Goal: Transaction & Acquisition: Purchase product/service

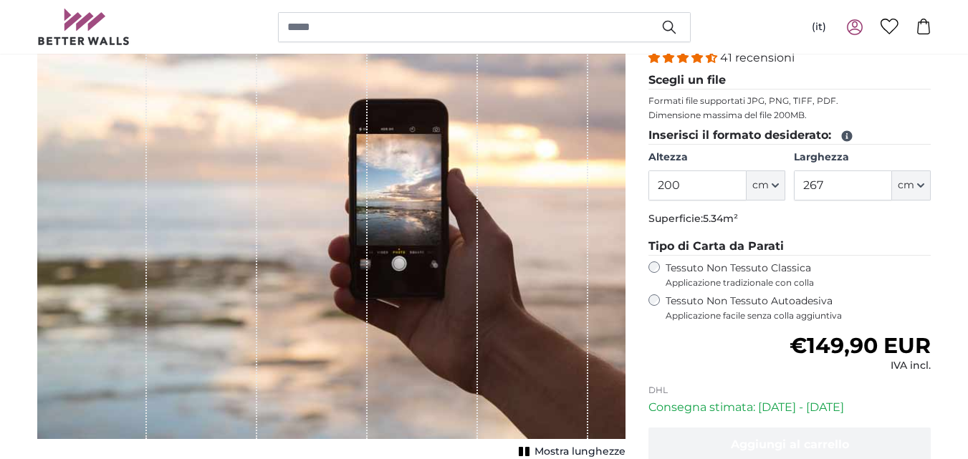
scroll to position [175, 0]
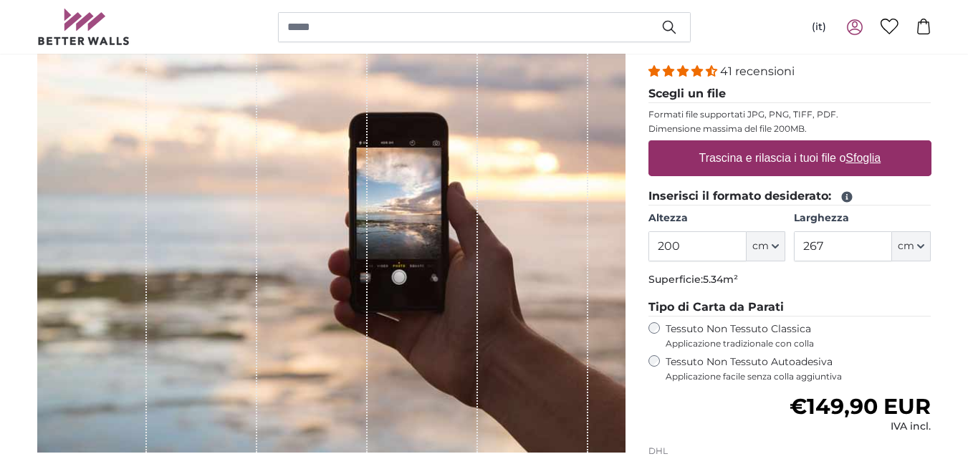
click at [867, 153] on u "Sfoglia" at bounding box center [863, 158] width 35 height 12
click at [867, 145] on input "Trascina e rilascia i tuoi file o Sfoglia" at bounding box center [790, 142] width 283 height 4
type input "**********"
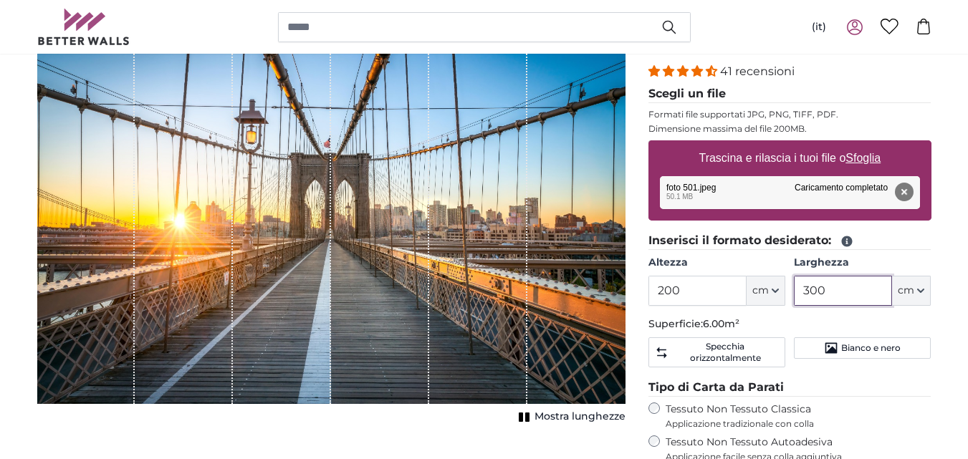
click at [823, 290] on input "300" at bounding box center [843, 291] width 98 height 30
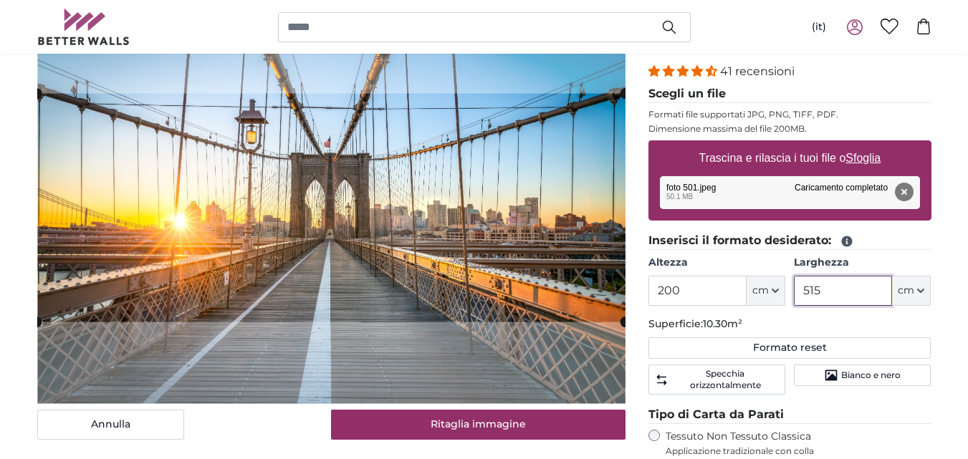
type input "515"
click at [729, 287] on input "200" at bounding box center [698, 291] width 98 height 30
type input "277"
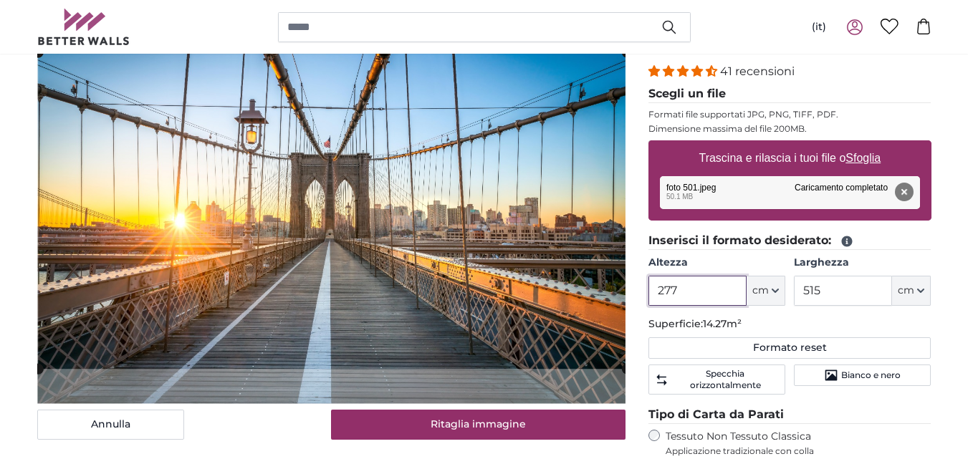
click at [470, 252] on cropper-handle at bounding box center [332, 210] width 588 height 317
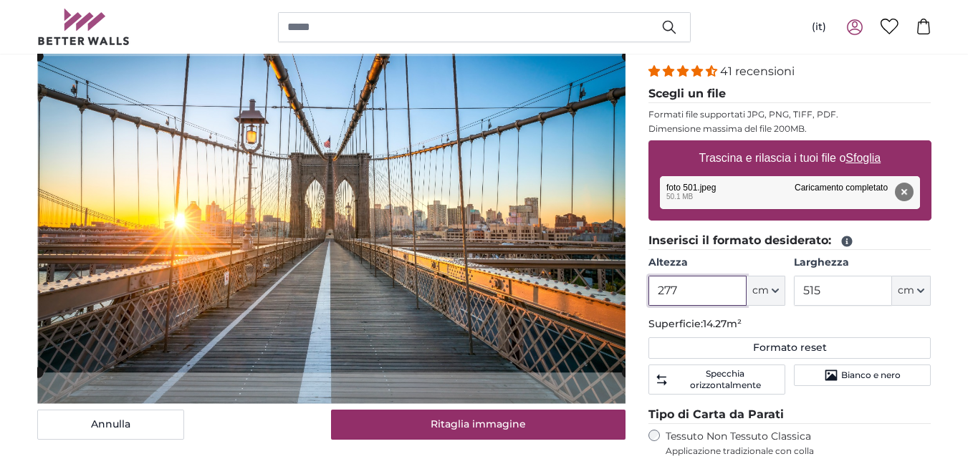
click at [470, 267] on cropper-handle at bounding box center [332, 214] width 588 height 317
click at [432, 352] on cropper-handle at bounding box center [332, 215] width 588 height 317
click at [438, 356] on cropper-handle at bounding box center [332, 215] width 588 height 317
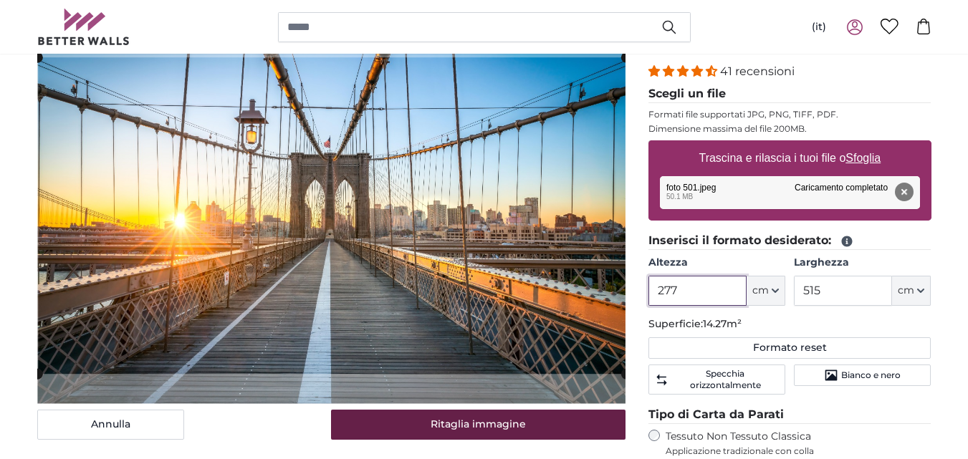
type input "277"
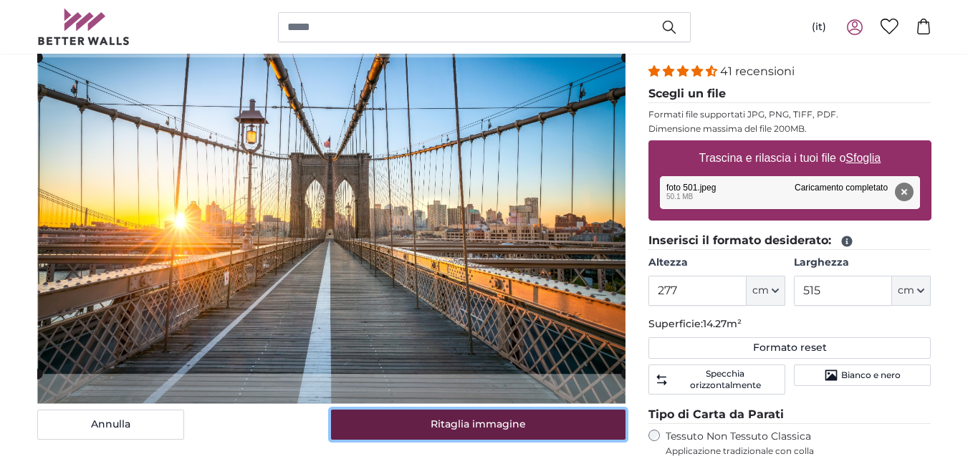
click at [448, 422] on button "Ritaglia immagine" at bounding box center [478, 425] width 295 height 30
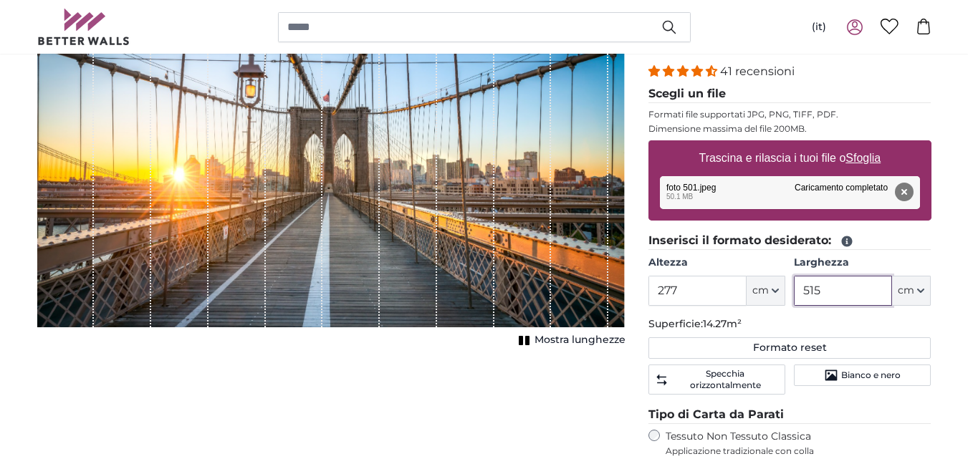
click at [834, 299] on input "515" at bounding box center [843, 291] width 98 height 30
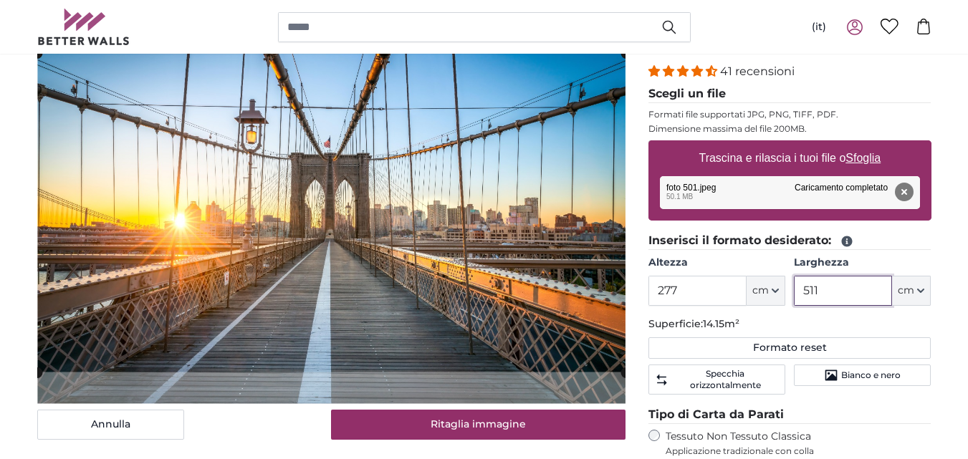
click at [588, 295] on cropper-handle at bounding box center [331, 212] width 588 height 319
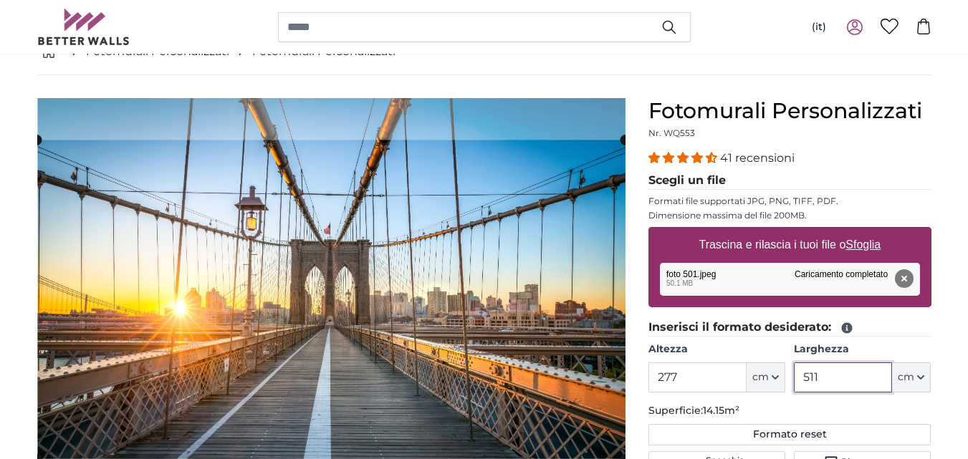
scroll to position [102, 0]
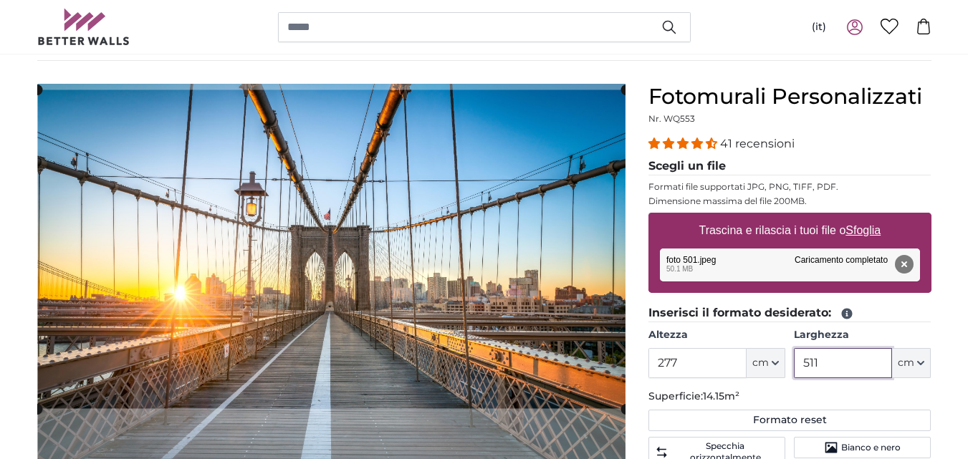
click at [482, 186] on cropper-handle at bounding box center [331, 249] width 588 height 319
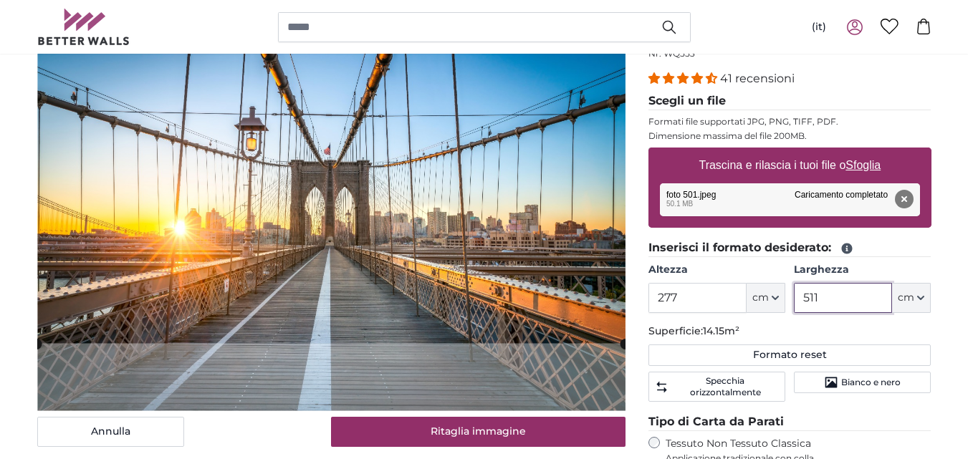
scroll to position [175, 0]
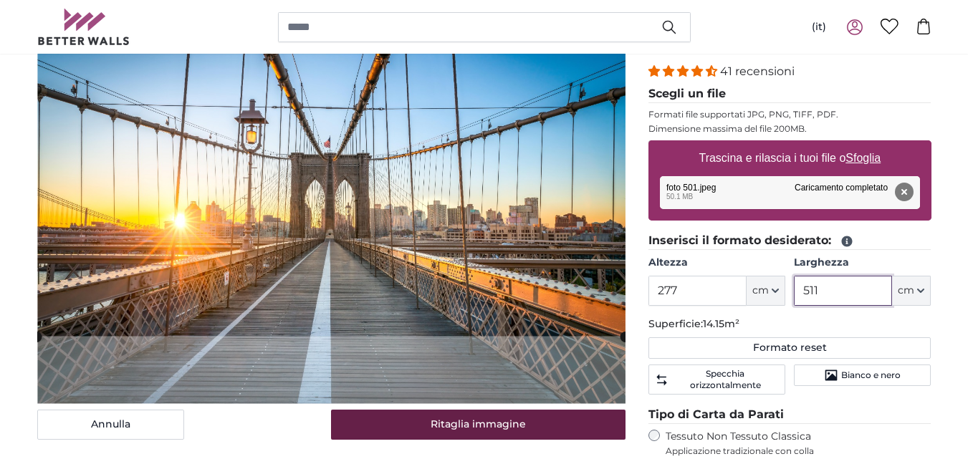
type input "511"
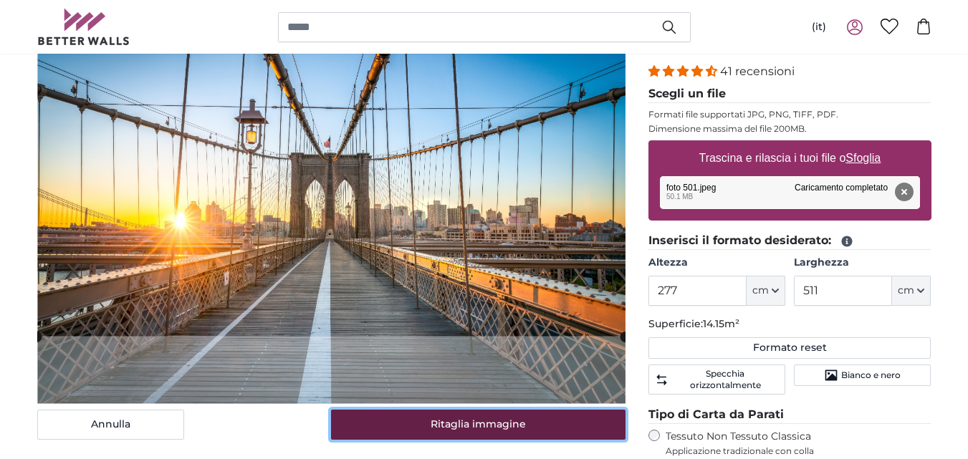
click at [509, 422] on button "Ritaglia immagine" at bounding box center [478, 425] width 295 height 30
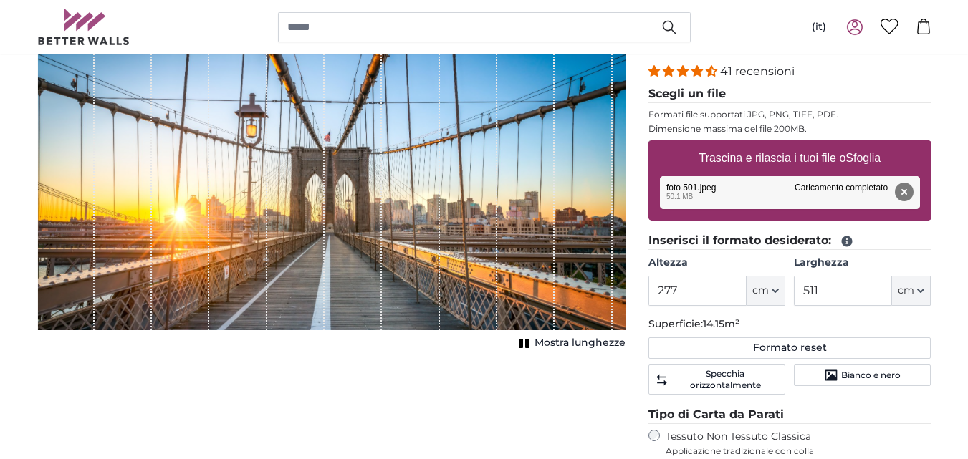
click at [585, 343] on span "Mostra lunghezze" at bounding box center [580, 343] width 91 height 14
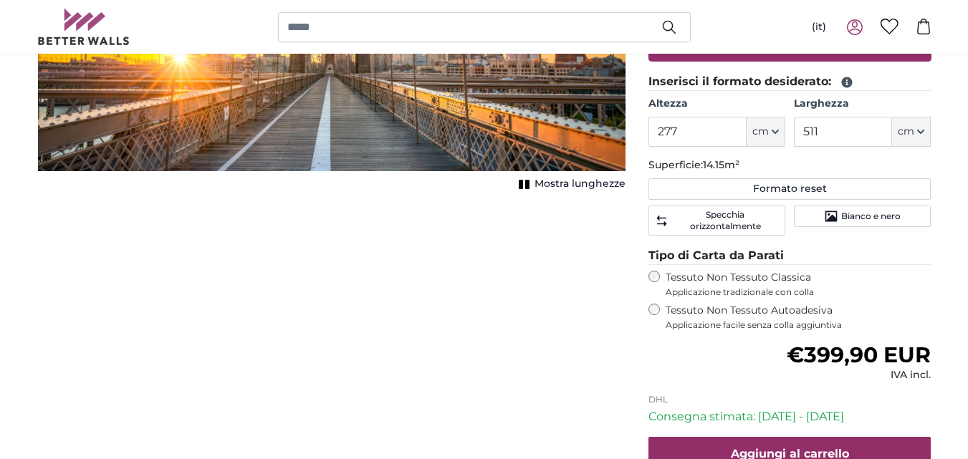
scroll to position [429, 0]
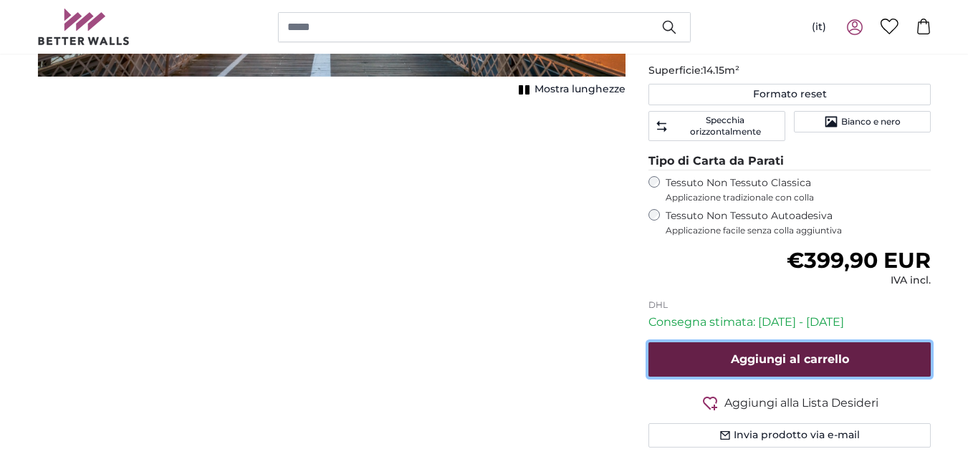
click at [796, 355] on span "Aggiungi al carrello" at bounding box center [790, 360] width 118 height 14
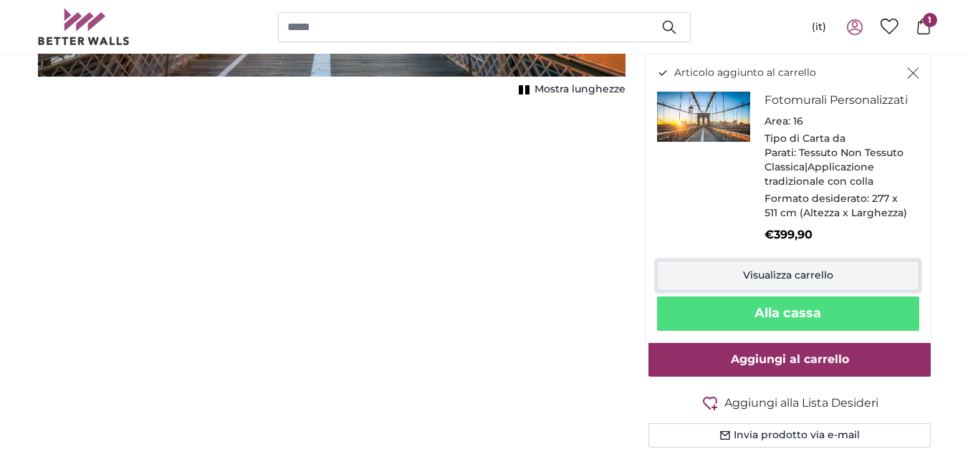
click at [819, 286] on link "Visualizza carrello" at bounding box center [788, 276] width 262 height 30
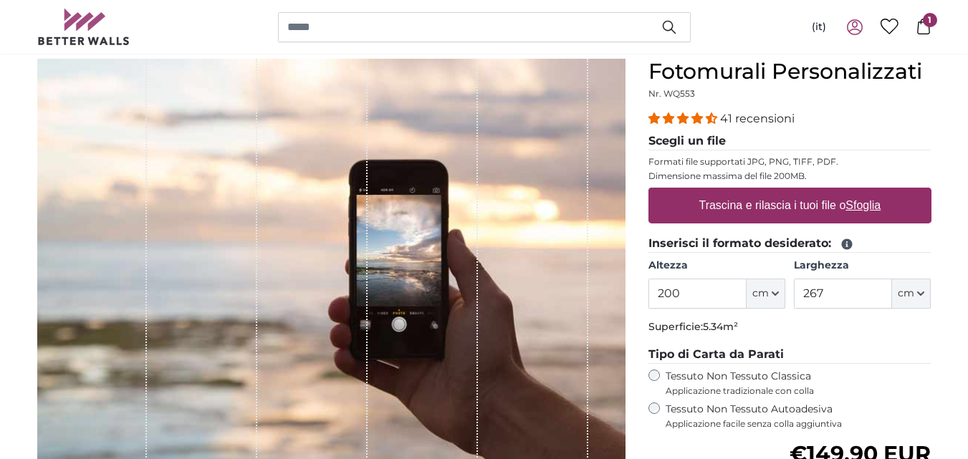
scroll to position [205, 0]
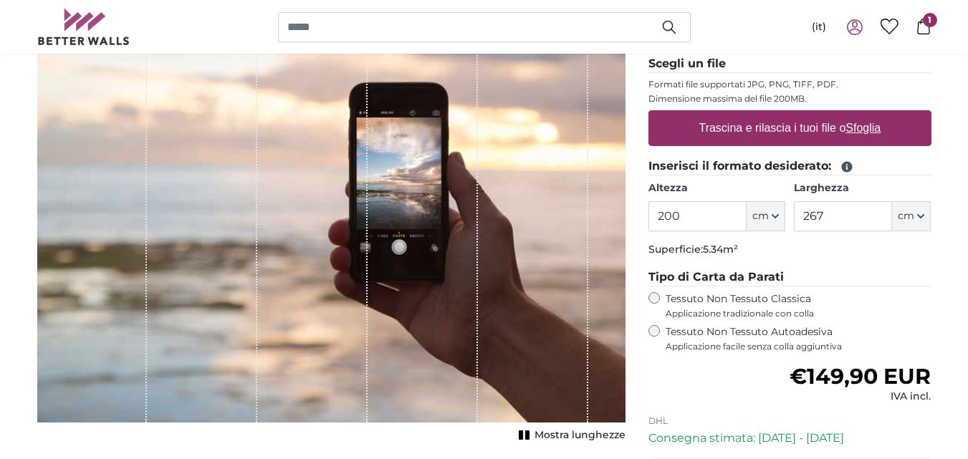
click at [856, 132] on u "Sfoglia" at bounding box center [863, 128] width 35 height 12
click at [856, 115] on input "Trascina e rilascia i tuoi file o Sfoglia" at bounding box center [790, 112] width 283 height 4
type input "**********"
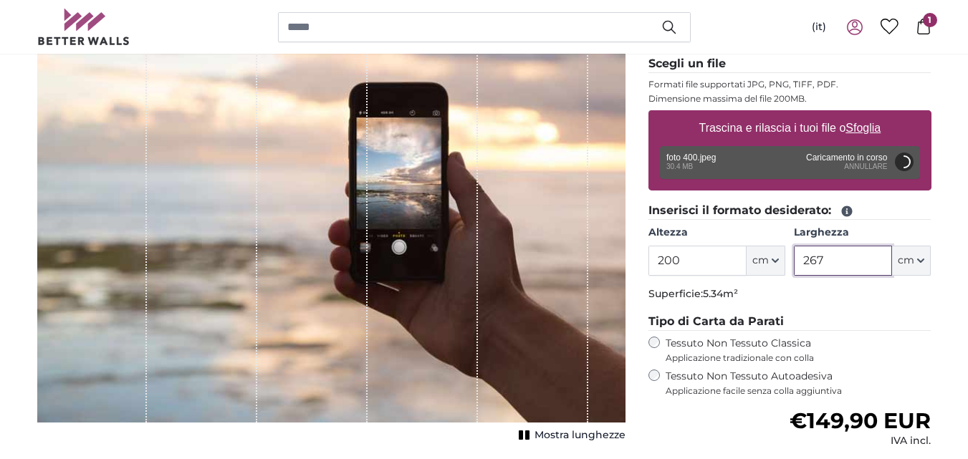
click at [844, 254] on input "267" at bounding box center [843, 261] width 98 height 30
click at [834, 263] on input "267" at bounding box center [843, 261] width 98 height 30
type input "402"
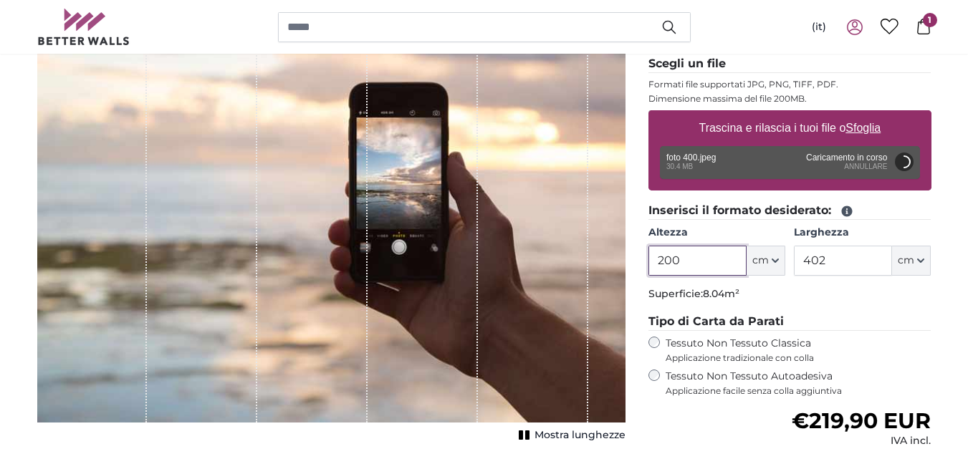
click at [667, 256] on input "200" at bounding box center [698, 261] width 98 height 30
click at [669, 256] on input "200" at bounding box center [698, 261] width 98 height 30
type input "200"
type input "308"
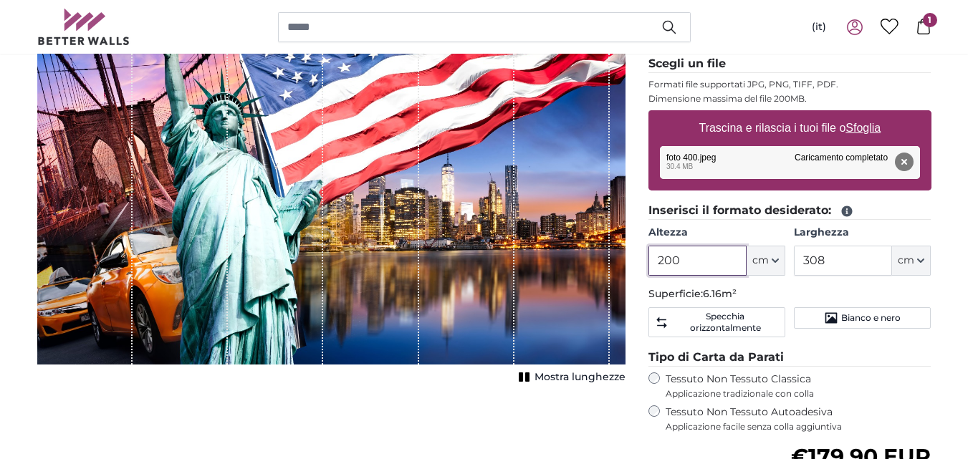
click at [674, 256] on input "200" at bounding box center [698, 261] width 98 height 30
click at [674, 254] on input "200" at bounding box center [698, 261] width 98 height 30
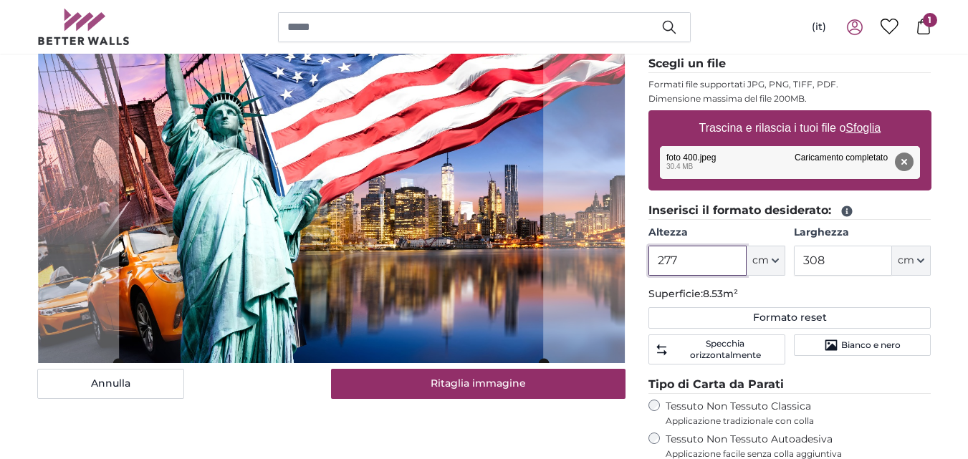
type input "277"
click at [830, 269] on input "308" at bounding box center [843, 261] width 98 height 30
type input "402"
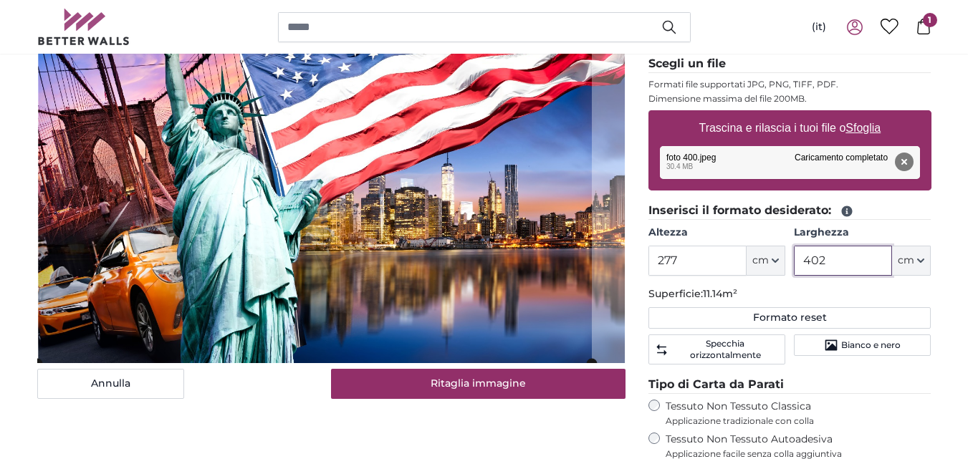
click at [464, 245] on cropper-handle at bounding box center [314, 172] width 555 height 382
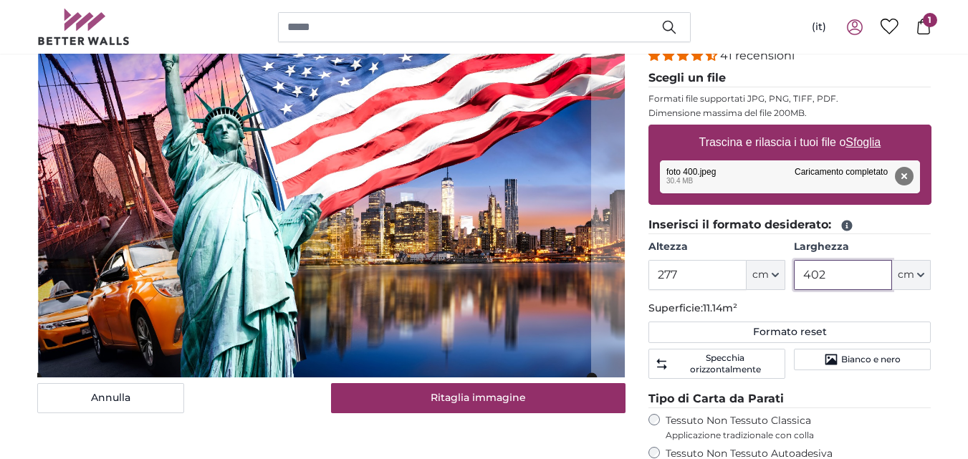
scroll to position [147, 0]
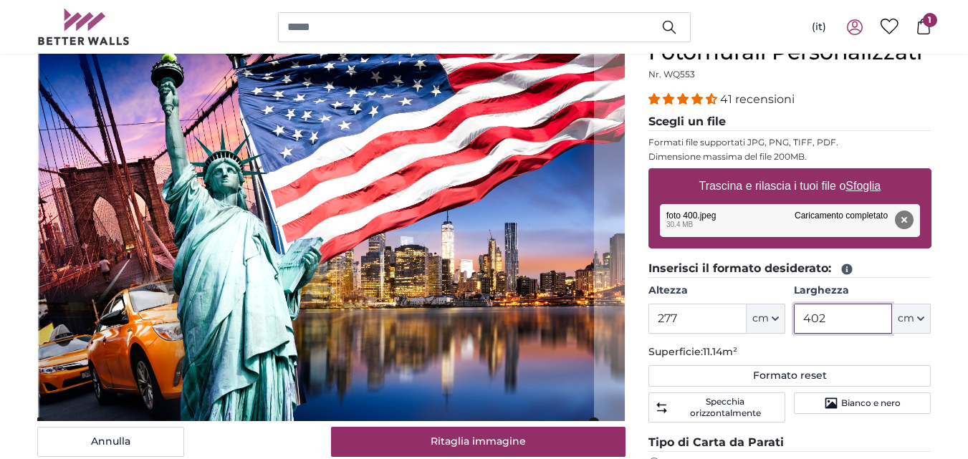
click at [407, 358] on cropper-handle at bounding box center [316, 231] width 555 height 382
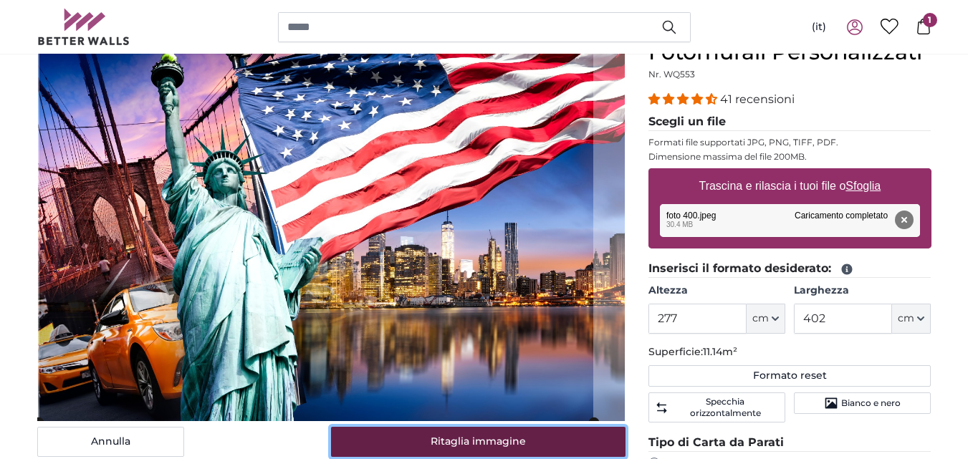
click at [455, 441] on button "Ritaglia immagine" at bounding box center [478, 442] width 295 height 30
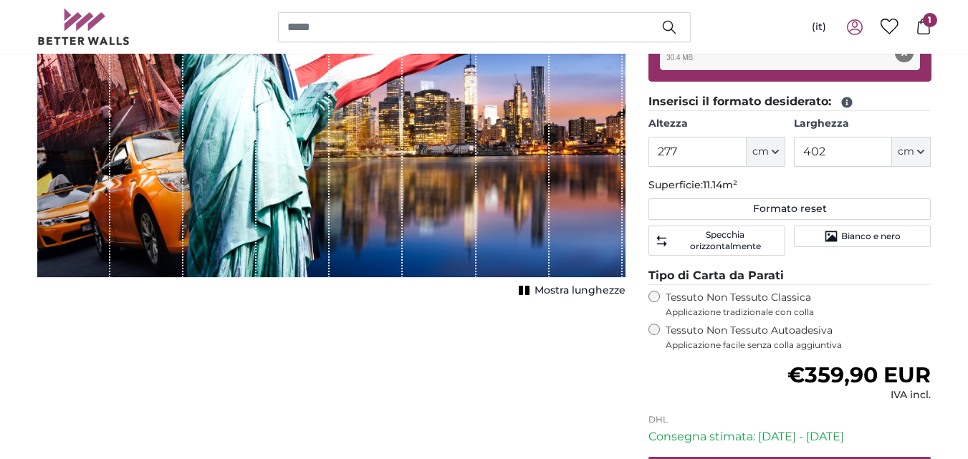
scroll to position [270, 0]
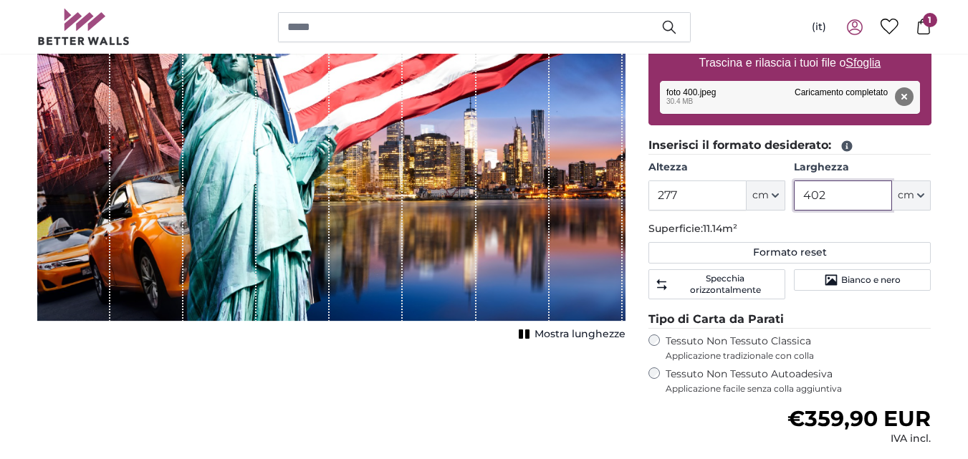
click at [850, 194] on input "402" at bounding box center [843, 196] width 98 height 30
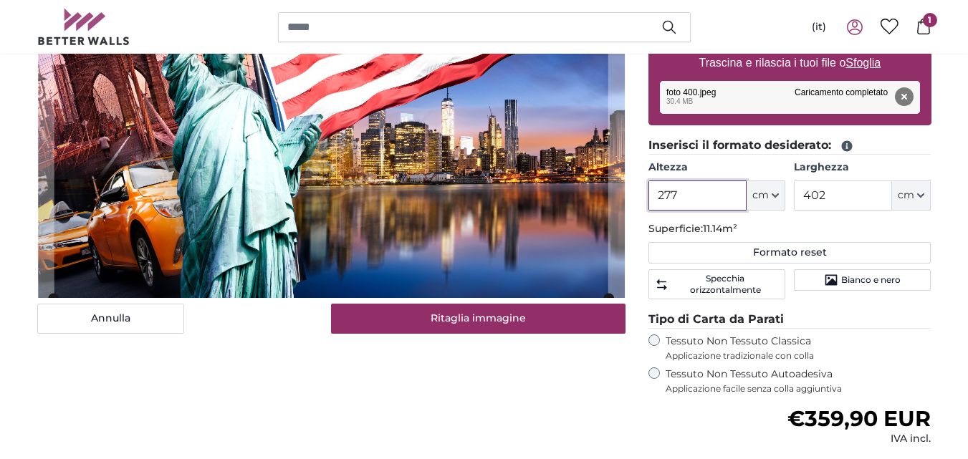
click at [700, 195] on input "277" at bounding box center [698, 196] width 98 height 30
click at [838, 190] on input "402" at bounding box center [843, 196] width 98 height 30
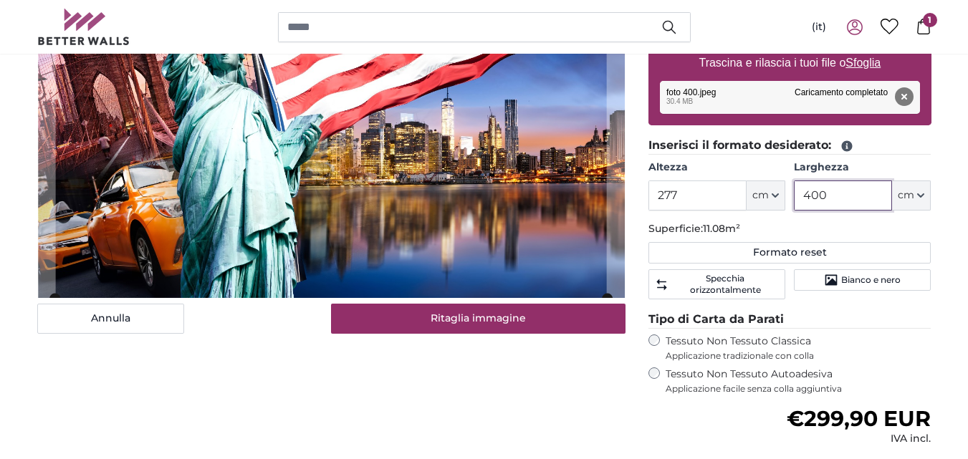
click at [838, 192] on input "400" at bounding box center [843, 196] width 98 height 30
type input "4"
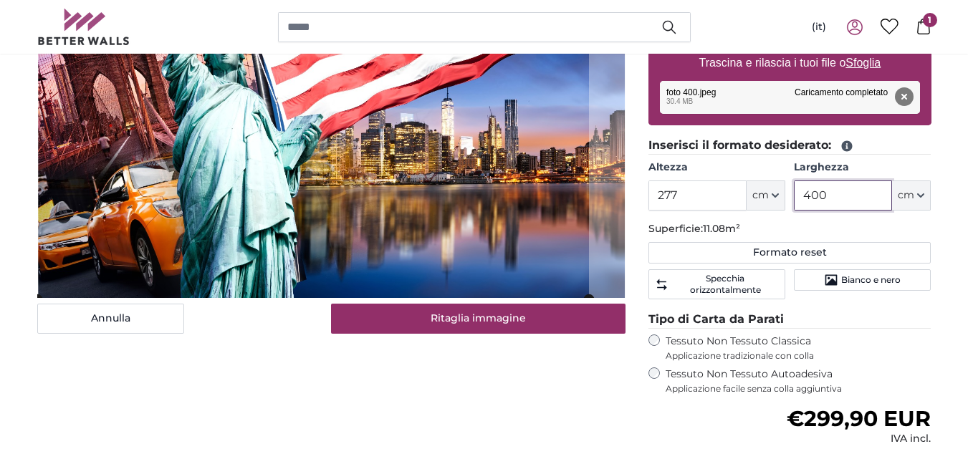
click at [513, 209] on cropper-handle at bounding box center [313, 108] width 552 height 382
click at [387, 217] on cropper-handle at bounding box center [313, 108] width 552 height 382
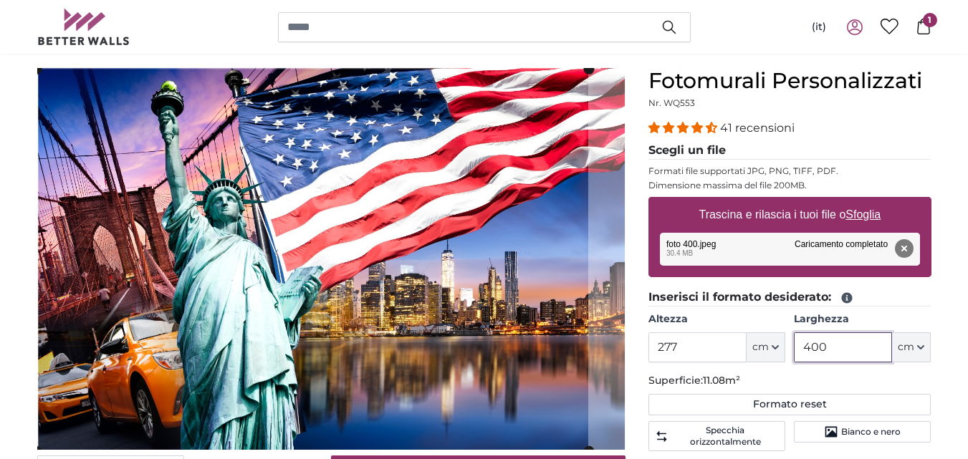
scroll to position [140, 0]
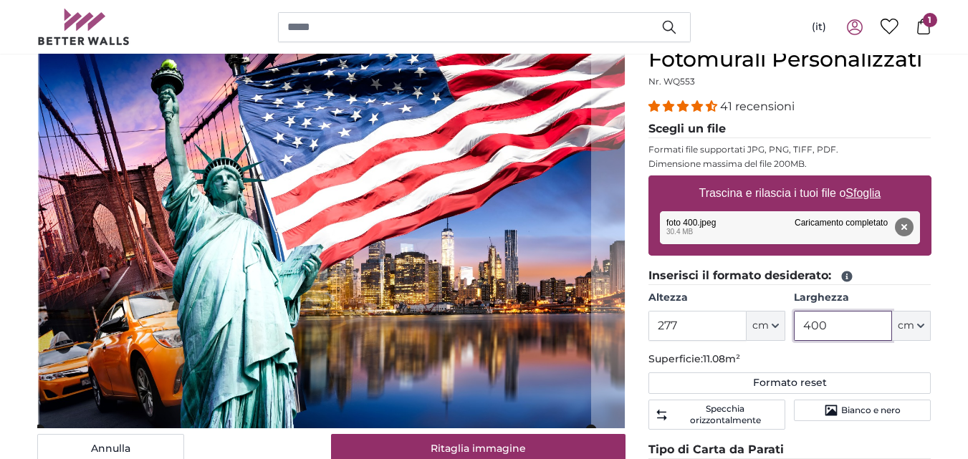
click at [573, 181] on cropper-handle at bounding box center [315, 238] width 552 height 382
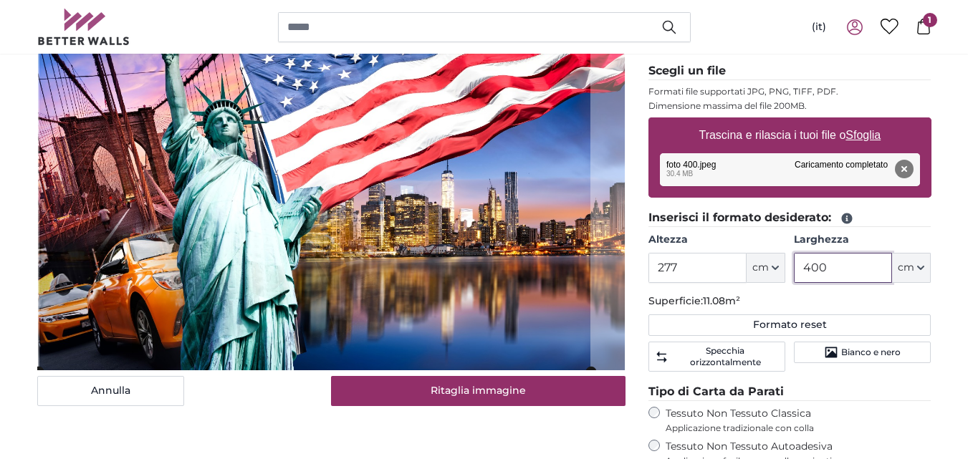
scroll to position [183, 0]
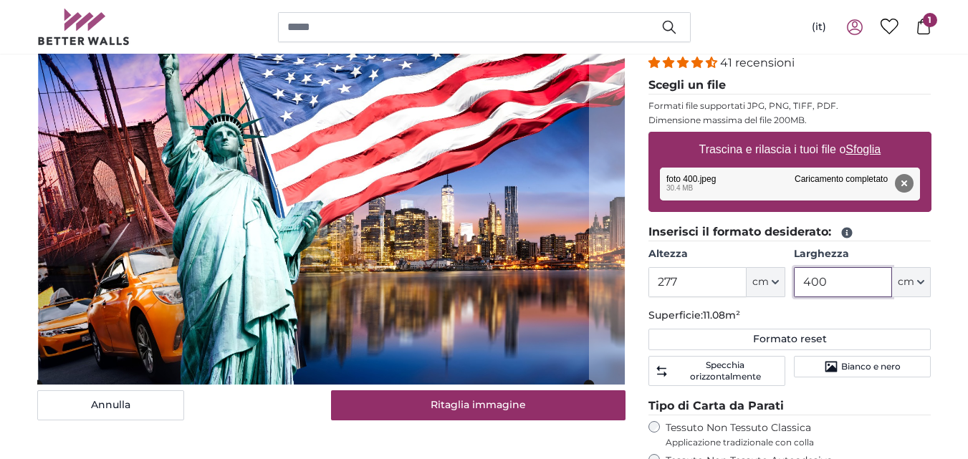
click at [368, 189] on cropper-handle at bounding box center [313, 194] width 552 height 382
click at [475, 183] on cropper-handle at bounding box center [313, 195] width 552 height 382
click at [427, 161] on cropper-handle at bounding box center [315, 195] width 552 height 382
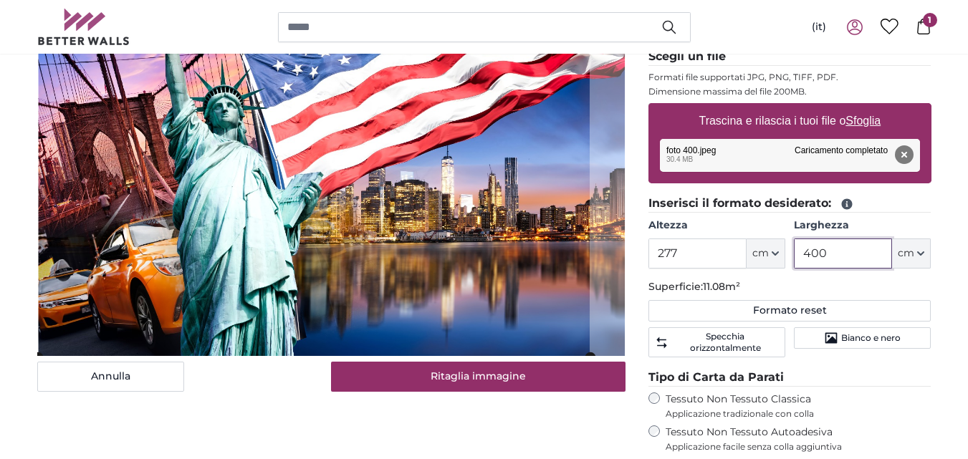
scroll to position [219, 0]
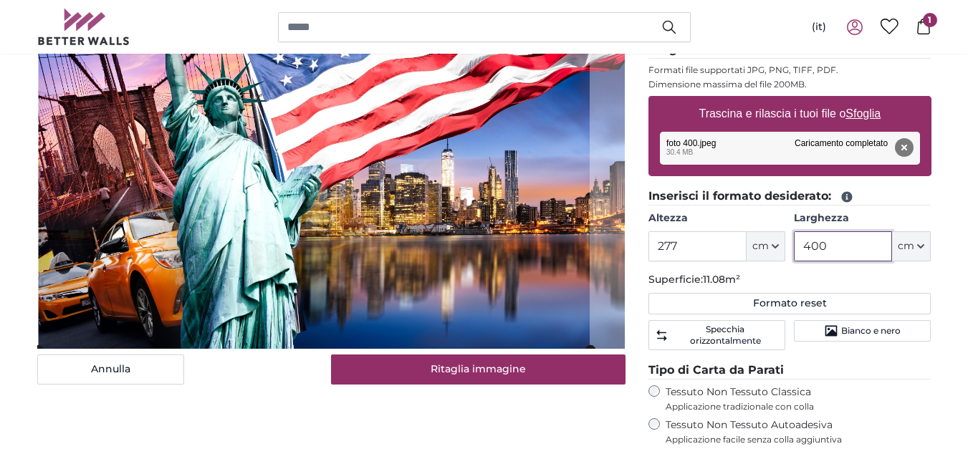
click at [816, 247] on input "400" at bounding box center [843, 247] width 98 height 30
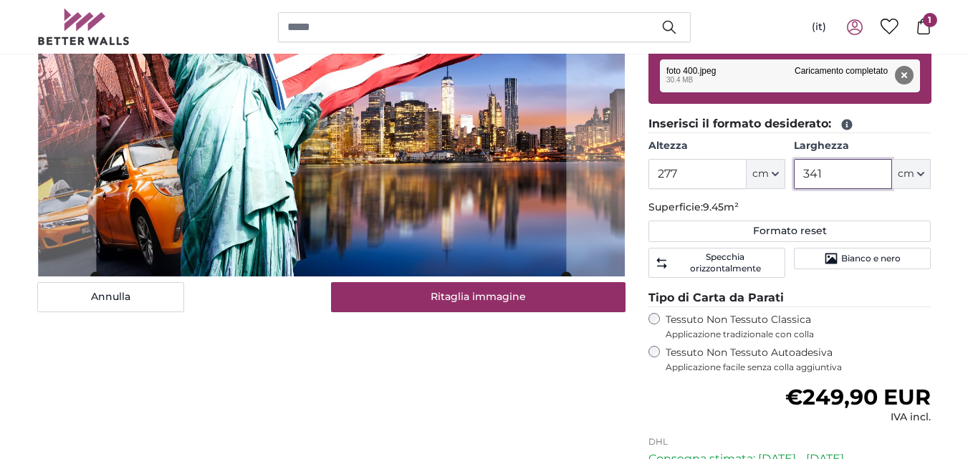
scroll to position [299, 0]
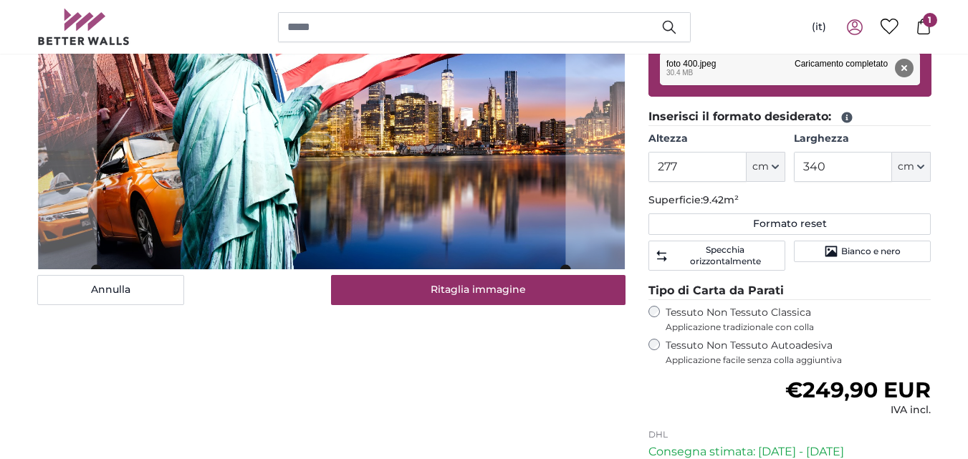
click at [906, 133] on label "Larghezza" at bounding box center [862, 139] width 137 height 14
click at [892, 152] on input "340" at bounding box center [843, 167] width 98 height 30
click at [849, 176] on input "340" at bounding box center [843, 167] width 98 height 30
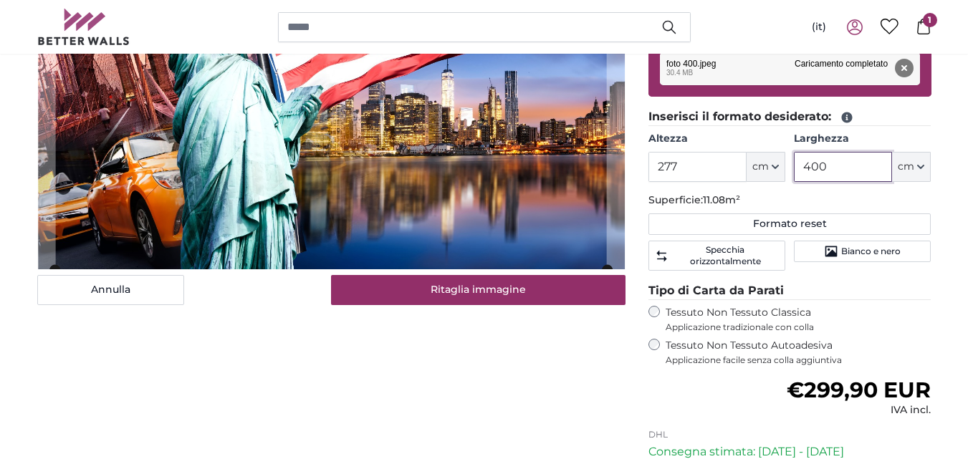
type input "400"
click at [893, 140] on label "Larghezza" at bounding box center [862, 139] width 137 height 14
click at [892, 152] on input "400" at bounding box center [843, 167] width 98 height 30
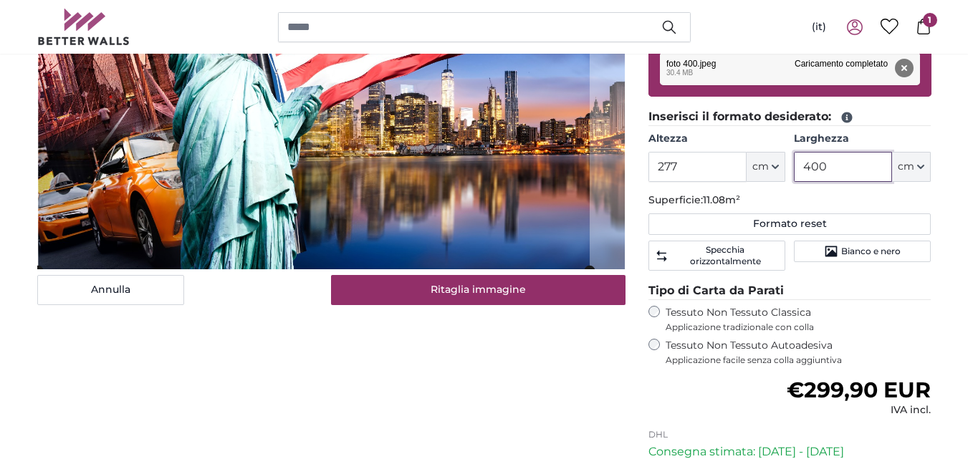
click at [427, 145] on cropper-handle at bounding box center [314, 79] width 552 height 382
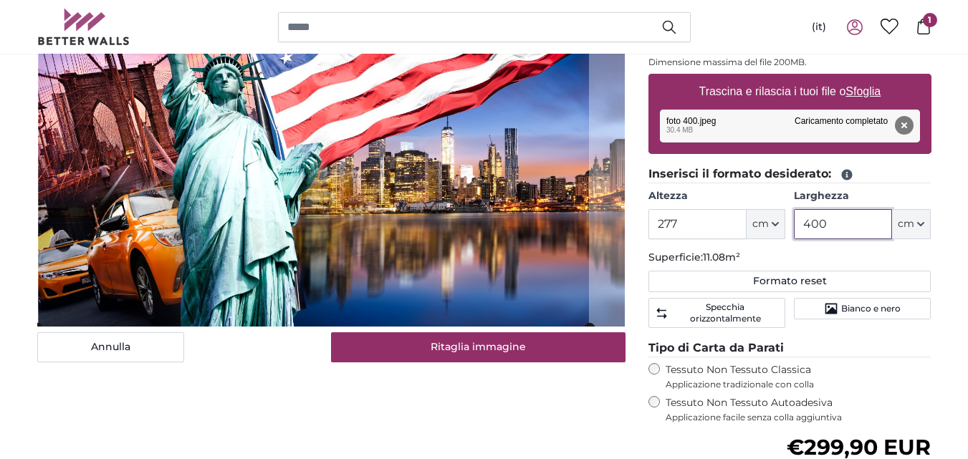
scroll to position [249, 0]
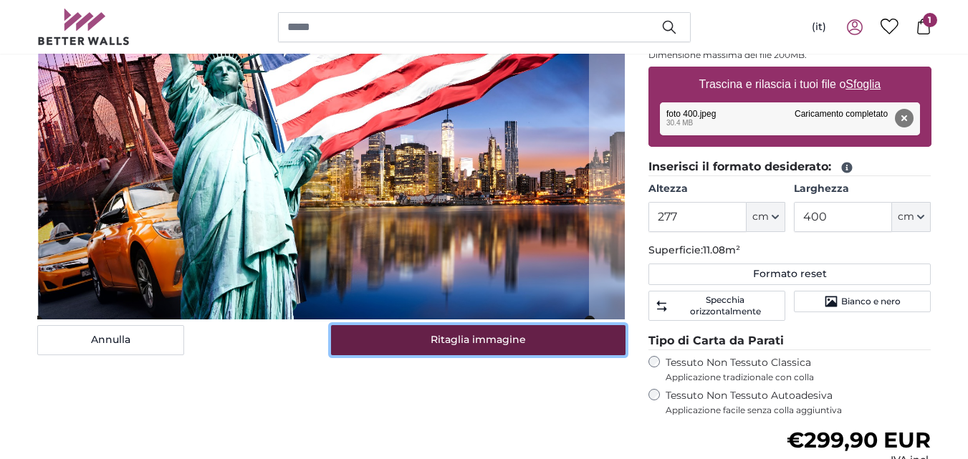
click at [507, 348] on button "Ritaglia immagine" at bounding box center [478, 340] width 295 height 30
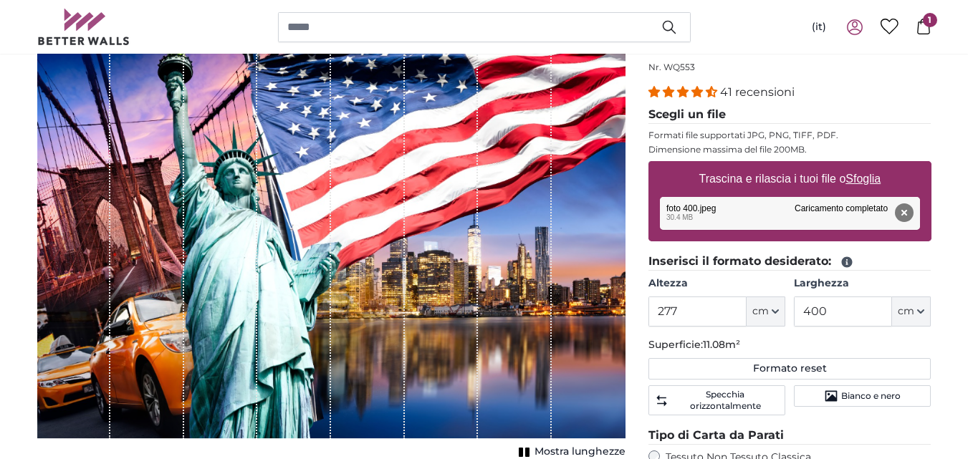
scroll to position [242, 0]
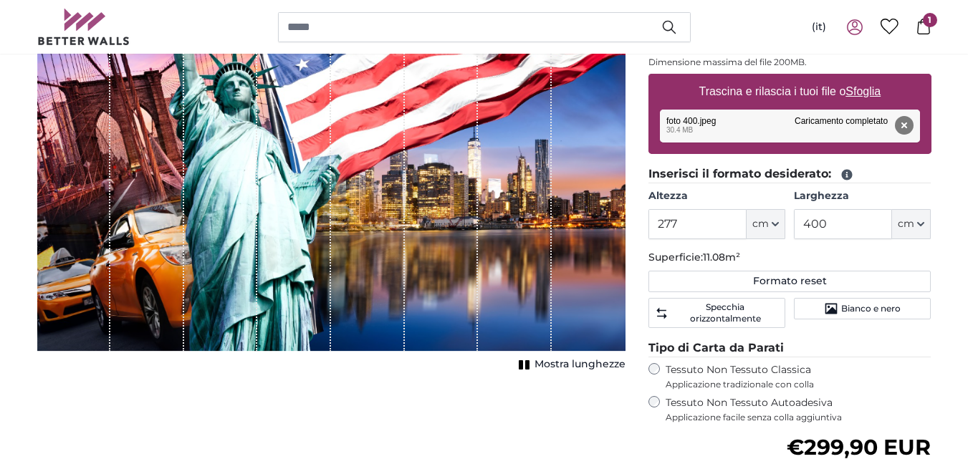
click at [598, 363] on span "Mostra lunghezze" at bounding box center [580, 365] width 91 height 14
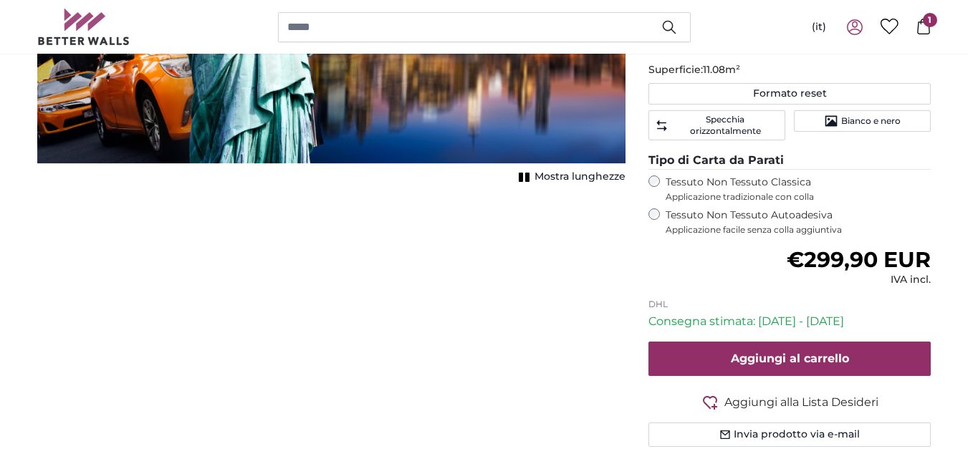
scroll to position [444, 0]
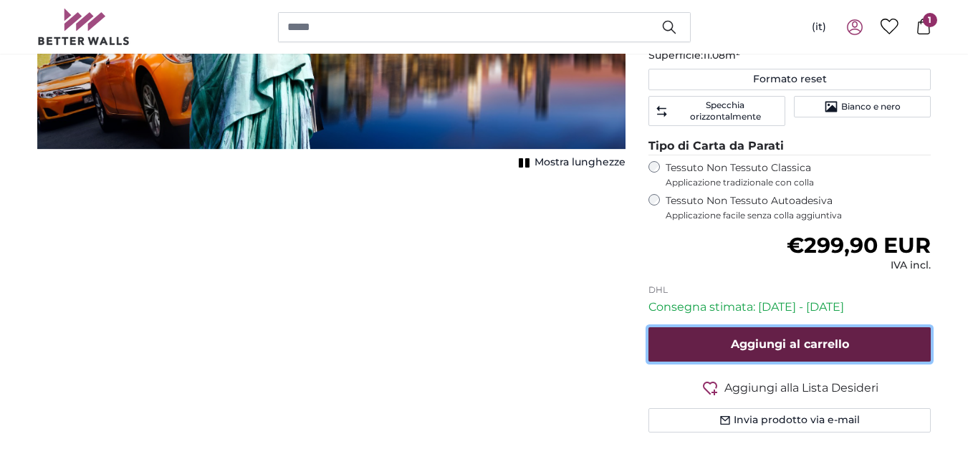
click at [739, 348] on span "Aggiungi al carrello" at bounding box center [790, 345] width 118 height 14
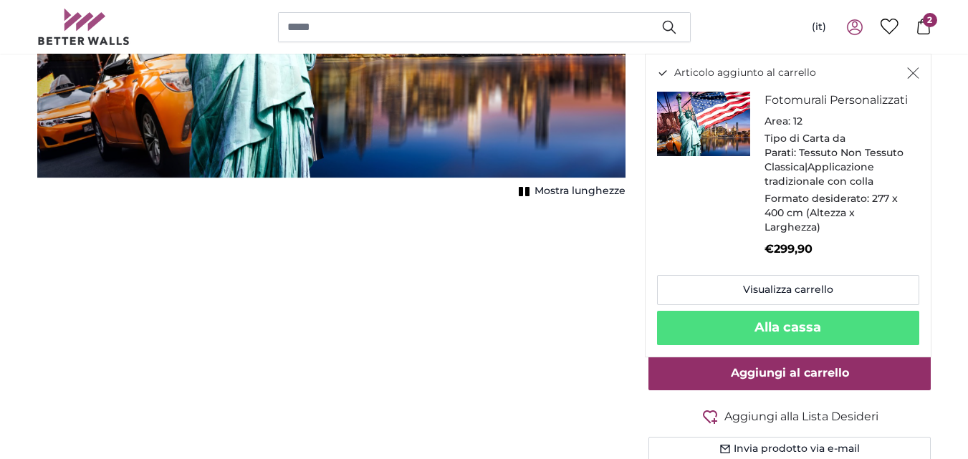
scroll to position [436, 0]
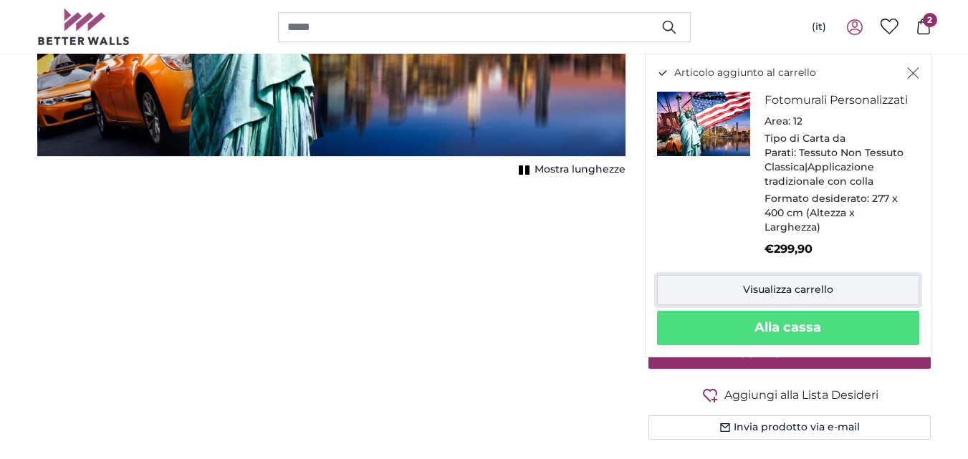
click at [752, 305] on link "Visualizza carrello" at bounding box center [788, 290] width 262 height 30
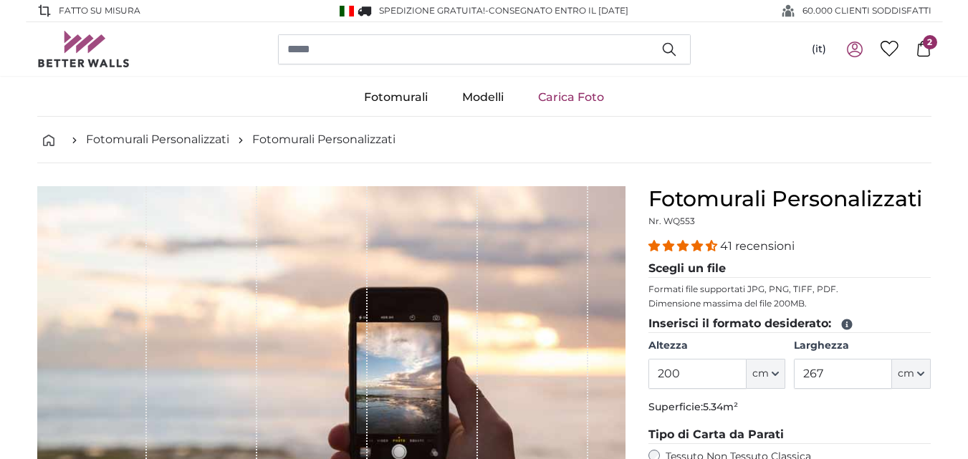
click at [925, 53] on icon at bounding box center [924, 49] width 16 height 16
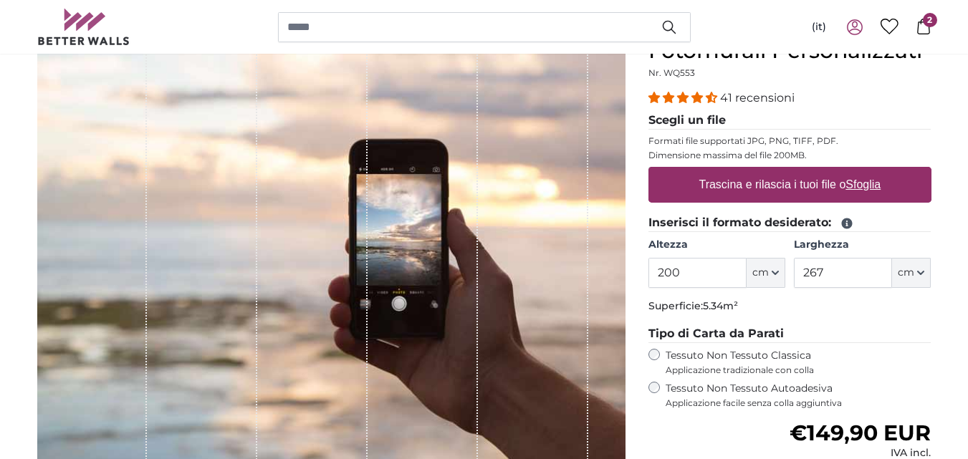
scroll to position [183, 0]
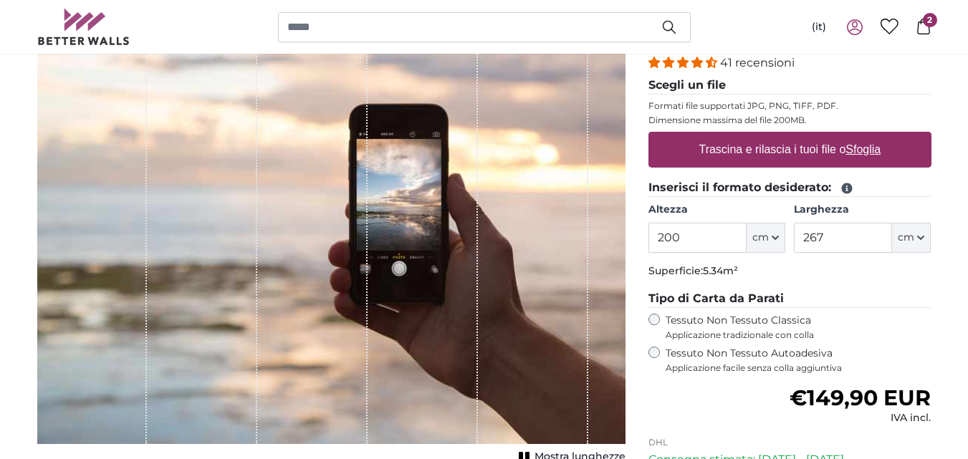
click at [868, 151] on u "Sfoglia" at bounding box center [863, 149] width 35 height 12
click at [868, 136] on input "Trascina e rilascia i tuoi file o Sfoglia" at bounding box center [790, 134] width 283 height 4
type input "**********"
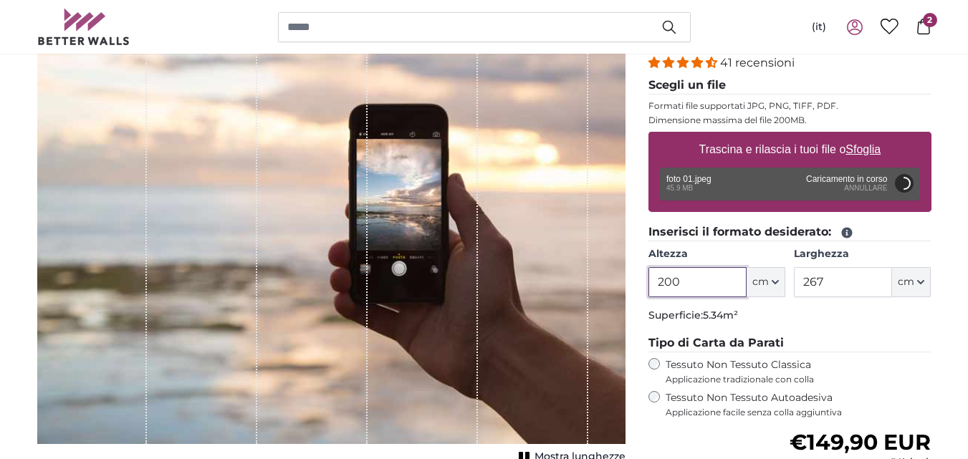
click at [695, 283] on input "200" at bounding box center [698, 282] width 98 height 30
type input "277"
click at [836, 282] on input "267" at bounding box center [843, 282] width 98 height 30
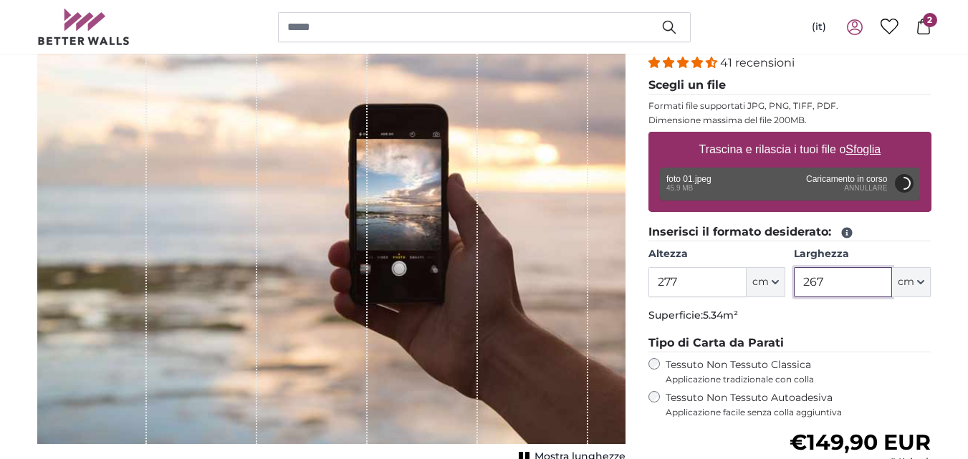
click at [836, 282] on input "267" at bounding box center [843, 282] width 98 height 30
click at [825, 282] on input "267" at bounding box center [843, 282] width 98 height 30
type input "183"
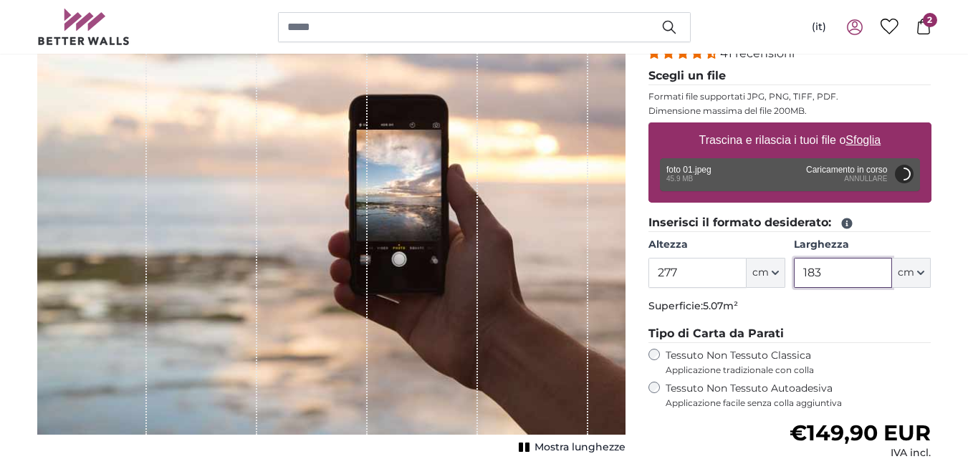
scroll to position [200, 0]
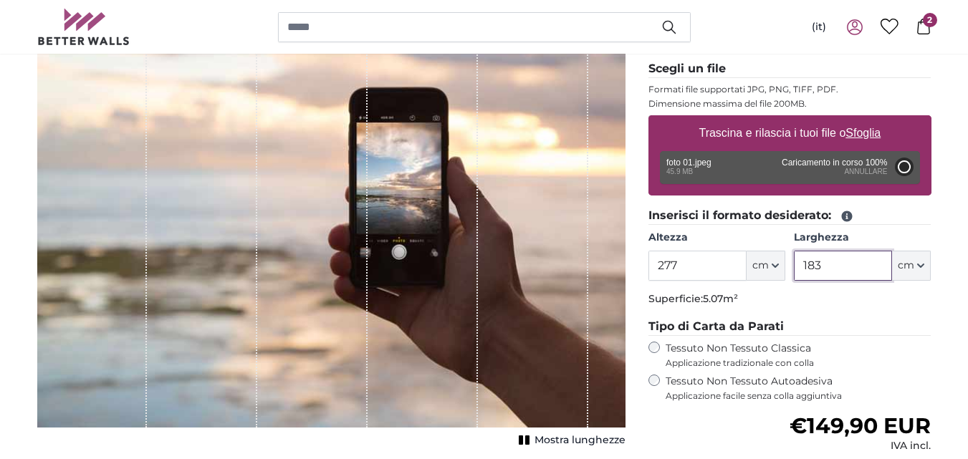
type input "200"
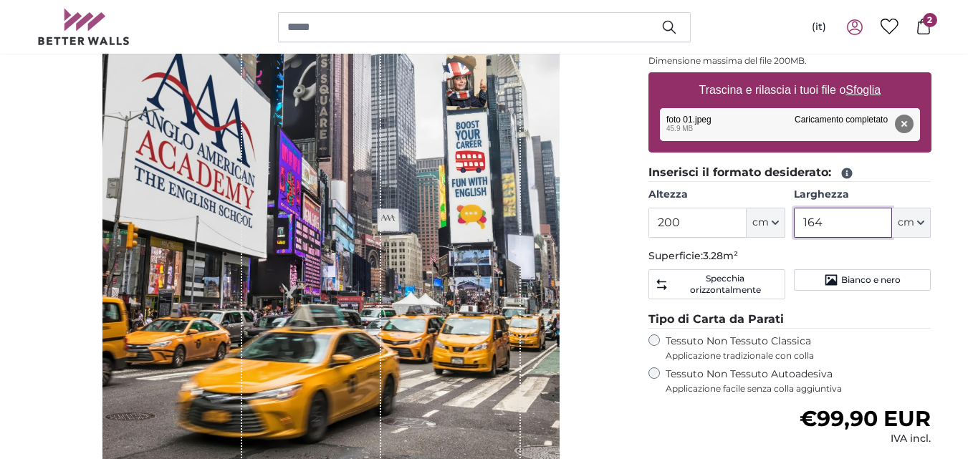
scroll to position [250, 0]
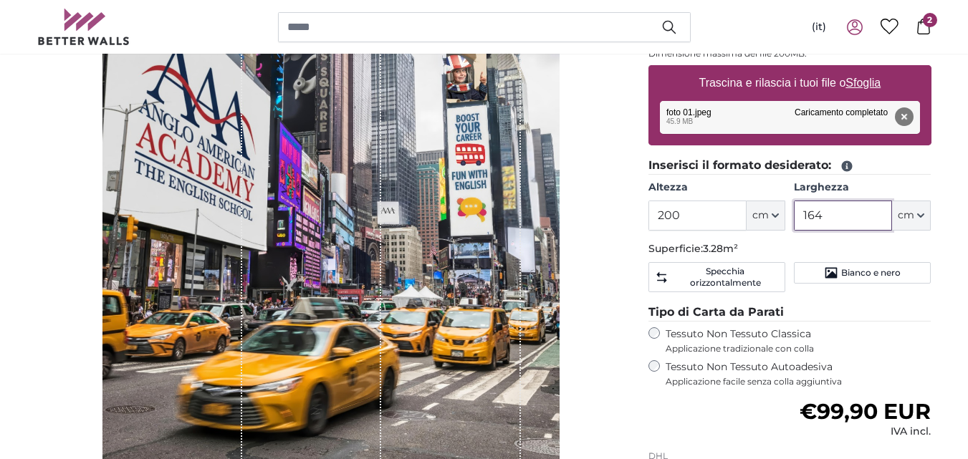
type input "164"
click at [711, 213] on input "200" at bounding box center [698, 216] width 98 height 30
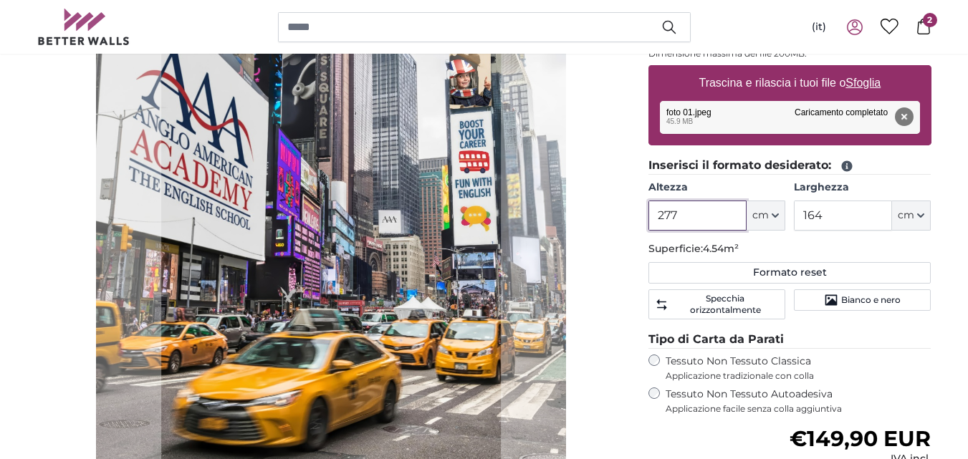
type input "277"
click at [839, 217] on input "164" at bounding box center [843, 216] width 98 height 30
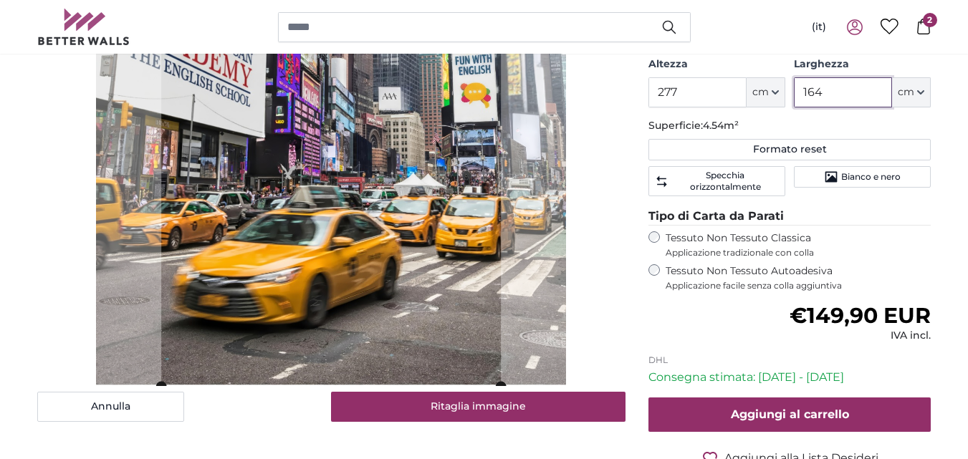
scroll to position [351, 0]
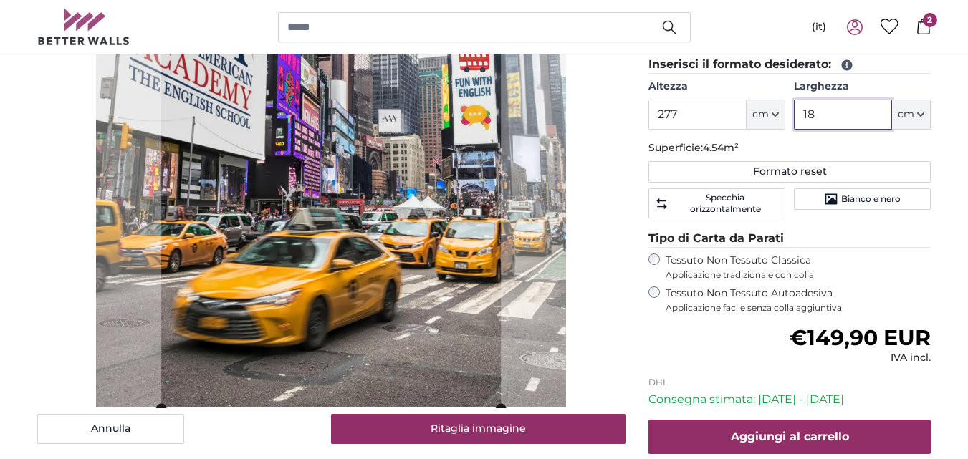
type input "183"
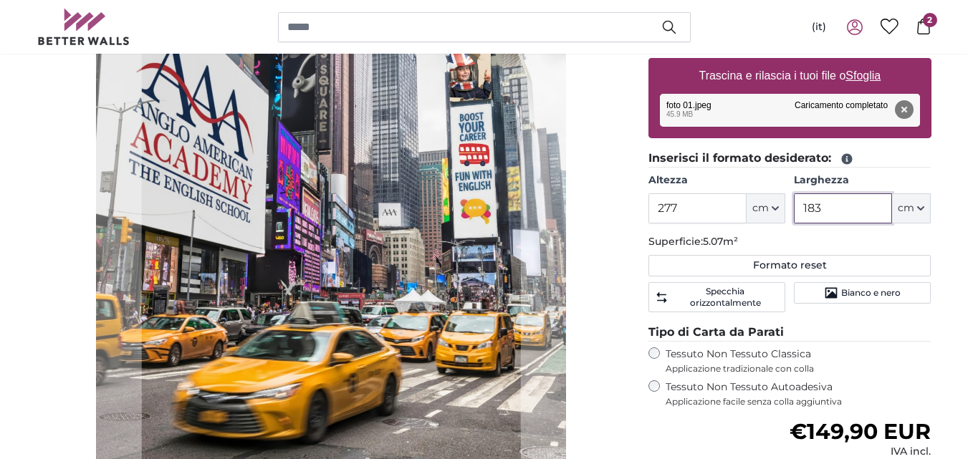
scroll to position [199, 0]
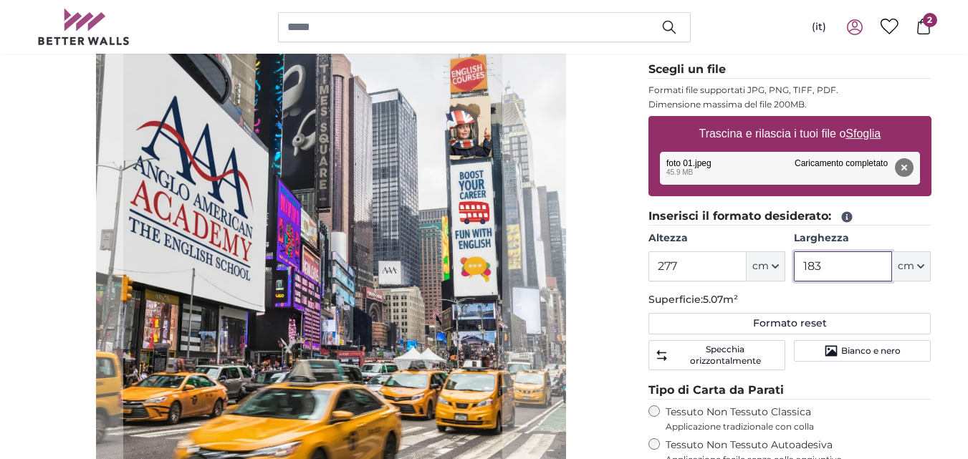
click at [290, 275] on cropper-handle at bounding box center [312, 274] width 379 height 573
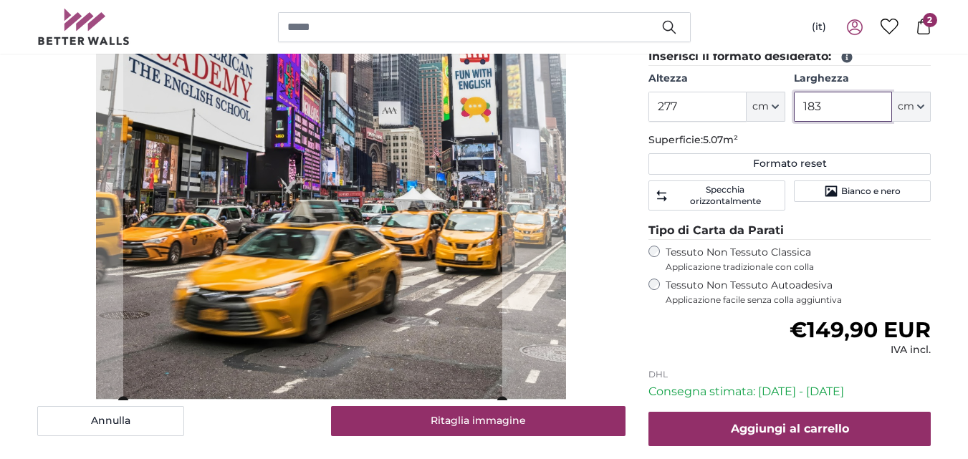
scroll to position [388, 0]
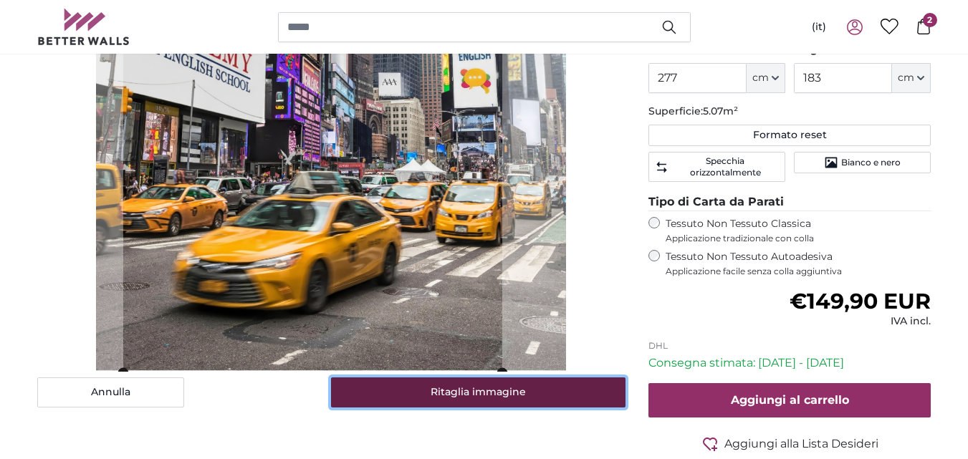
click at [541, 392] on button "Ritaglia immagine" at bounding box center [478, 393] width 295 height 30
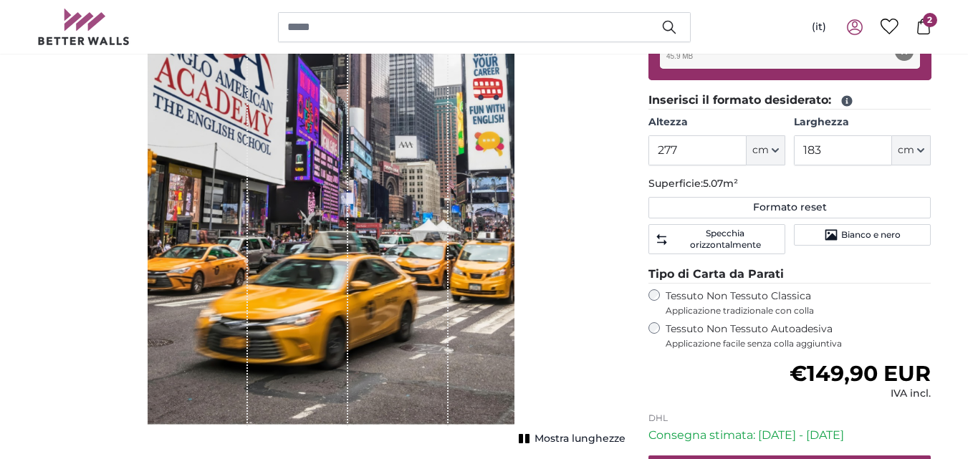
scroll to position [330, 0]
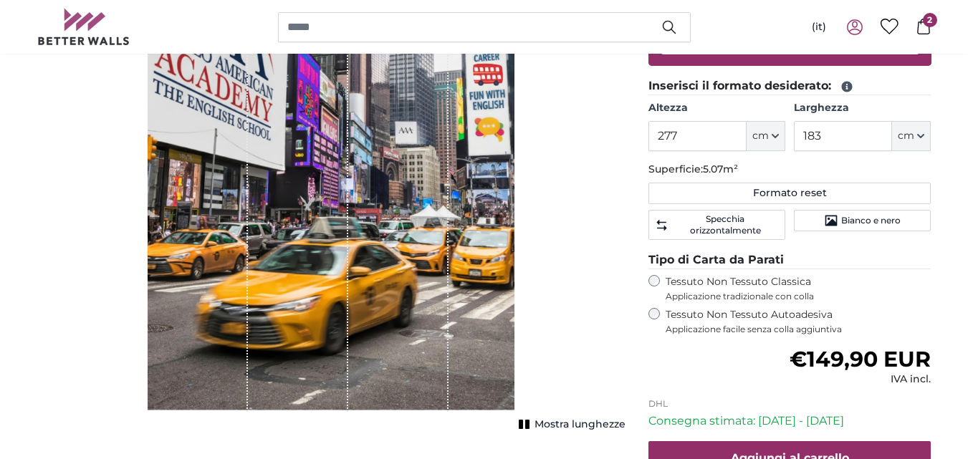
click at [566, 429] on span "Mostra lunghezze" at bounding box center [580, 425] width 91 height 14
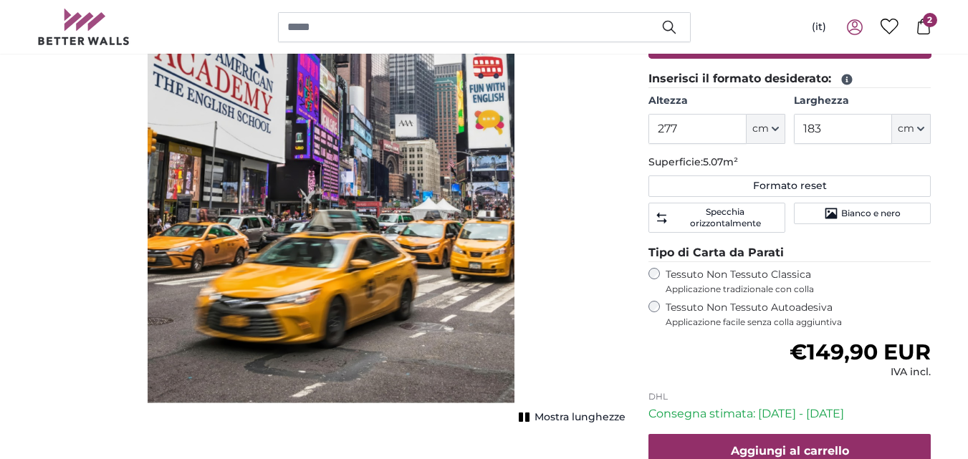
scroll to position [359, 0]
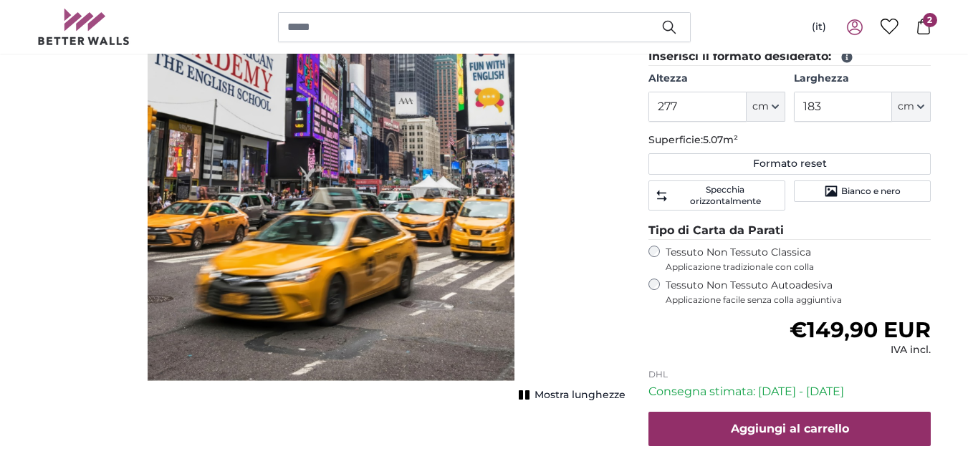
click at [571, 399] on span "Mostra lunghezze" at bounding box center [580, 395] width 91 height 14
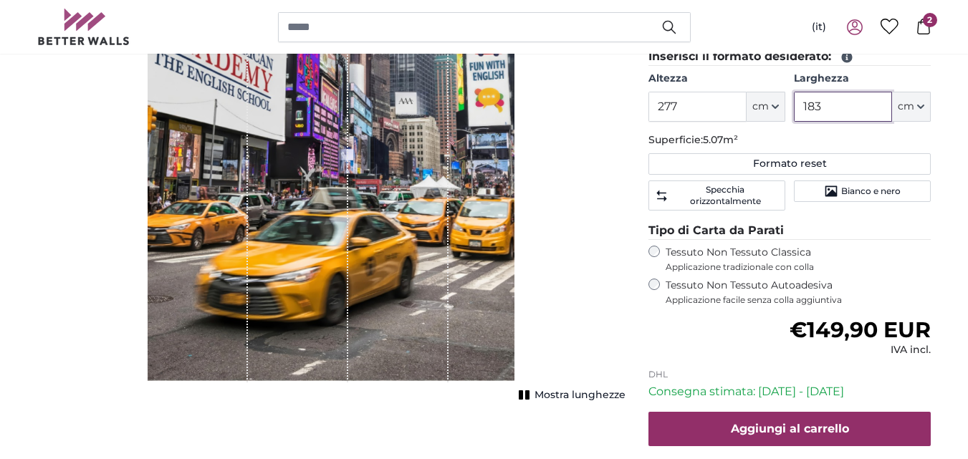
drag, startPoint x: 836, startPoint y: 103, endPoint x: 814, endPoint y: 106, distance: 22.4
click at [814, 106] on input "183" at bounding box center [843, 107] width 98 height 30
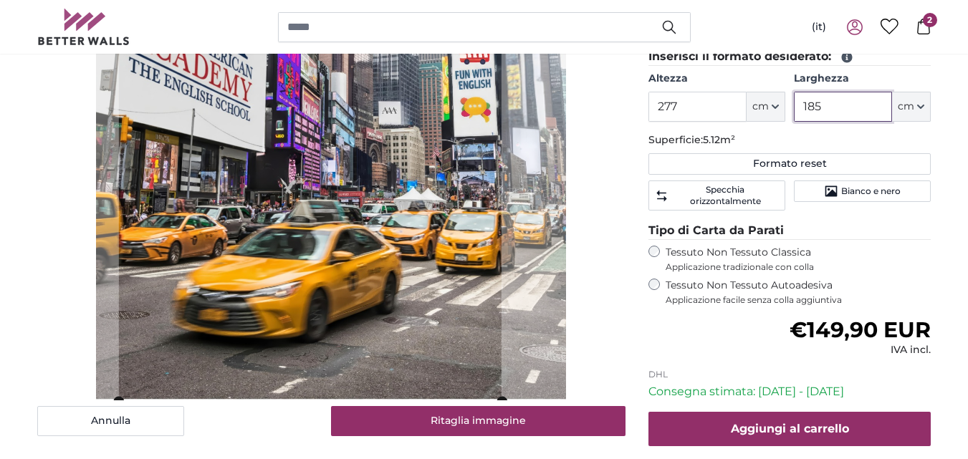
click at [434, 361] on cropper-handle at bounding box center [310, 114] width 383 height 573
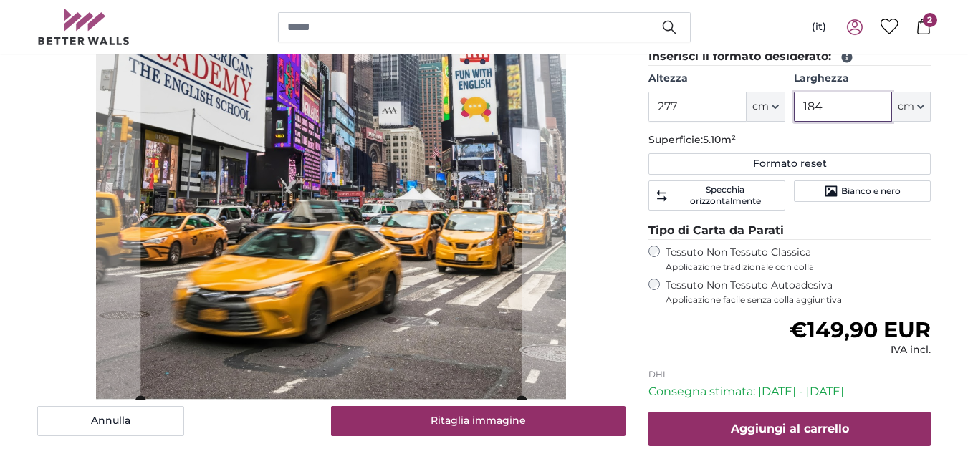
type input "184"
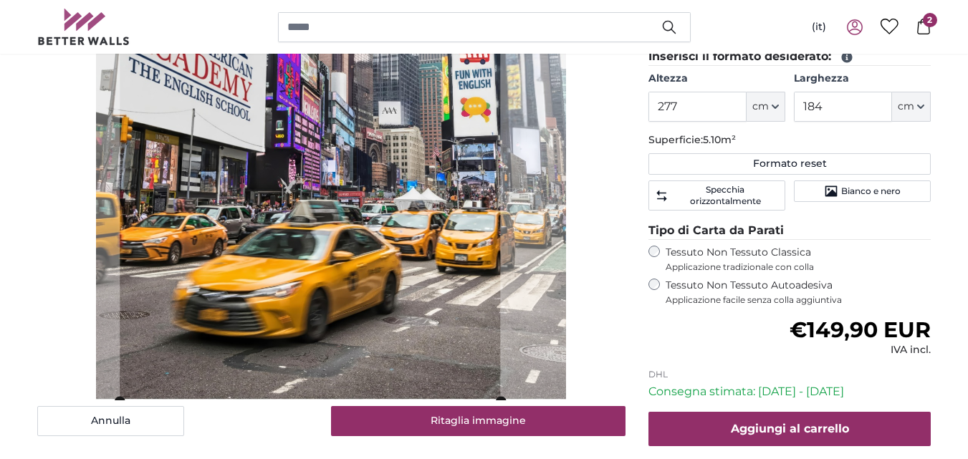
click at [415, 209] on cropper-handle at bounding box center [310, 114] width 381 height 573
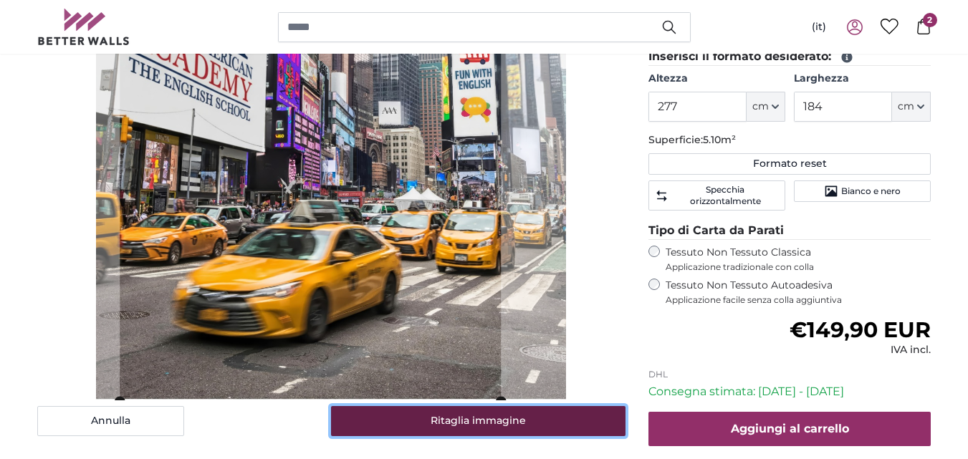
click at [463, 413] on button "Ritaglia immagine" at bounding box center [478, 421] width 295 height 30
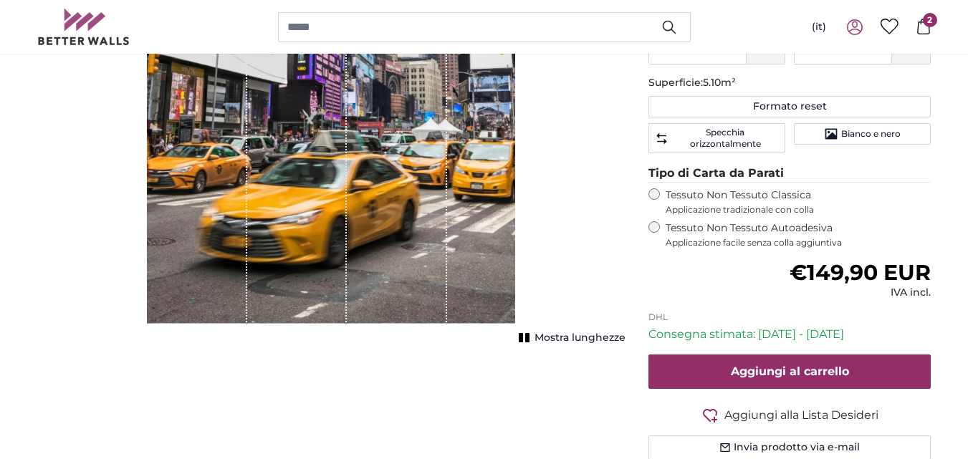
scroll to position [424, 0]
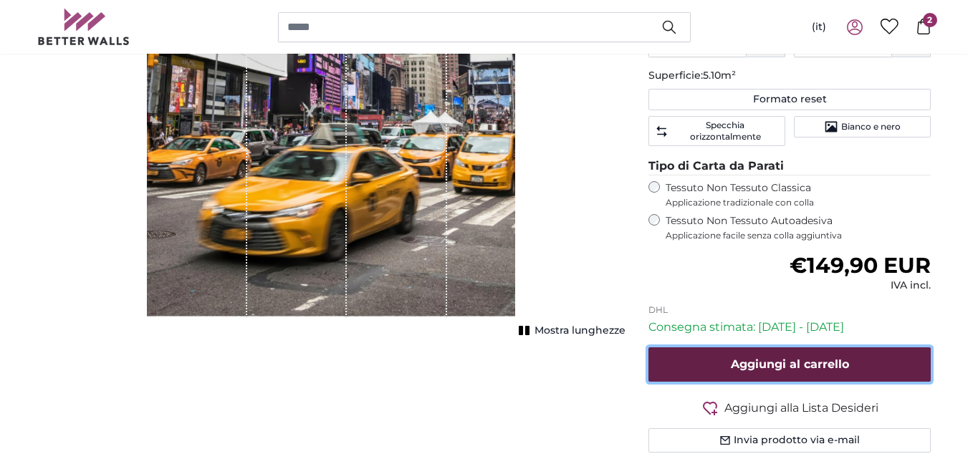
click at [774, 358] on span "Aggiungi al carrello" at bounding box center [790, 365] width 118 height 14
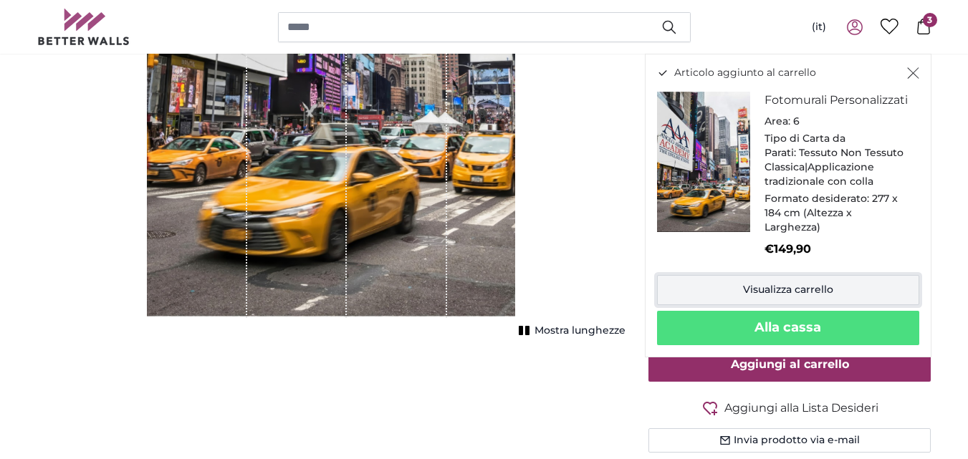
click at [750, 299] on link "Visualizza carrello" at bounding box center [788, 290] width 262 height 30
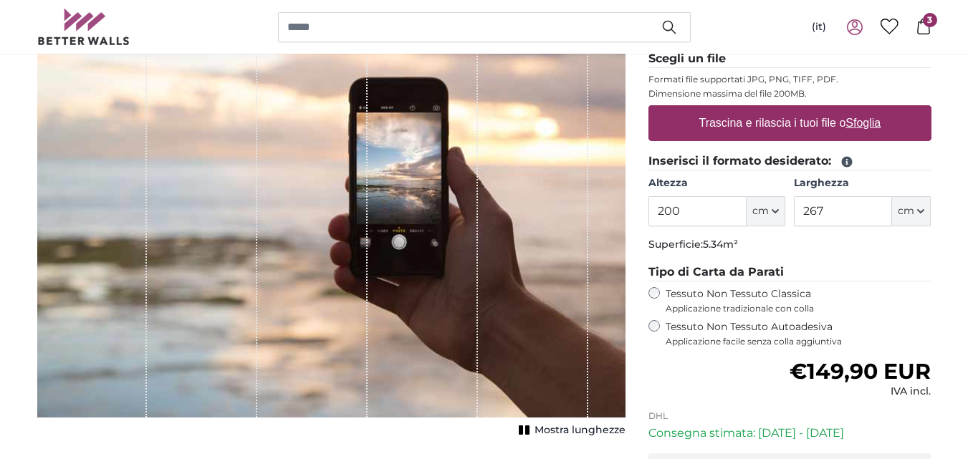
scroll to position [224, 0]
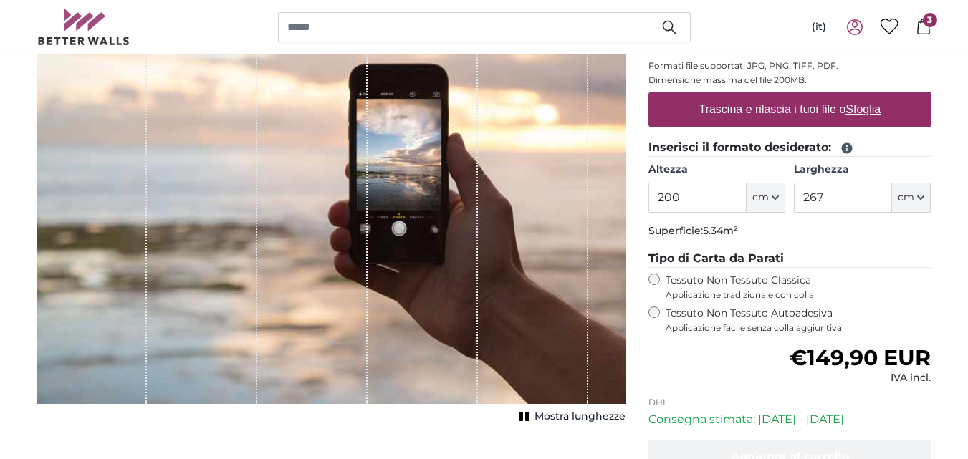
click at [852, 106] on u "Sfoglia" at bounding box center [863, 109] width 35 height 12
click at [852, 96] on input "Trascina e rilascia i tuoi file o Sfoglia" at bounding box center [790, 94] width 283 height 4
type input "**********"
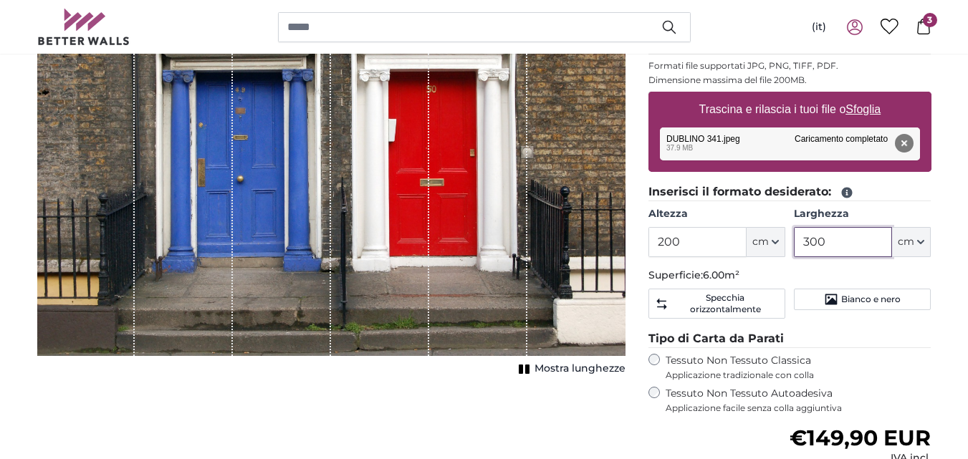
click at [819, 239] on input "300" at bounding box center [843, 242] width 98 height 30
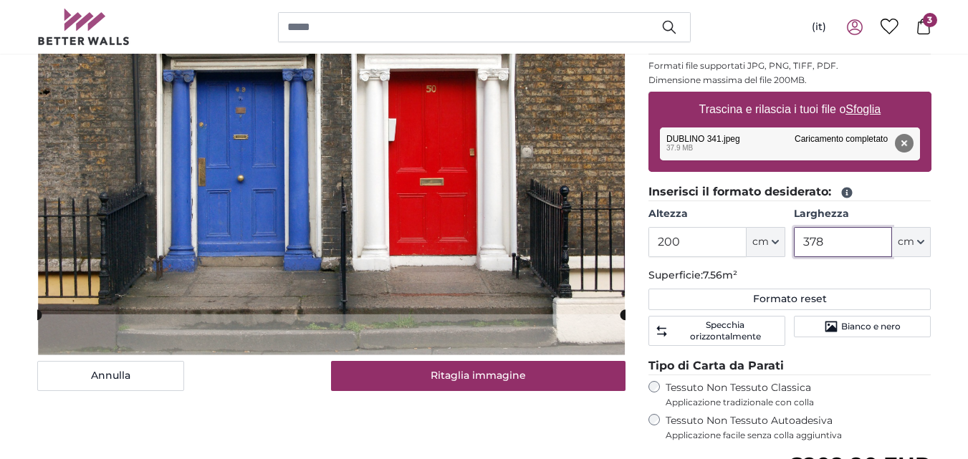
type input "378"
click at [710, 240] on input "200" at bounding box center [698, 242] width 98 height 30
type input "277"
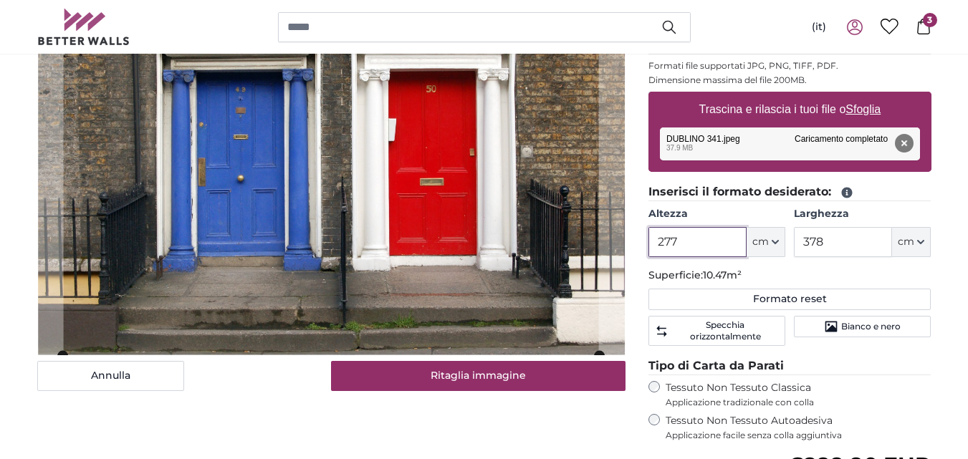
type input "277"
click at [799, 267] on fieldset "Inserisci il formato desiderato: [GEOGRAPHIC_DATA] 277 ft cm Centimeter (cm) In…" at bounding box center [790, 267] width 283 height 168
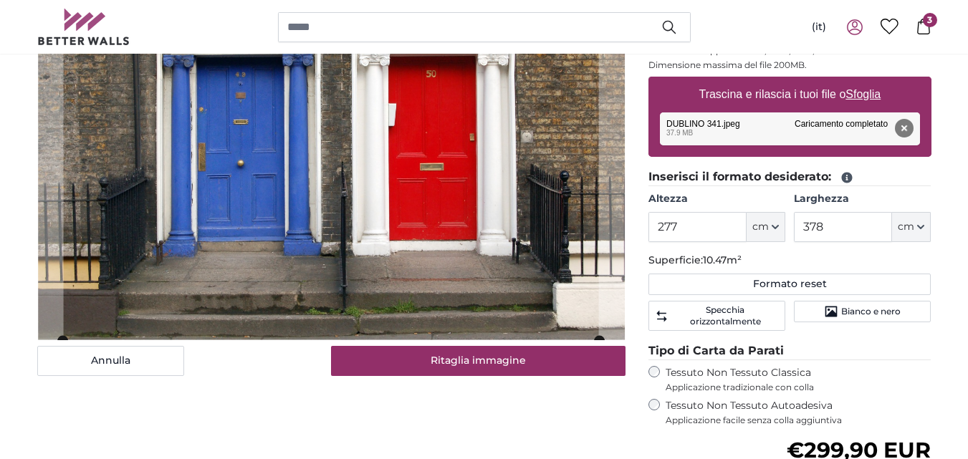
scroll to position [224, 0]
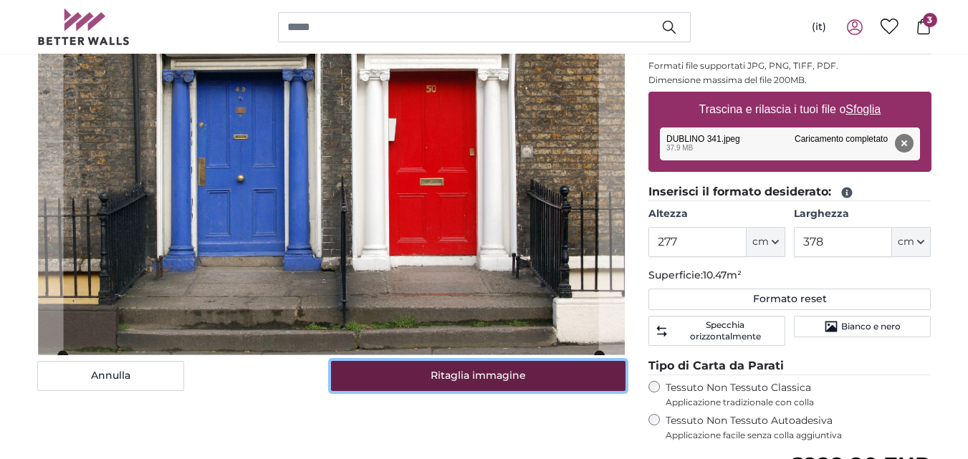
click at [501, 380] on button "Ritaglia immagine" at bounding box center [478, 376] width 295 height 30
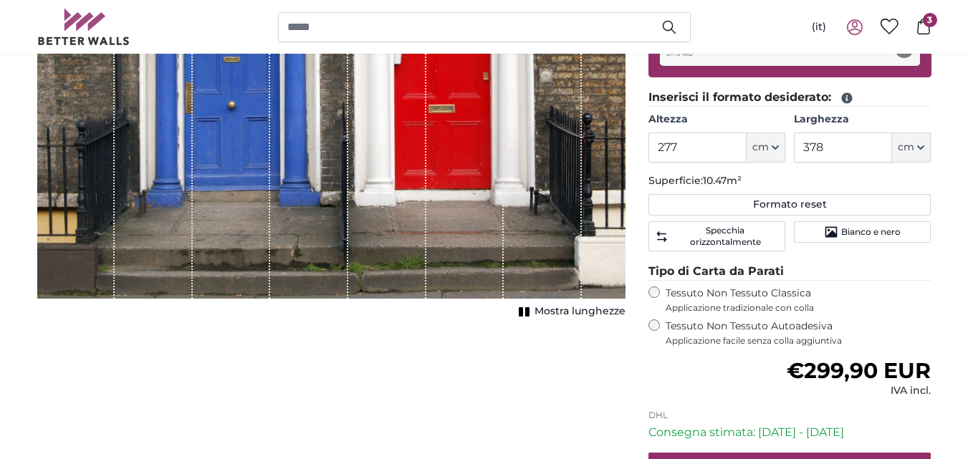
scroll to position [267, 0]
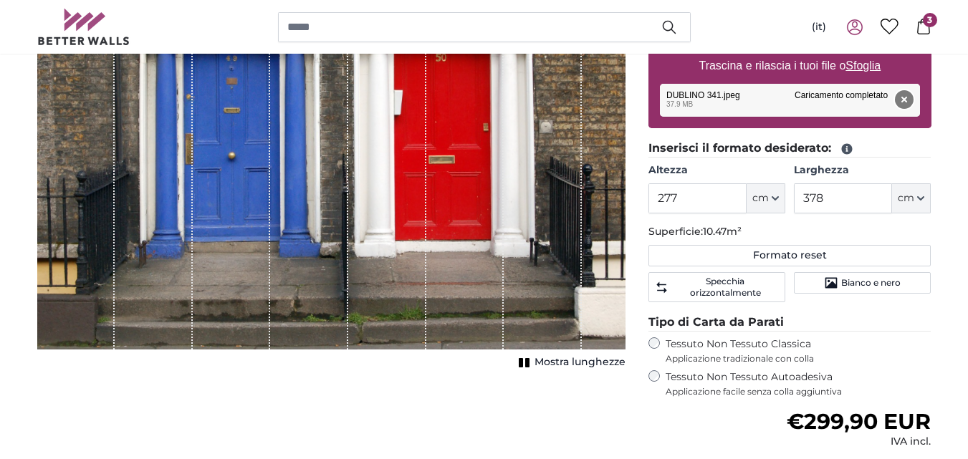
click at [911, 99] on button "Rimuovi" at bounding box center [903, 99] width 19 height 19
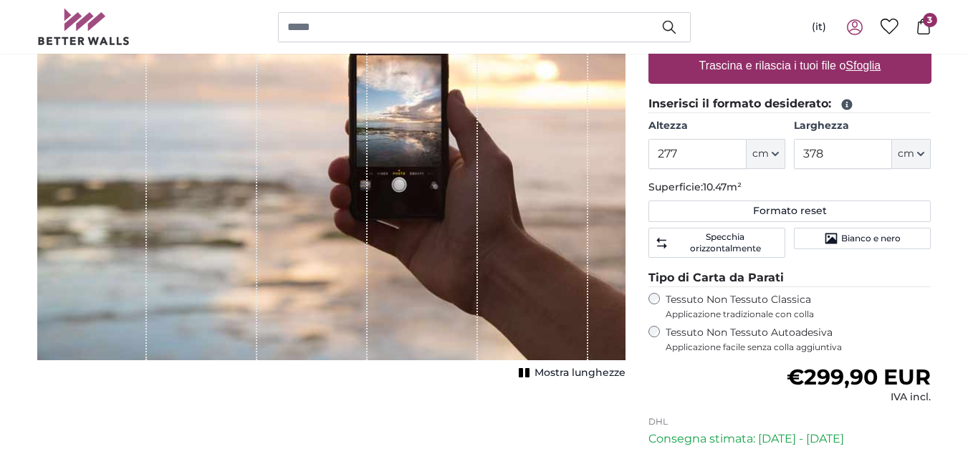
click at [858, 71] on u "Sfoglia" at bounding box center [863, 65] width 35 height 12
click at [858, 52] on input "Trascina e rilascia i tuoi file o Sfoglia" at bounding box center [790, 50] width 283 height 4
type input "**********"
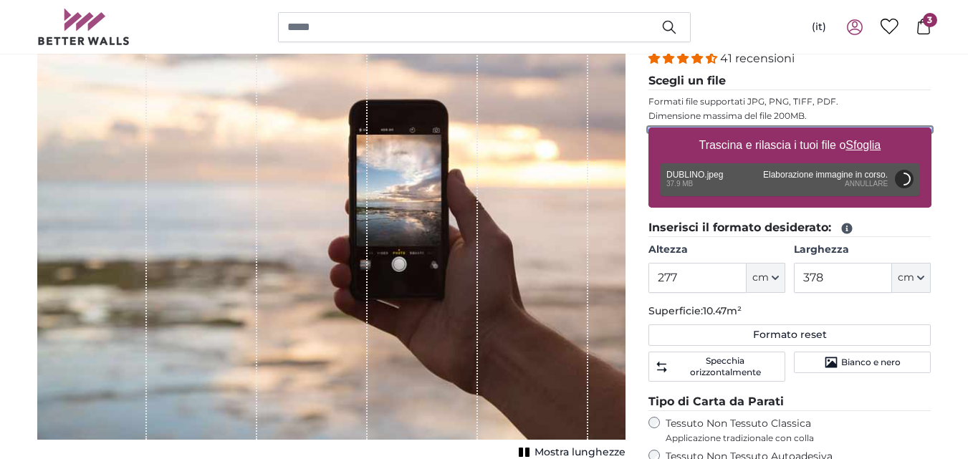
scroll to position [202, 0]
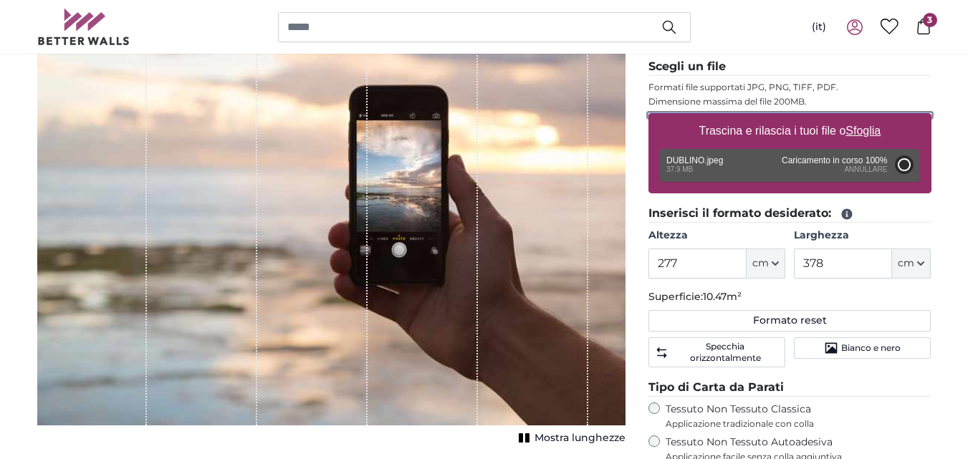
type input "200"
type input "300"
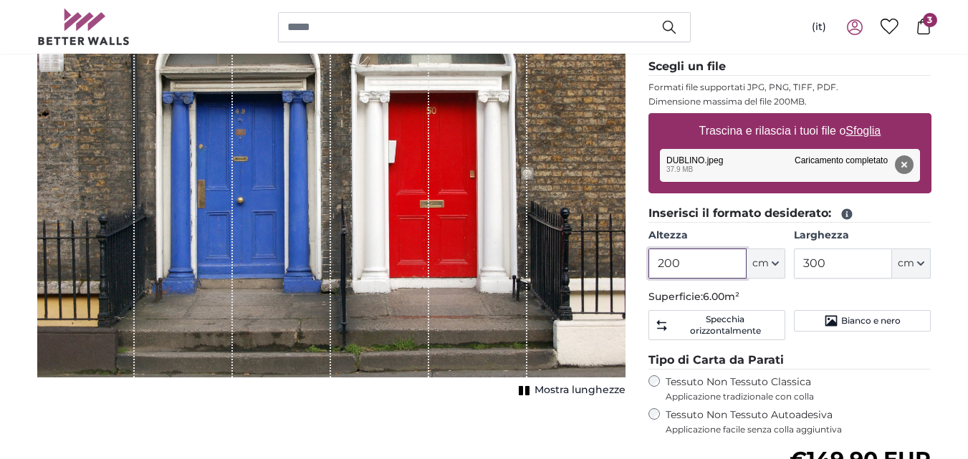
click at [700, 258] on input "200" at bounding box center [698, 264] width 98 height 30
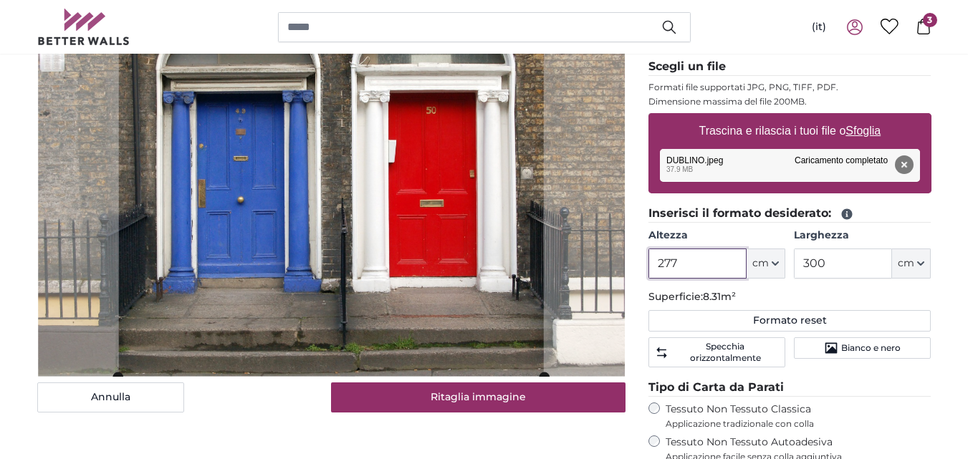
type input "277"
click at [815, 261] on input "300" at bounding box center [843, 264] width 98 height 30
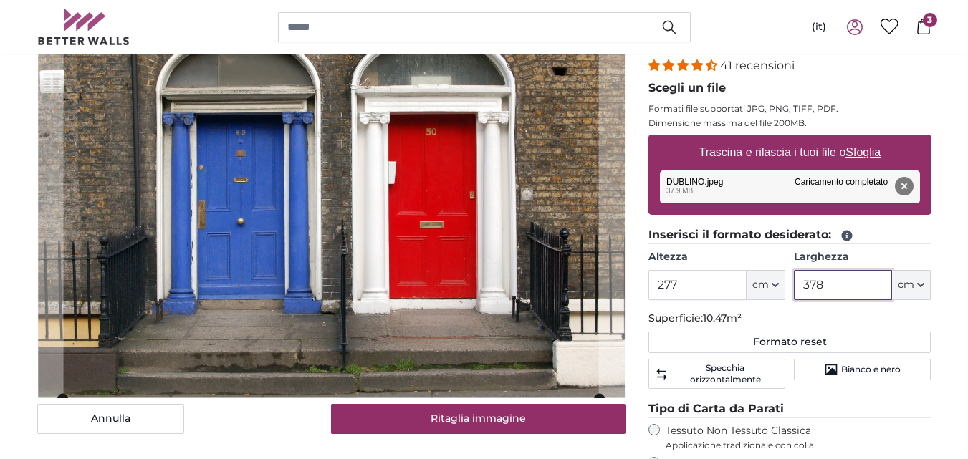
scroll to position [188, 0]
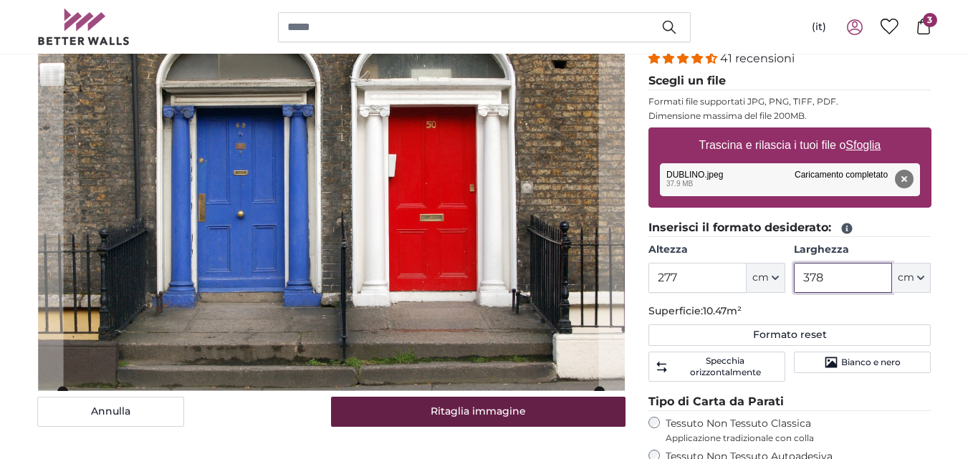
type input "378"
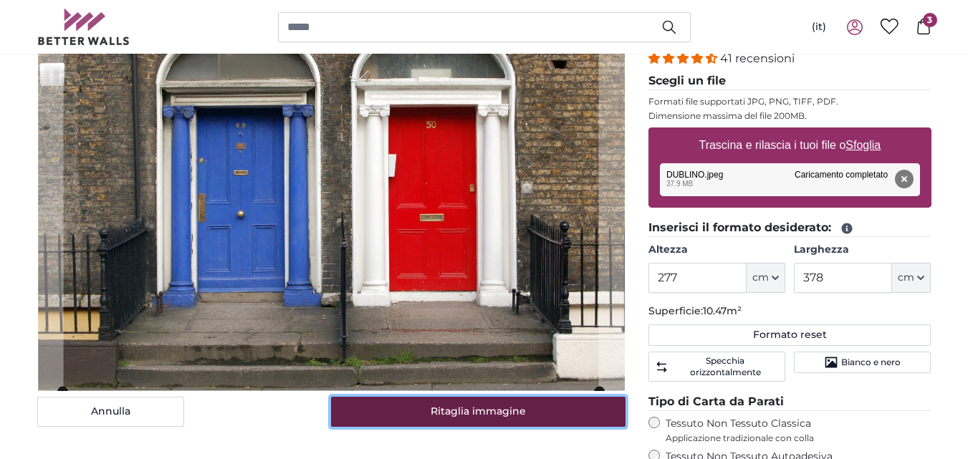
click at [488, 412] on button "Ritaglia immagine" at bounding box center [478, 412] width 295 height 30
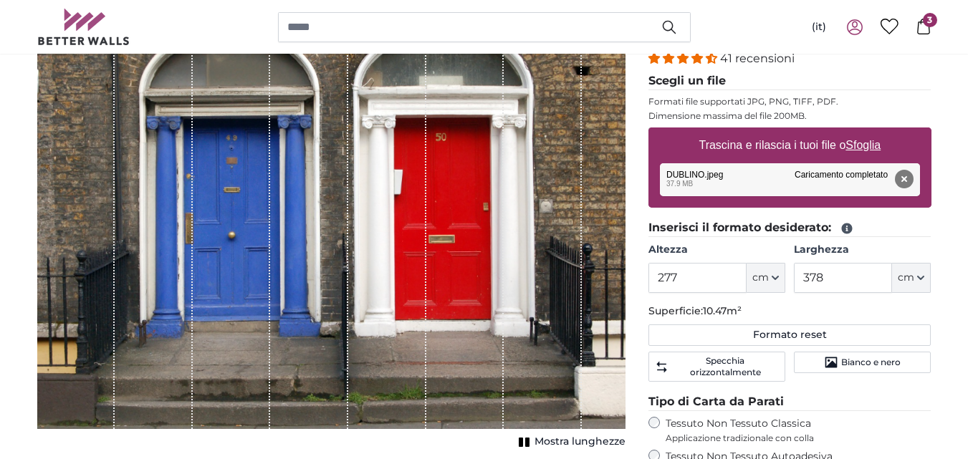
click at [543, 438] on span "Mostra lunghezze" at bounding box center [580, 442] width 91 height 14
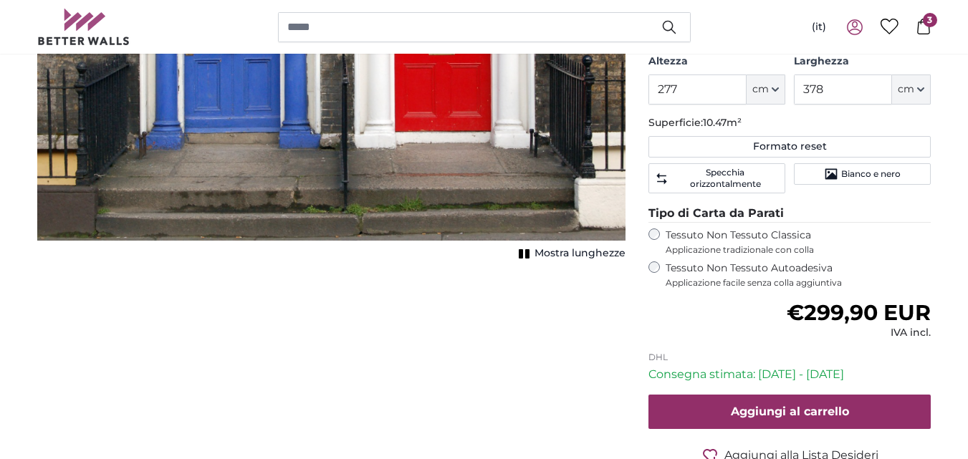
scroll to position [383, 0]
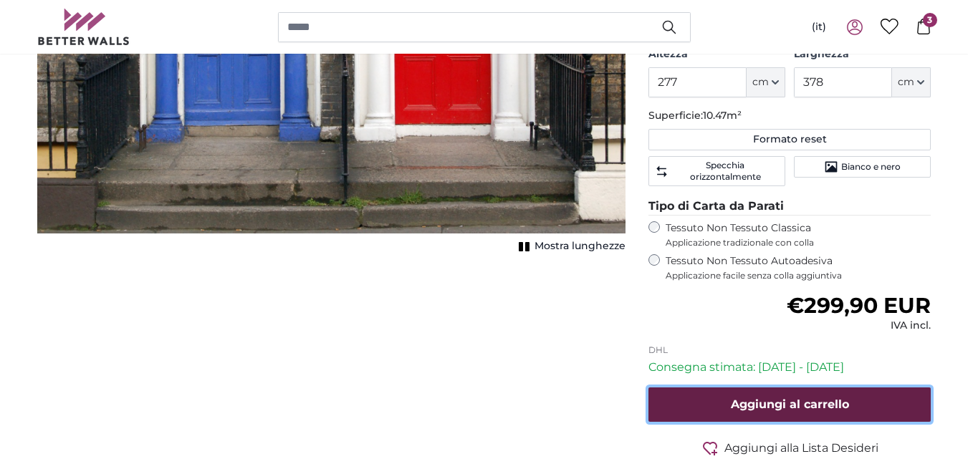
click at [765, 409] on span "Aggiungi al carrello" at bounding box center [790, 405] width 118 height 14
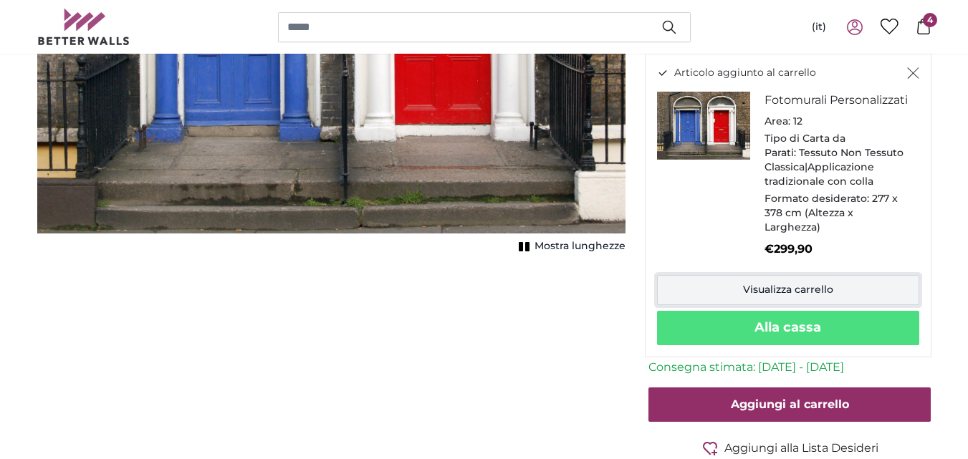
click at [780, 305] on link "Visualizza carrello" at bounding box center [788, 290] width 262 height 30
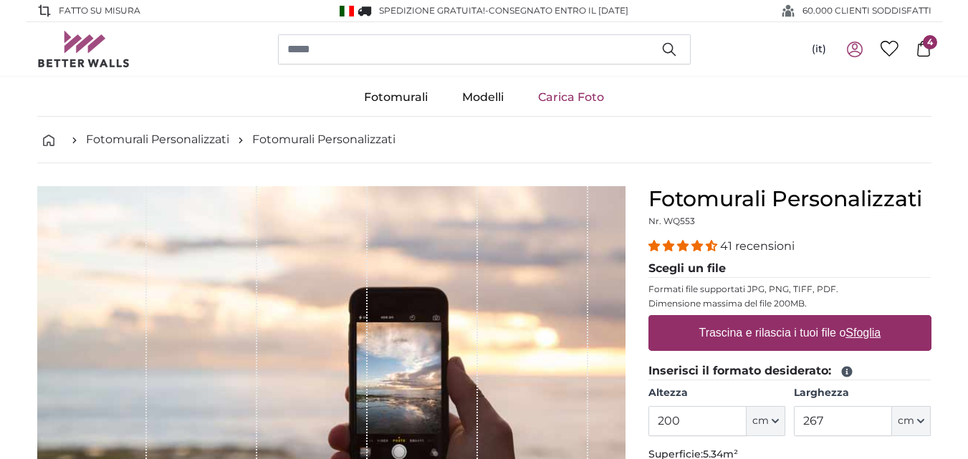
click at [852, 329] on u "Sfoglia" at bounding box center [863, 333] width 35 height 12
click at [852, 320] on input "Trascina e rilascia i tuoi file o Sfoglia" at bounding box center [790, 317] width 283 height 4
type input "**********"
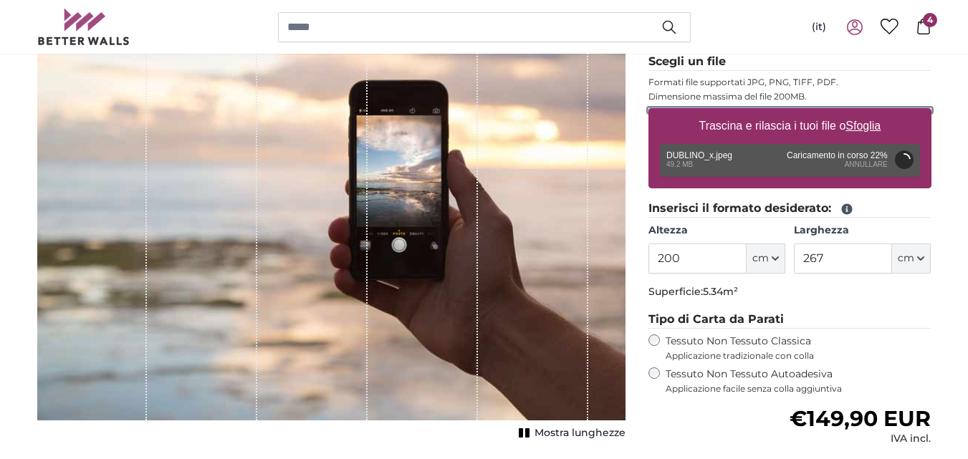
scroll to position [214, 0]
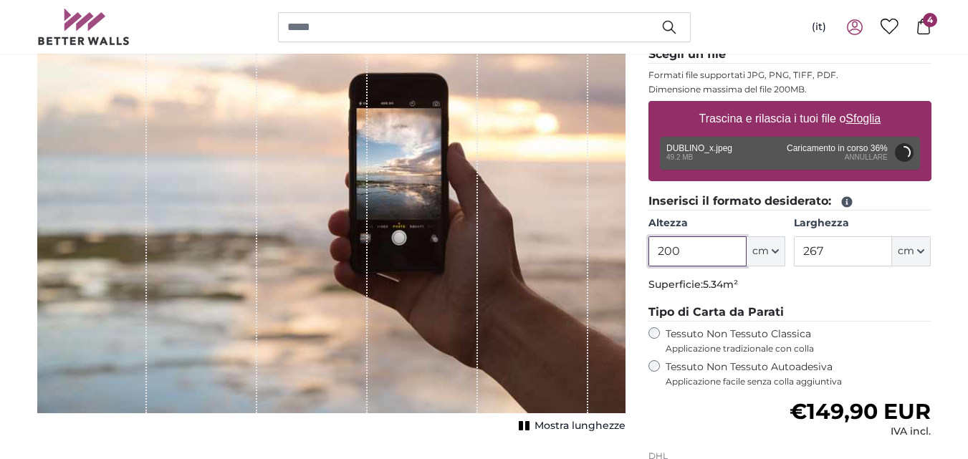
click at [692, 252] on input "200" at bounding box center [698, 252] width 98 height 30
type input "277"
click at [843, 251] on input "267" at bounding box center [843, 252] width 98 height 30
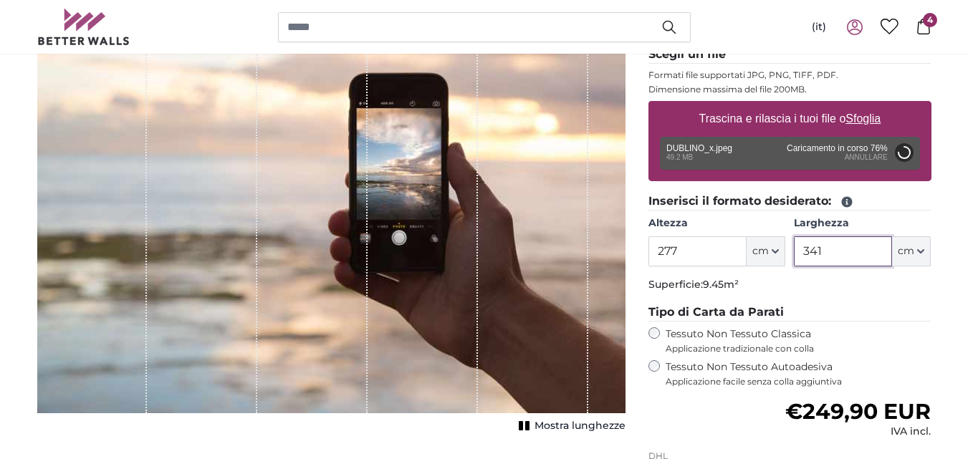
type input "341"
click at [711, 252] on input "277" at bounding box center [698, 252] width 98 height 30
type input "200"
type input "300"
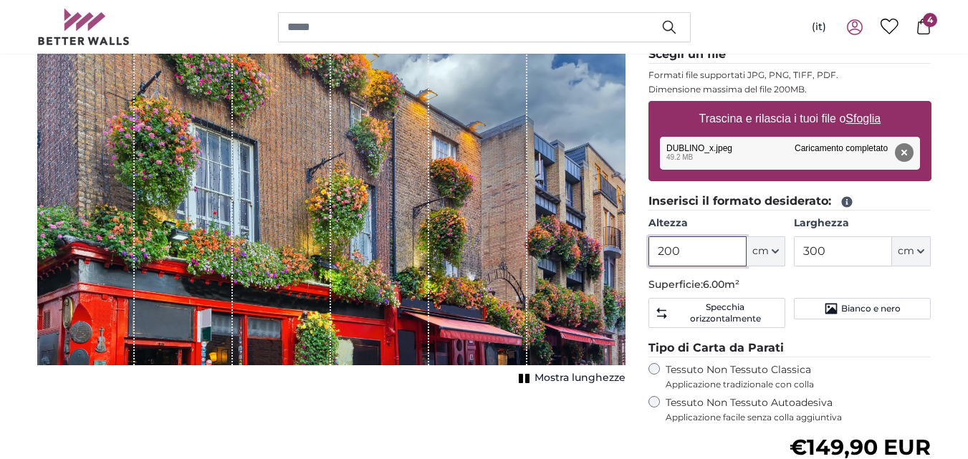
click at [711, 252] on input "200" at bounding box center [698, 252] width 98 height 30
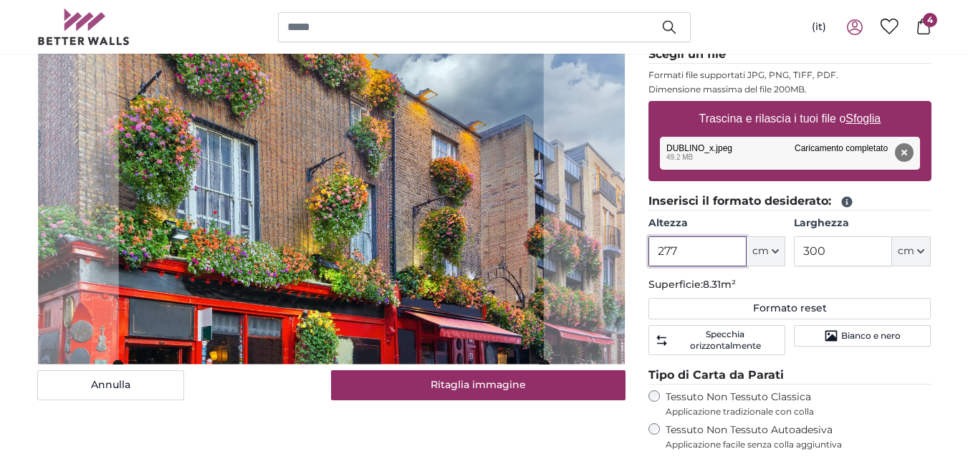
type input "277"
click at [811, 252] on input "300" at bounding box center [843, 252] width 98 height 30
type input "341"
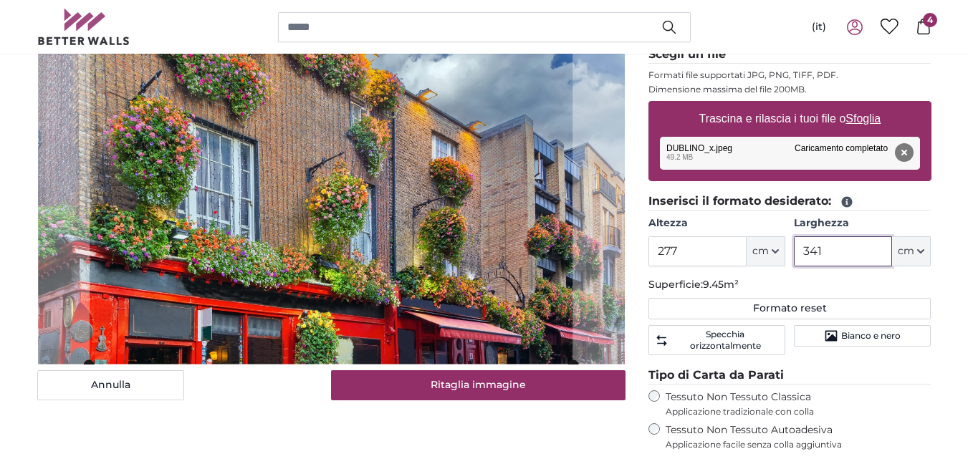
type input "341"
click at [705, 253] on input "277" at bounding box center [698, 252] width 98 height 30
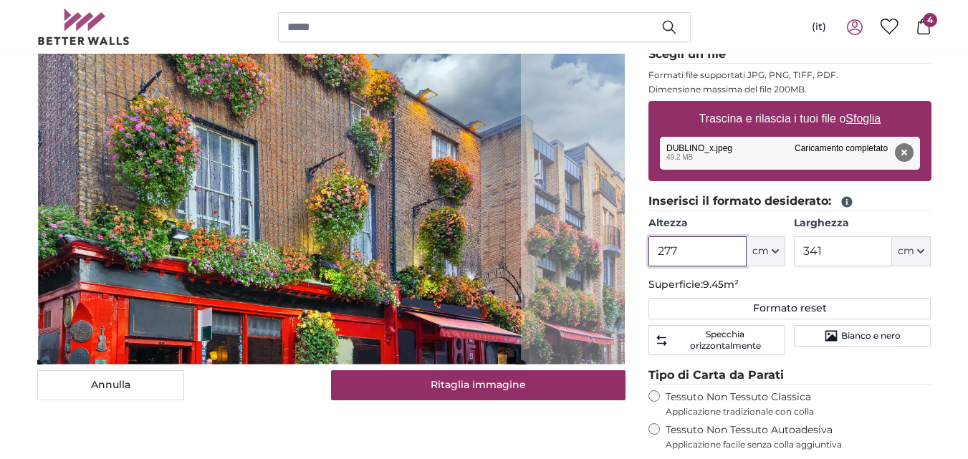
click at [285, 293] on cropper-handle at bounding box center [279, 168] width 484 height 393
click at [180, 283] on cropper-handle at bounding box center [279, 169] width 484 height 393
click at [478, 345] on cropper-handle at bounding box center [283, 169] width 484 height 393
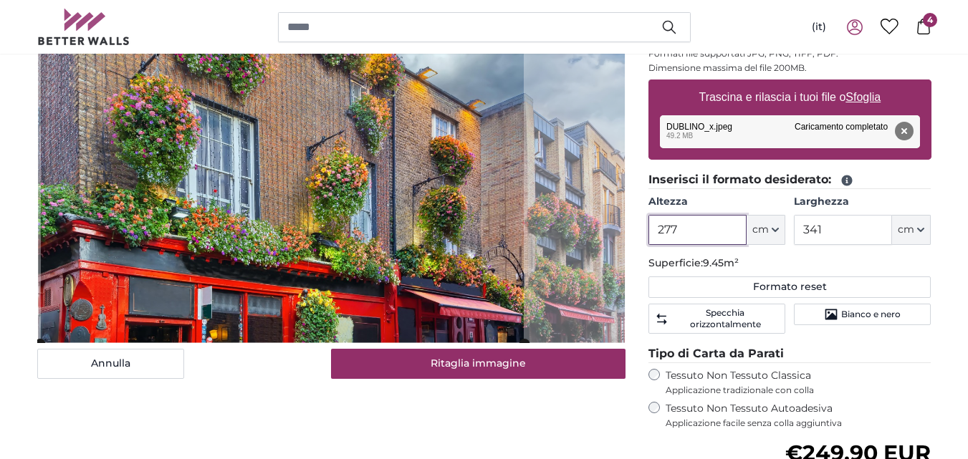
scroll to position [243, 0]
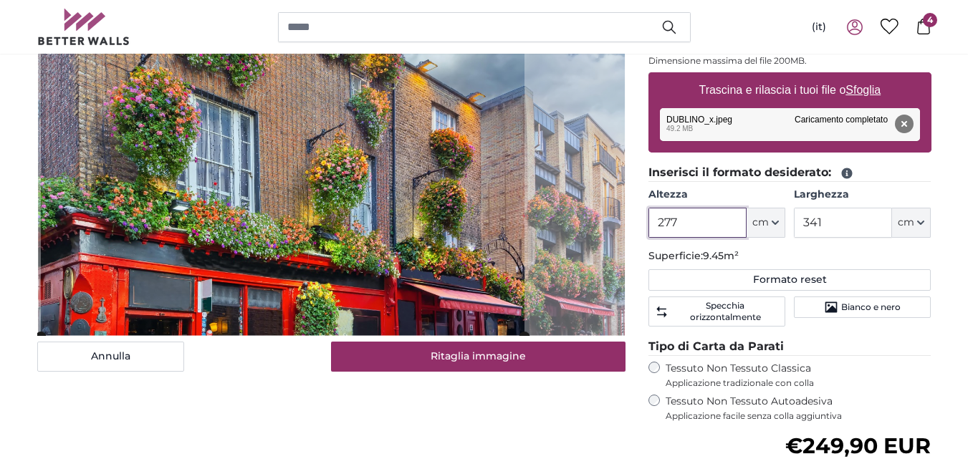
click at [464, 318] on cropper-handle at bounding box center [283, 140] width 484 height 393
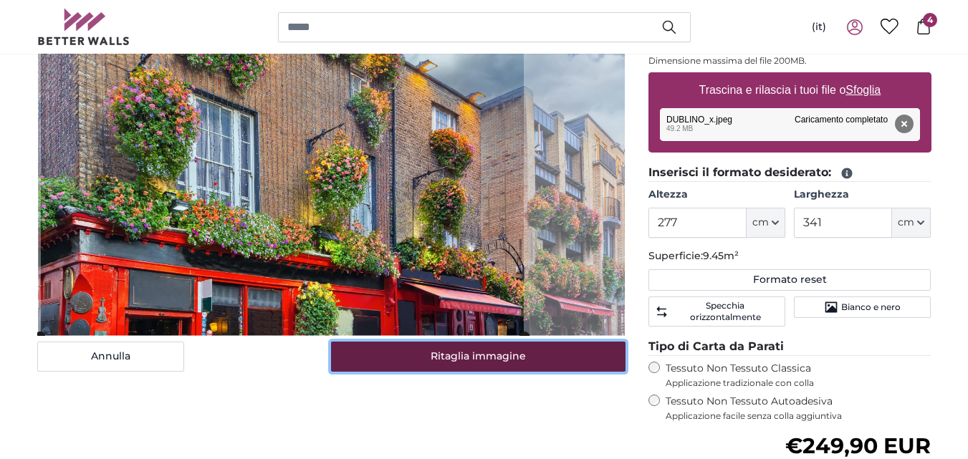
click at [490, 357] on button "Ritaglia immagine" at bounding box center [478, 357] width 295 height 30
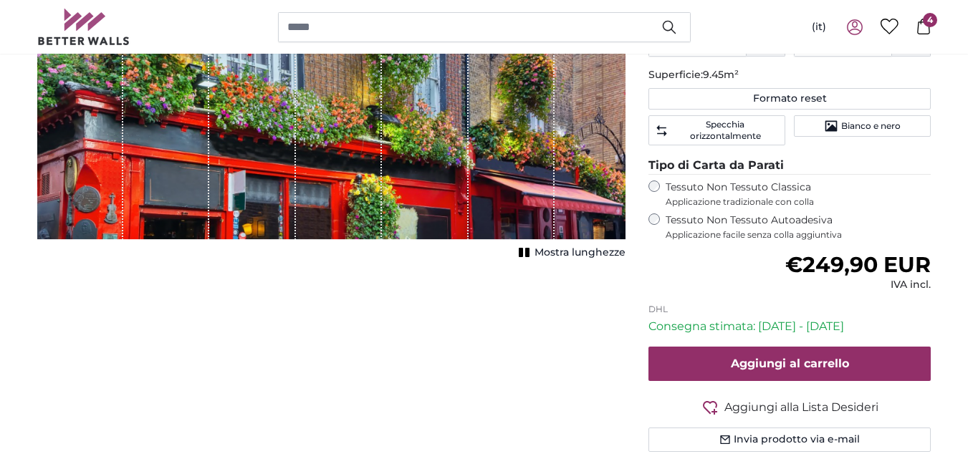
scroll to position [446, 0]
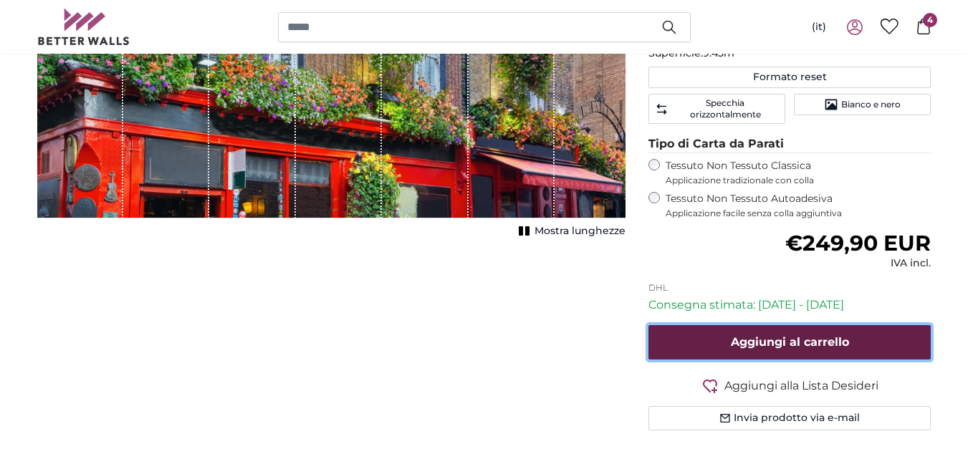
click at [746, 336] on span "Aggiungi al carrello" at bounding box center [790, 342] width 118 height 14
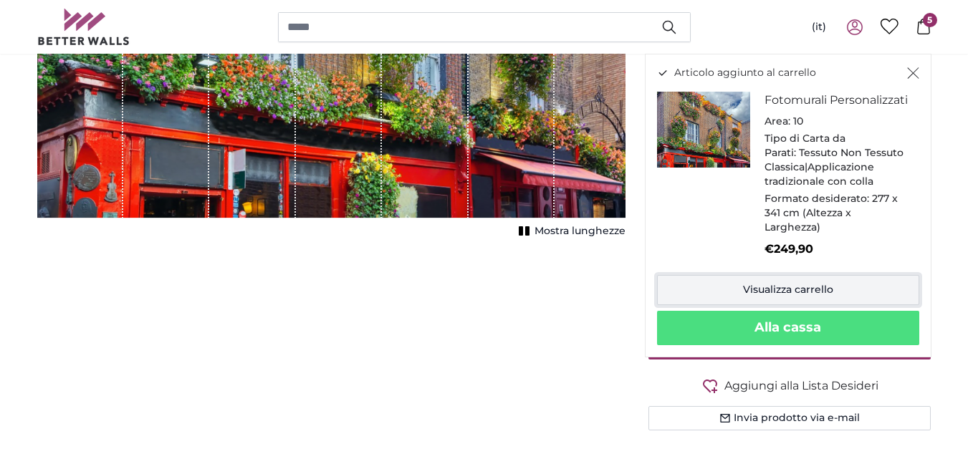
click at [765, 305] on link "Visualizza carrello" at bounding box center [788, 290] width 262 height 30
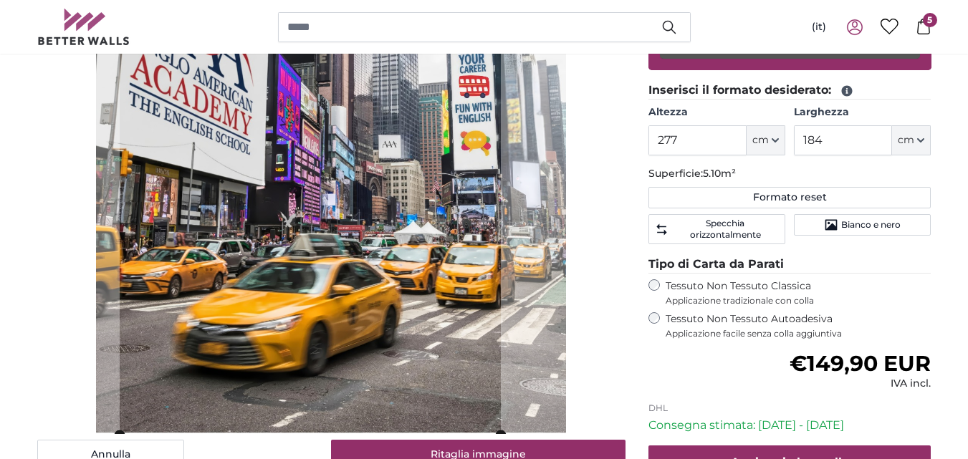
scroll to position [340, 0]
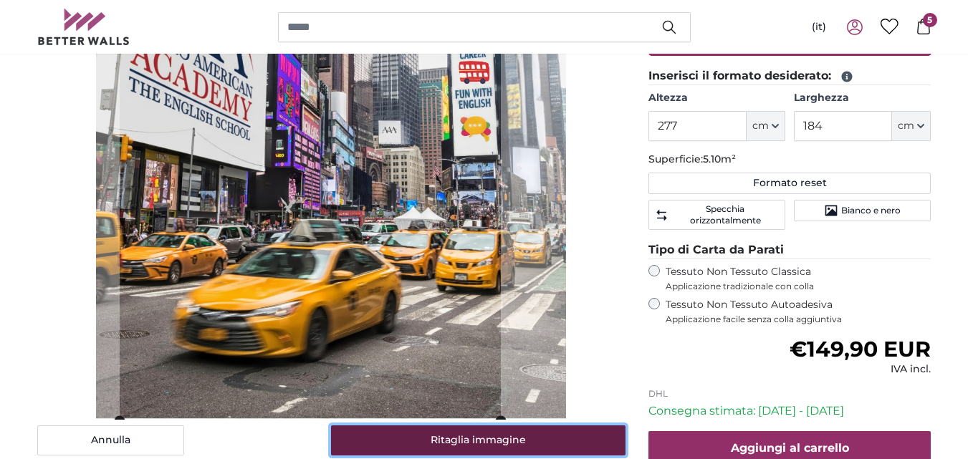
click at [484, 447] on button "Ritaglia immagine" at bounding box center [478, 441] width 295 height 30
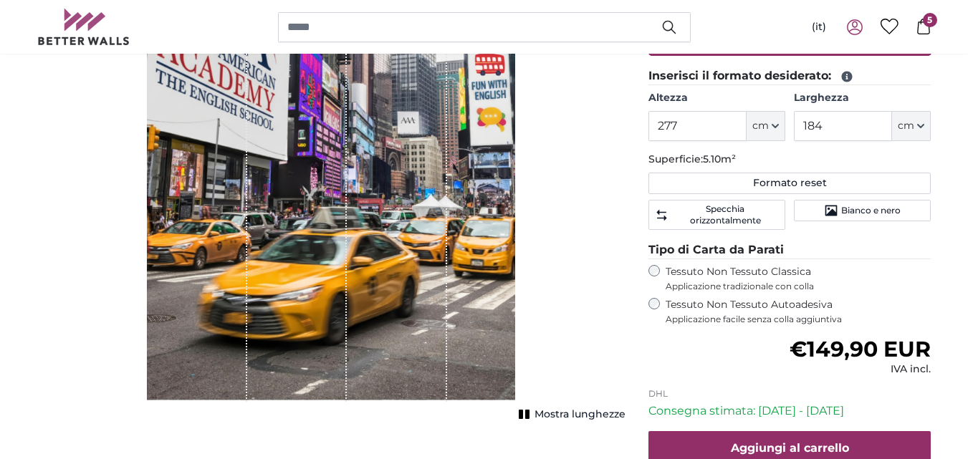
click at [931, 29] on icon at bounding box center [924, 27] width 16 height 16
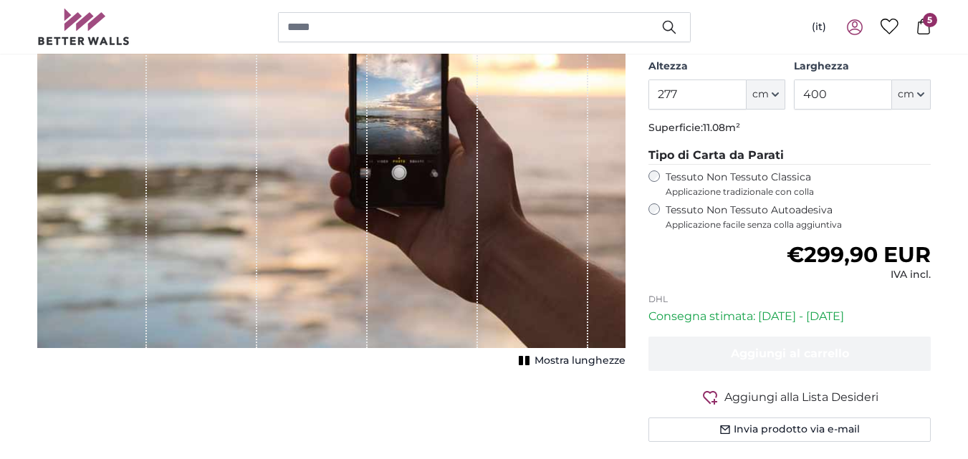
scroll to position [273, 0]
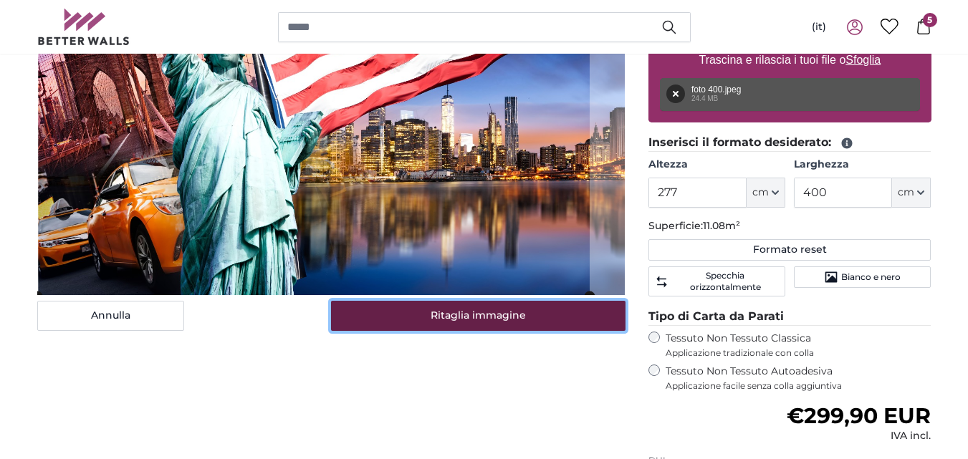
click at [524, 320] on button "Ritaglia immagine" at bounding box center [478, 316] width 295 height 30
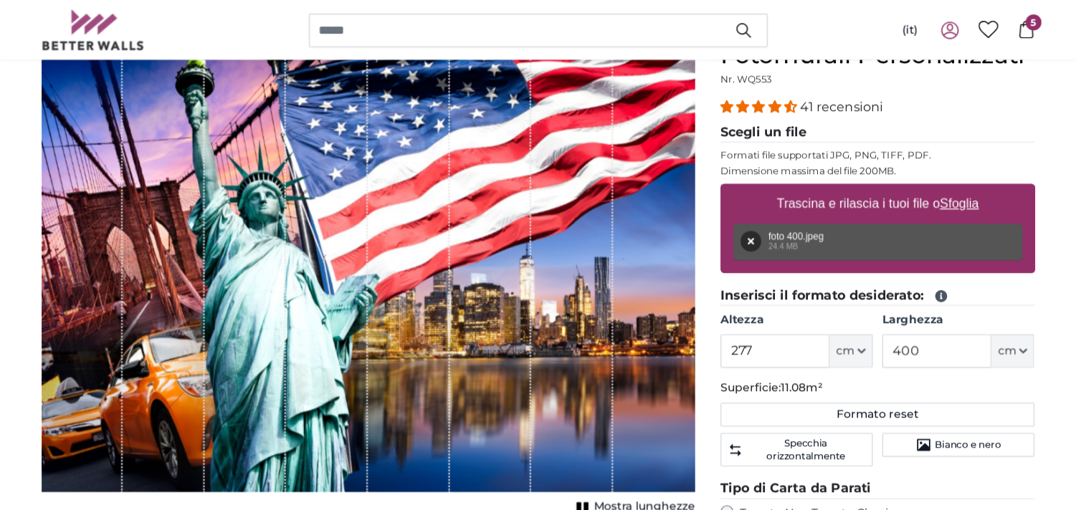
scroll to position [149, 0]
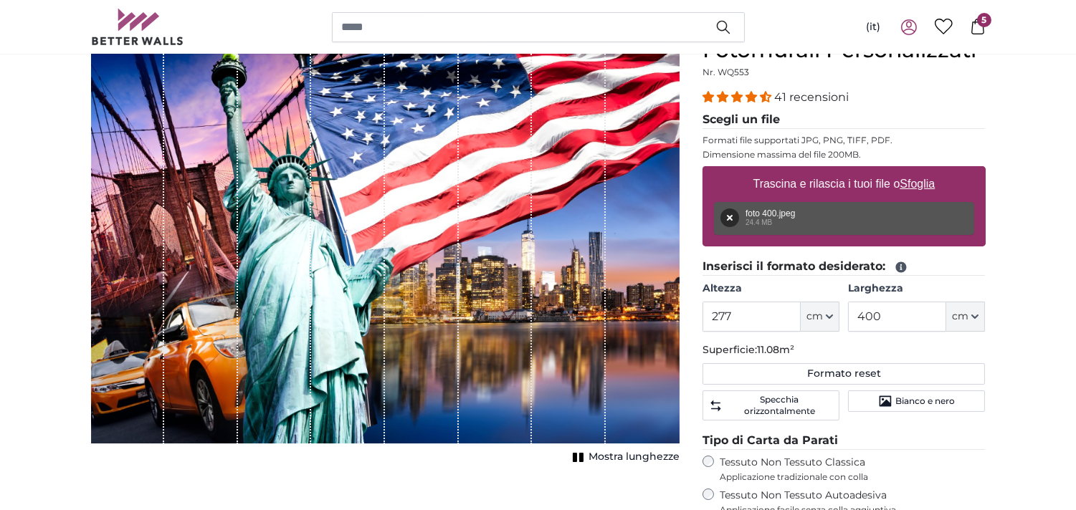
click at [616, 457] on span "Mostra lunghezze" at bounding box center [633, 457] width 91 height 14
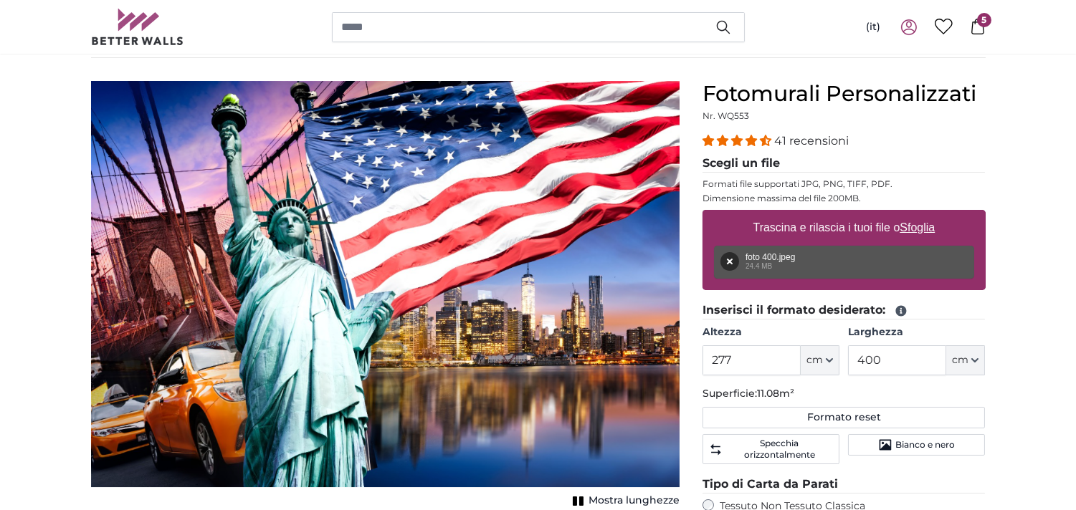
scroll to position [135, 0]
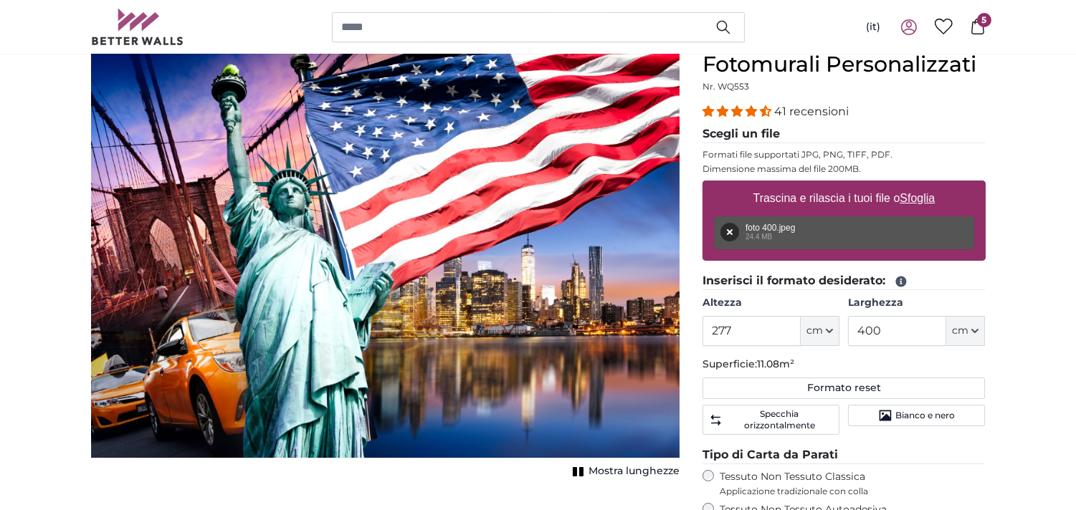
click at [968, 32] on icon at bounding box center [978, 27] width 16 height 16
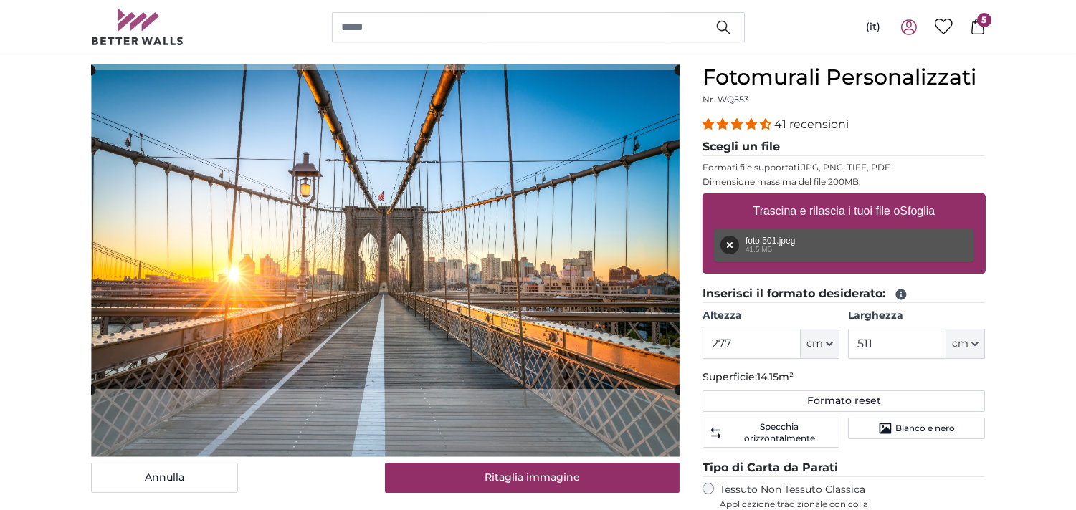
scroll to position [196, 0]
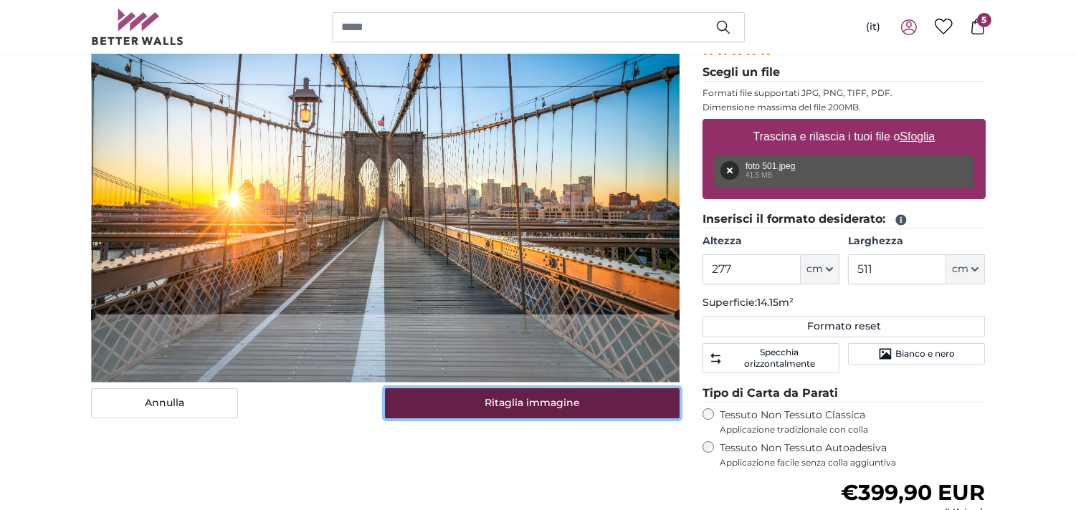
click at [499, 394] on button "Ritaglia immagine" at bounding box center [532, 403] width 295 height 30
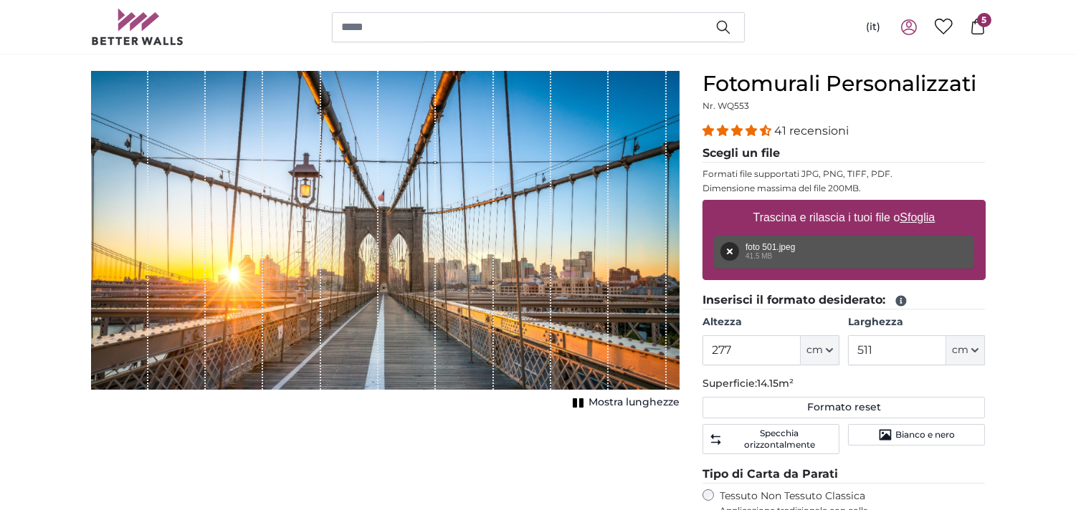
scroll to position [0, 0]
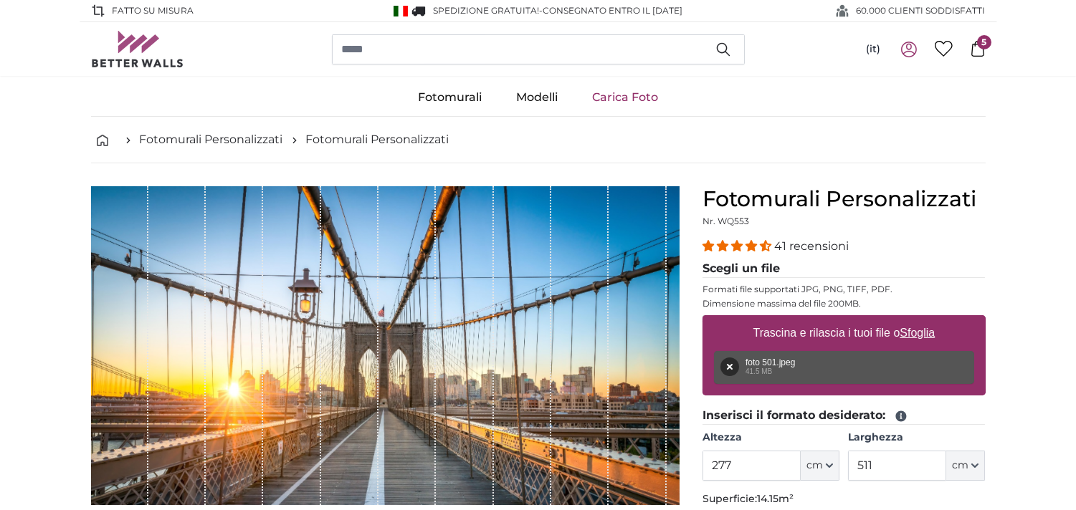
click at [978, 45] on span "5" at bounding box center [984, 42] width 14 height 14
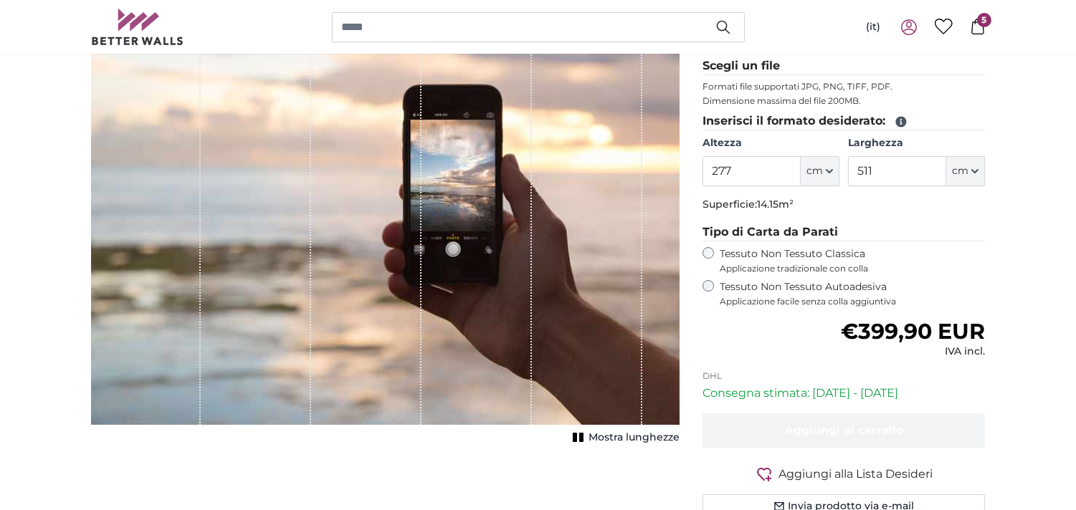
scroll to position [196, 0]
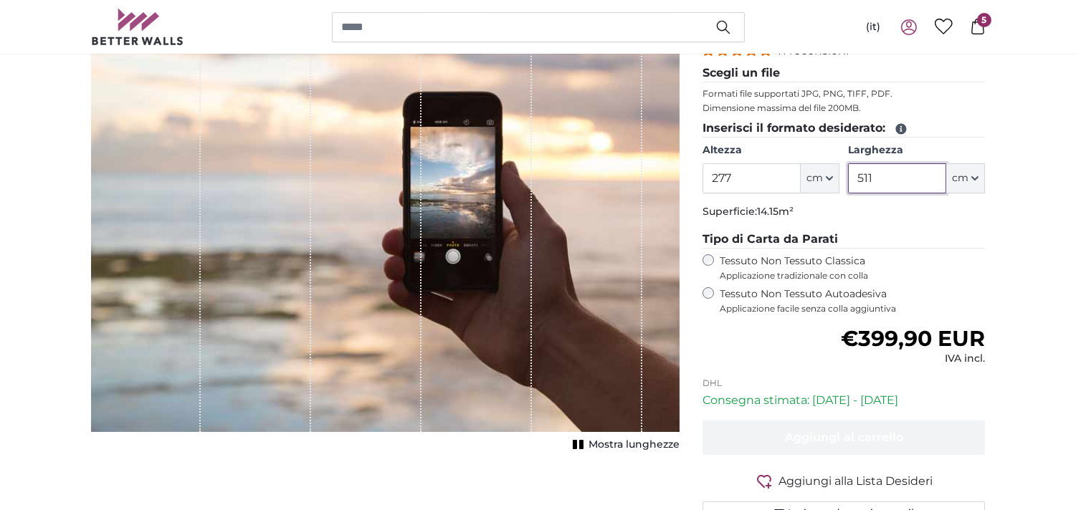
click at [885, 184] on input "511" at bounding box center [897, 178] width 98 height 30
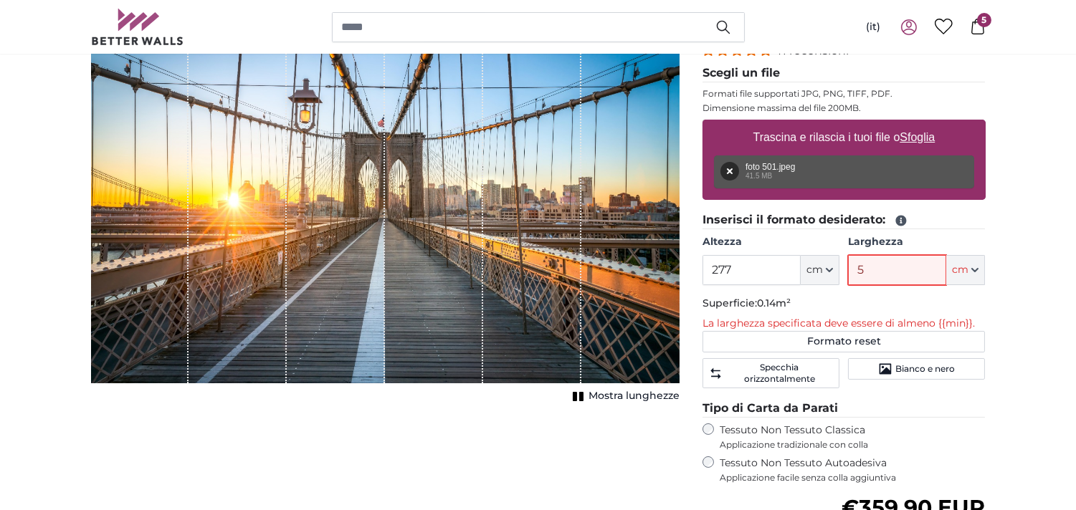
type input "511"
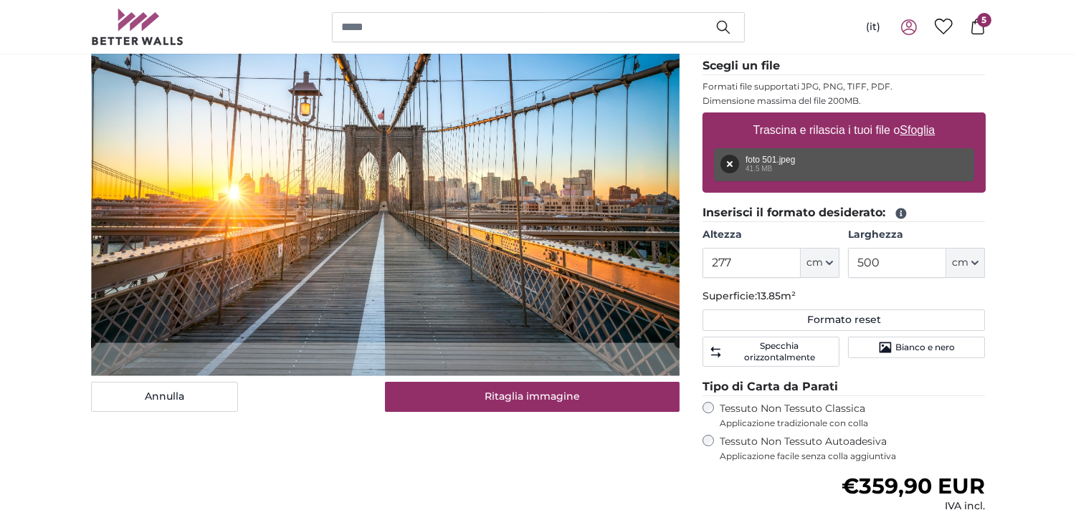
scroll to position [217, 0]
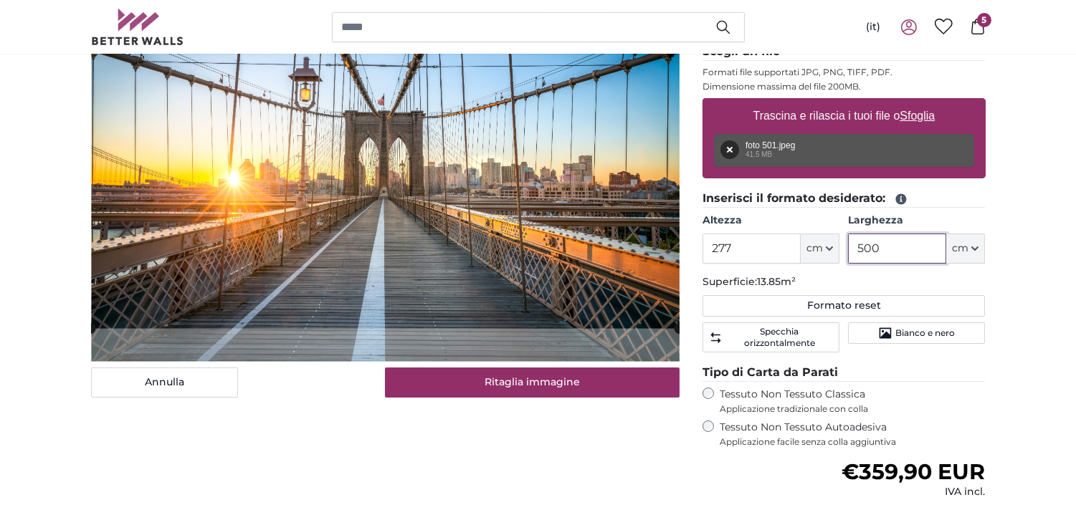
click at [900, 242] on input "500" at bounding box center [897, 249] width 98 height 30
type input "500"
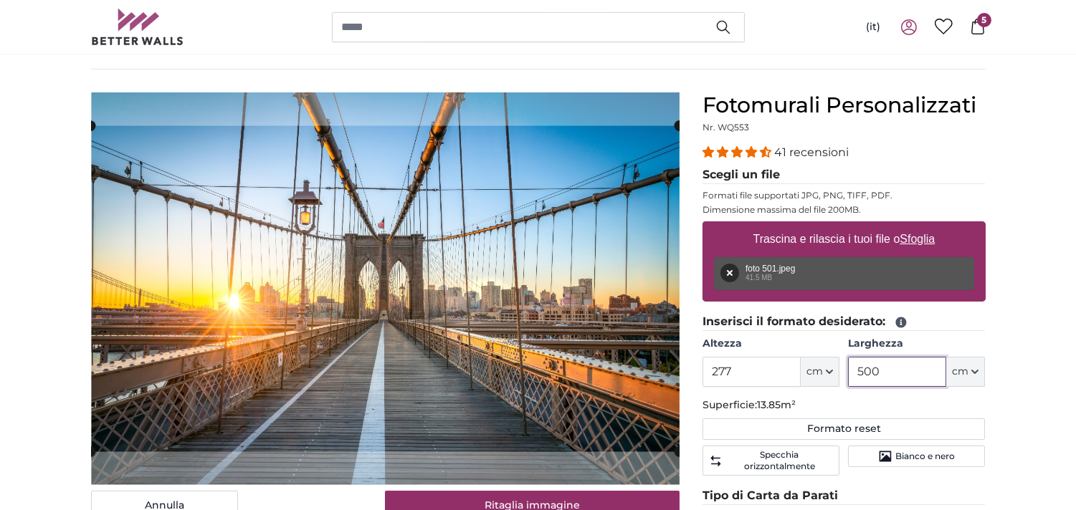
scroll to position [116, 0]
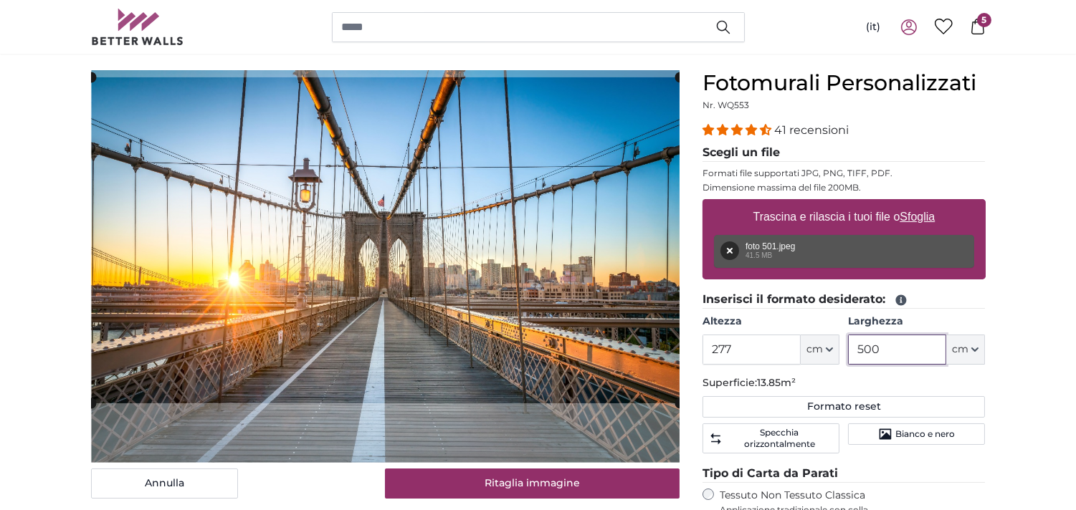
click at [520, 227] on cropper-handle at bounding box center [385, 240] width 588 height 326
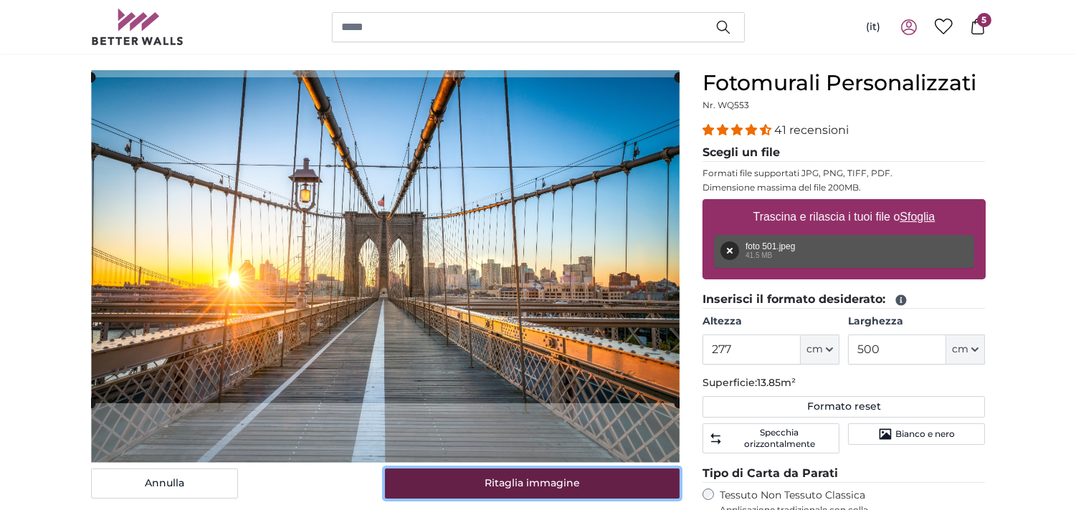
click at [502, 477] on button "Ritaglia immagine" at bounding box center [532, 484] width 295 height 30
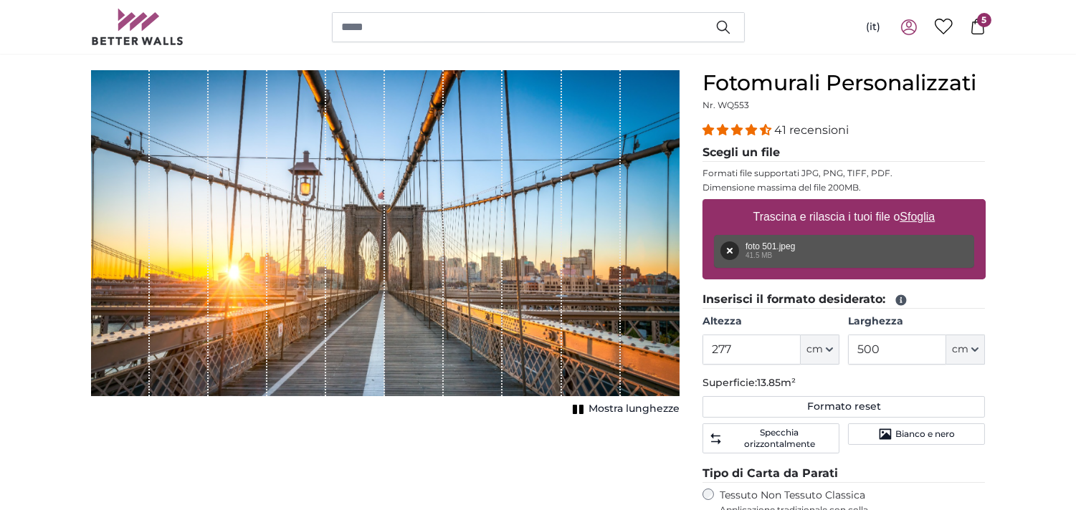
click at [590, 413] on span "Mostra lunghezze" at bounding box center [633, 409] width 91 height 14
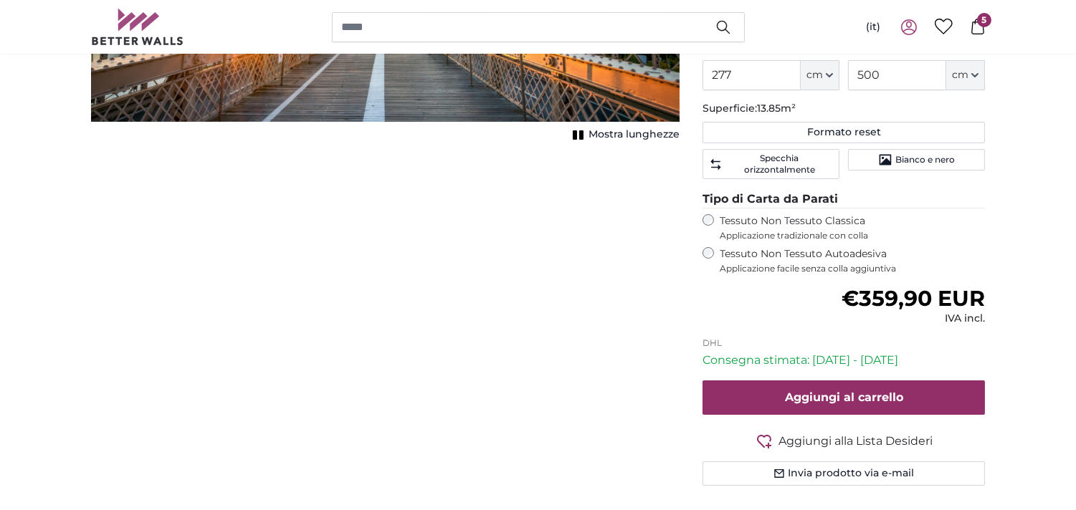
scroll to position [405, 0]
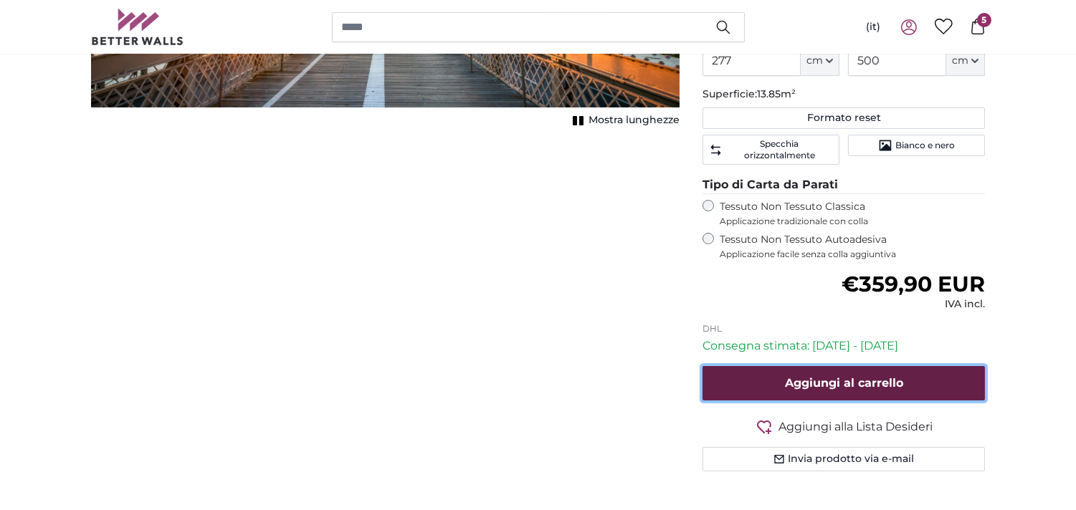
click at [883, 387] on span "Aggiungi al carrello" at bounding box center [844, 383] width 118 height 14
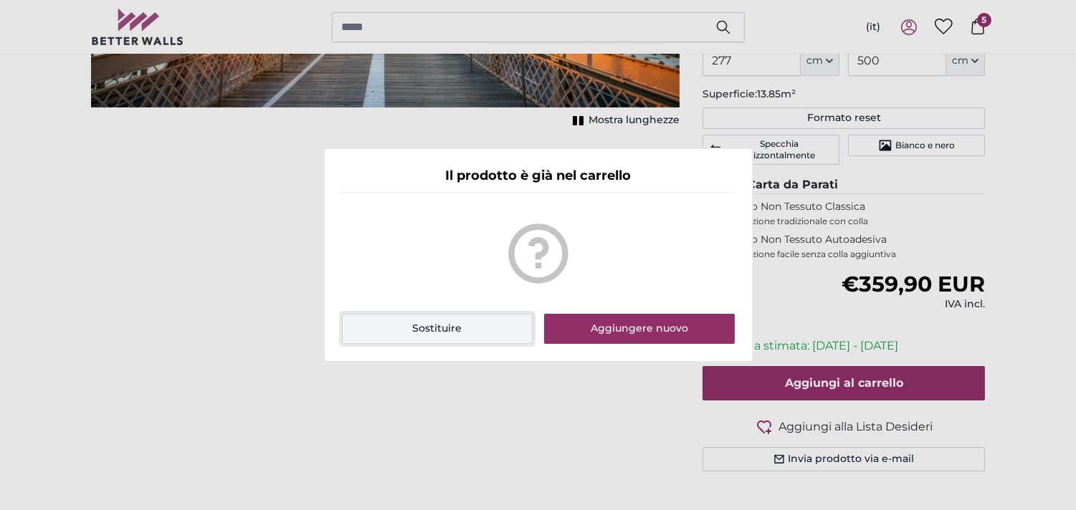
click at [474, 342] on button "Sostituire" at bounding box center [437, 329] width 191 height 30
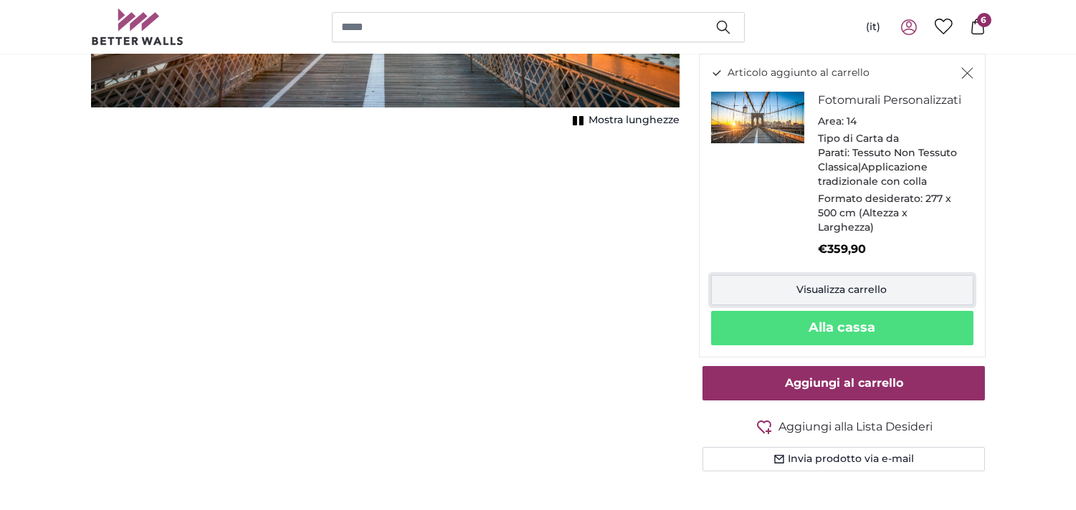
click at [803, 305] on link "Visualizza carrello" at bounding box center [842, 290] width 262 height 30
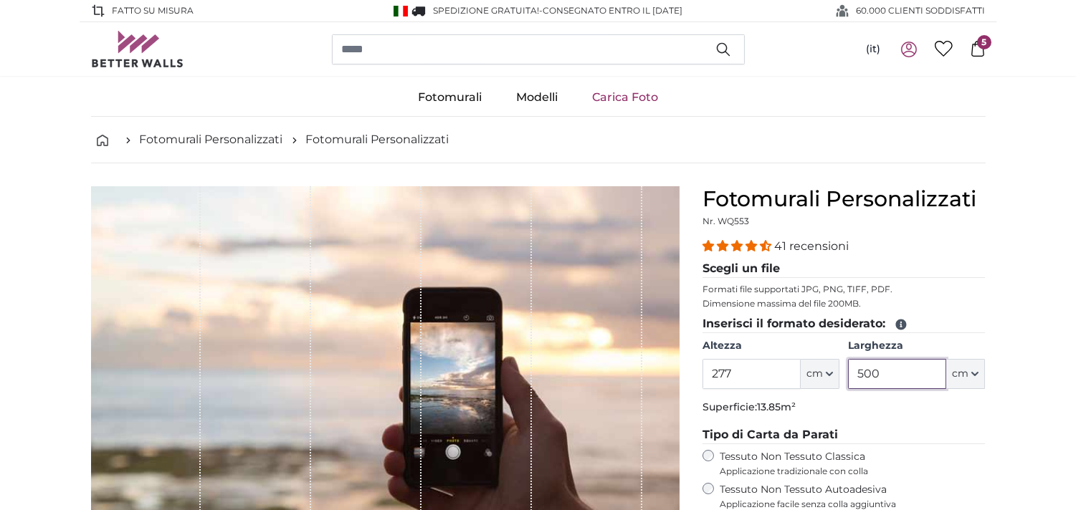
click at [883, 377] on input "500" at bounding box center [897, 374] width 98 height 30
type input "511"
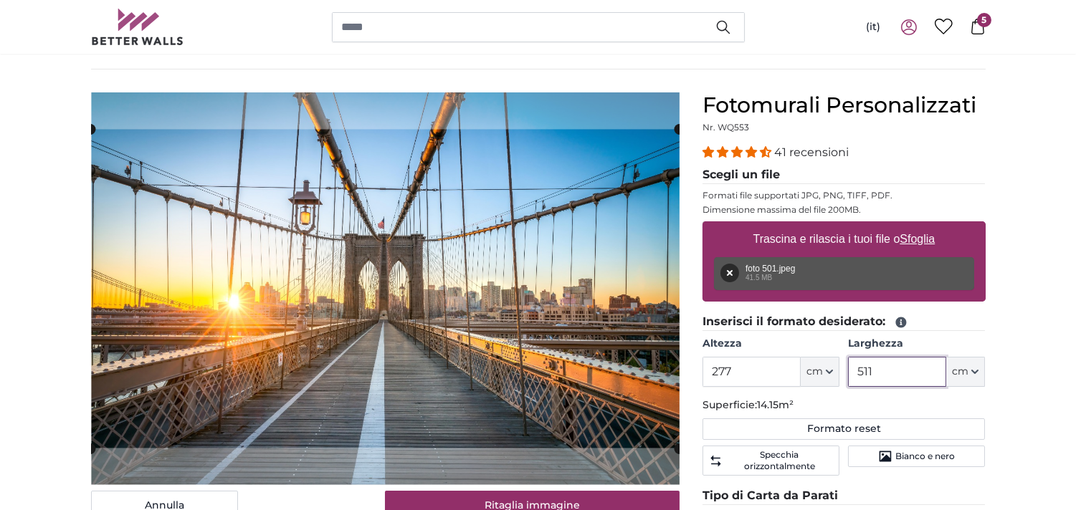
scroll to position [108, 0]
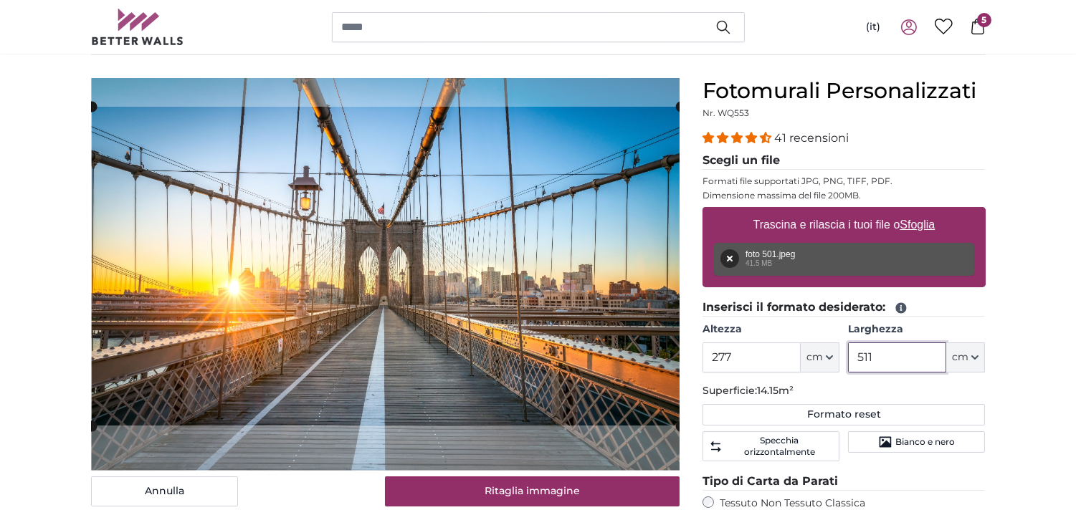
click at [565, 187] on cropper-handle at bounding box center [386, 266] width 588 height 319
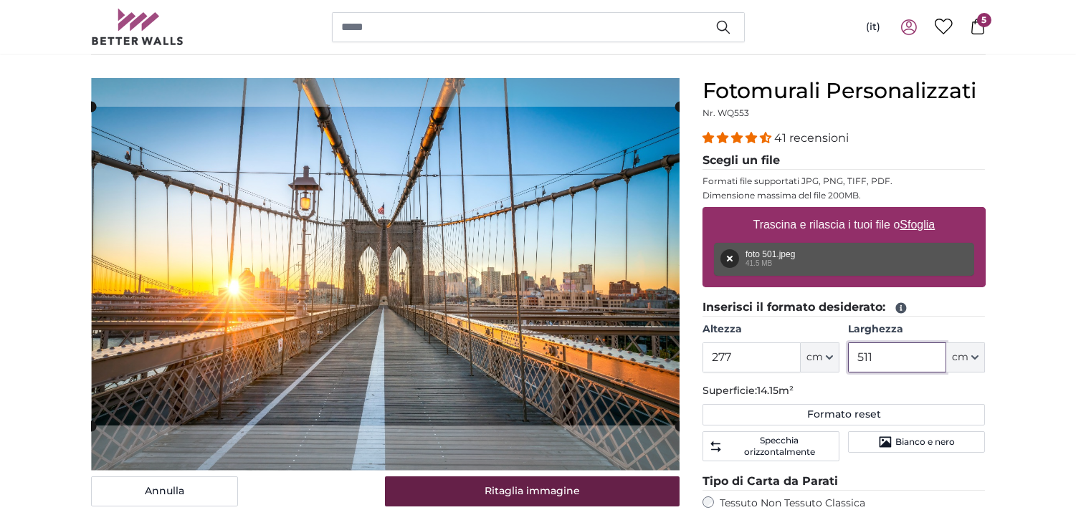
type input "511"
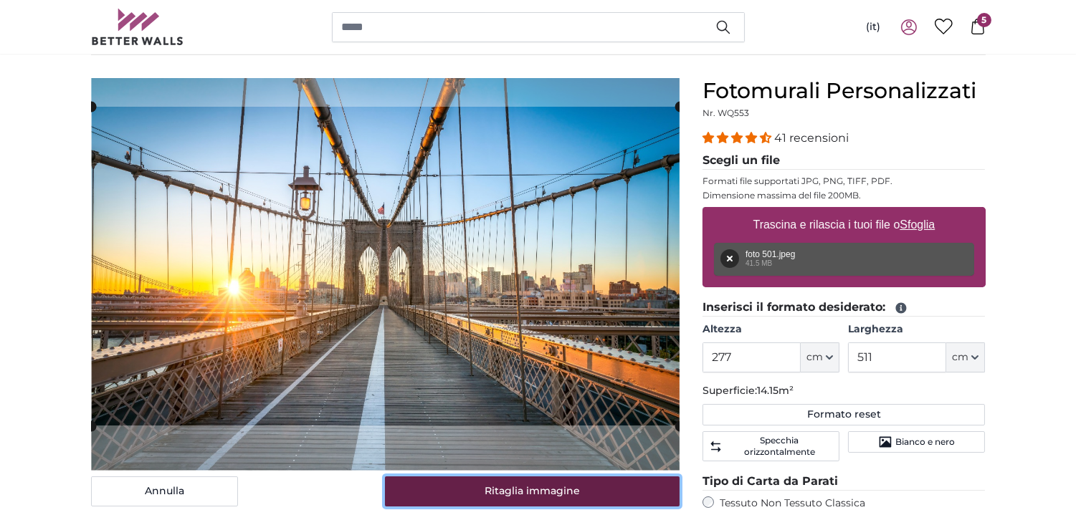
click at [510, 498] on button "Ritaglia immagine" at bounding box center [532, 492] width 295 height 30
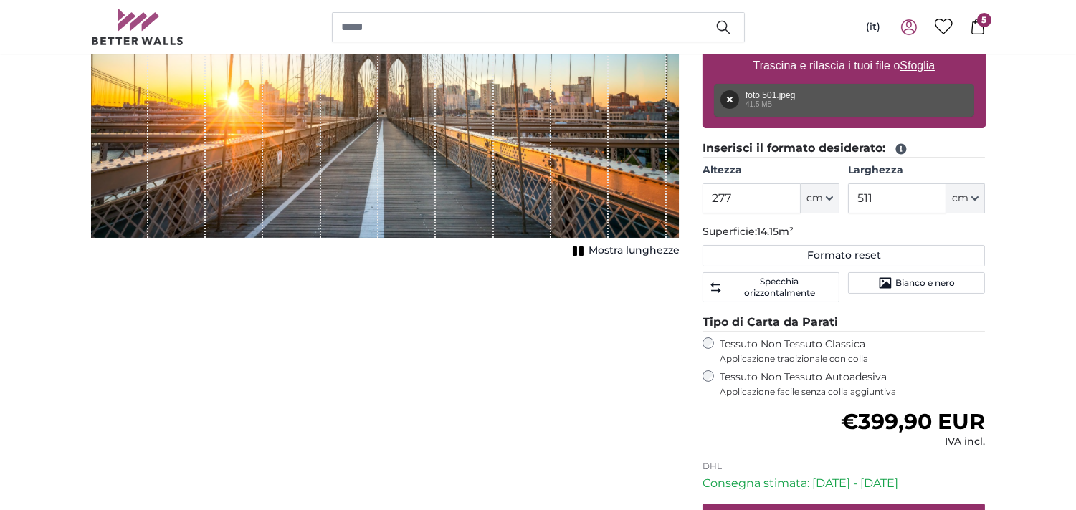
scroll to position [347, 0]
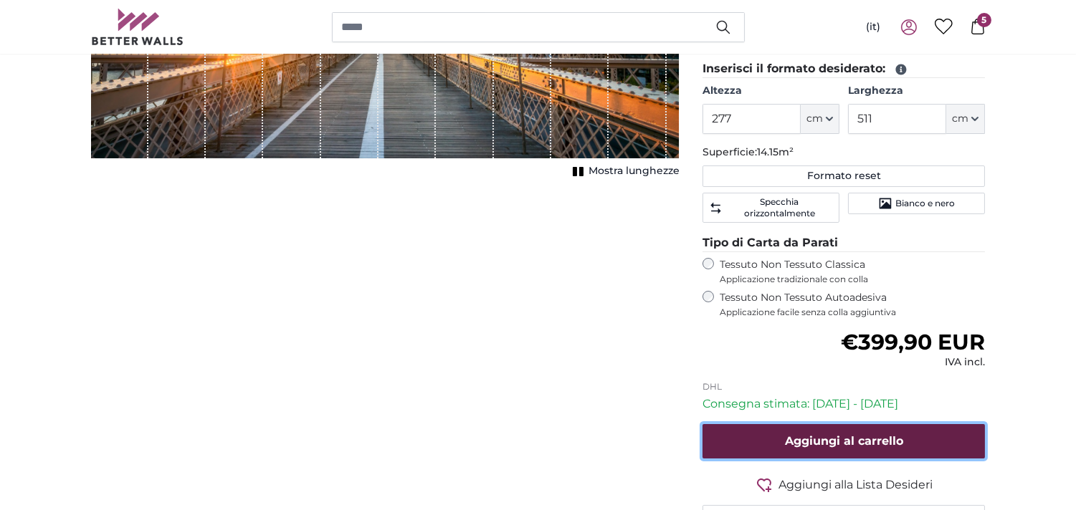
click at [811, 445] on span "Aggiungi al carrello" at bounding box center [844, 441] width 118 height 14
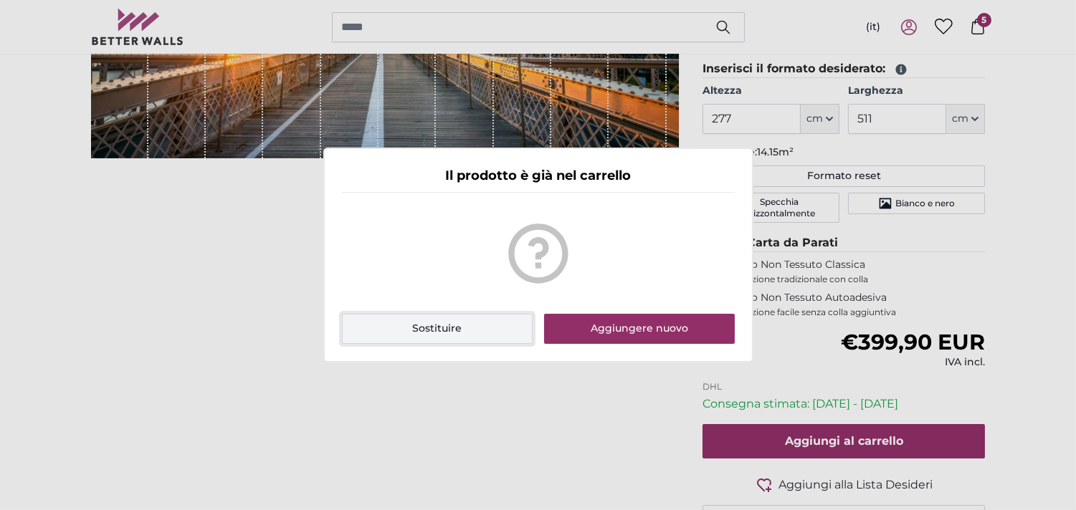
click at [467, 320] on button "Sostituire" at bounding box center [437, 329] width 191 height 30
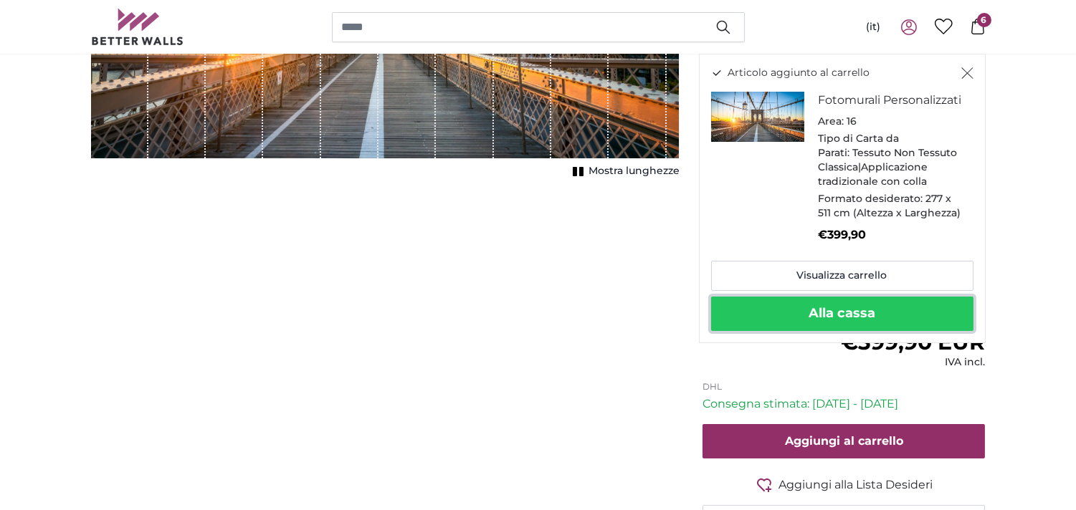
click at [801, 331] on button "Alla cassa" at bounding box center [842, 314] width 262 height 34
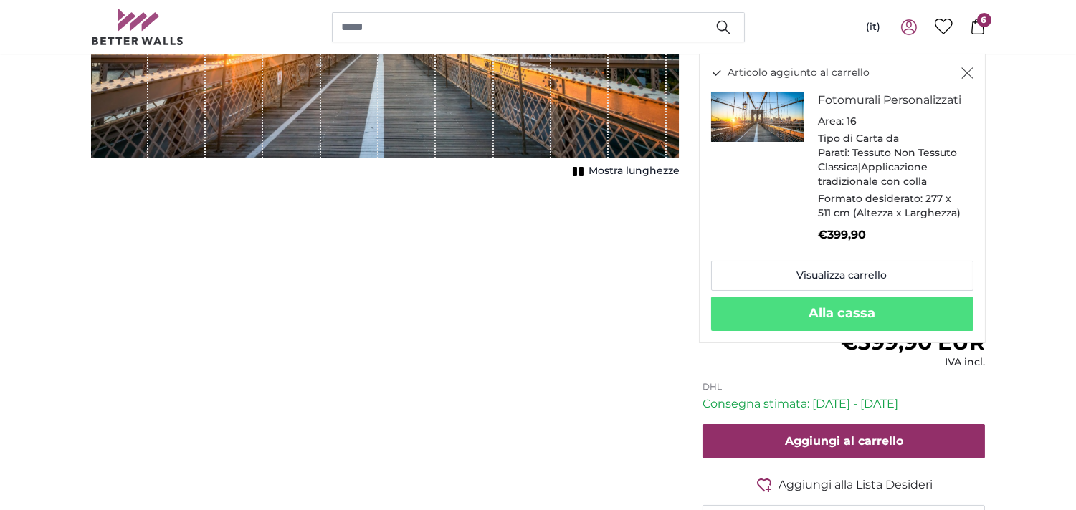
scroll to position [217, 0]
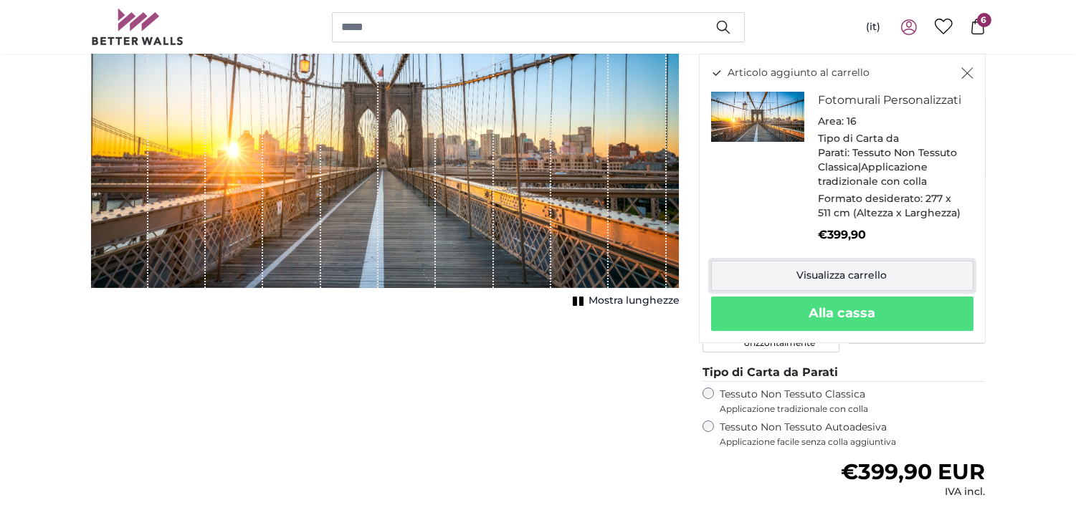
click at [776, 291] on link "Visualizza carrello" at bounding box center [842, 276] width 262 height 30
